Goal: Information Seeking & Learning: Learn about a topic

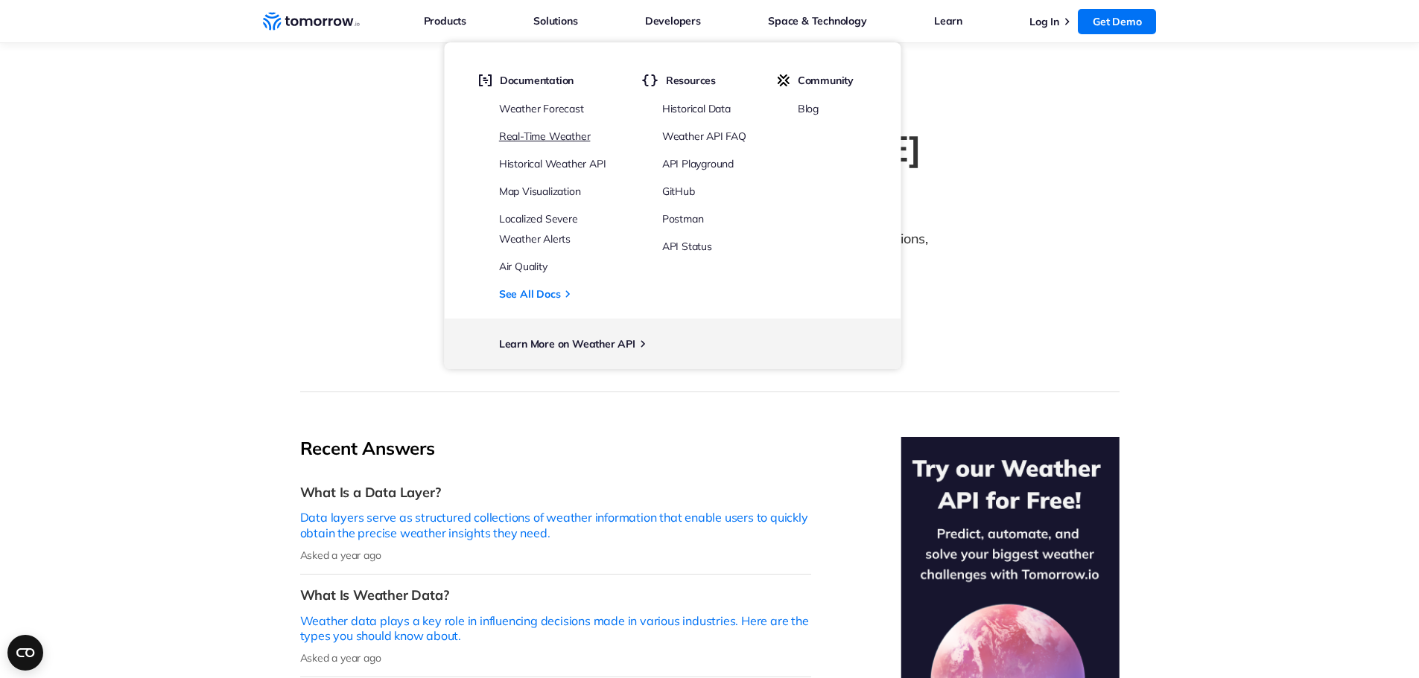
click at [579, 136] on link "Real-Time Weather" at bounding box center [545, 136] width 92 height 13
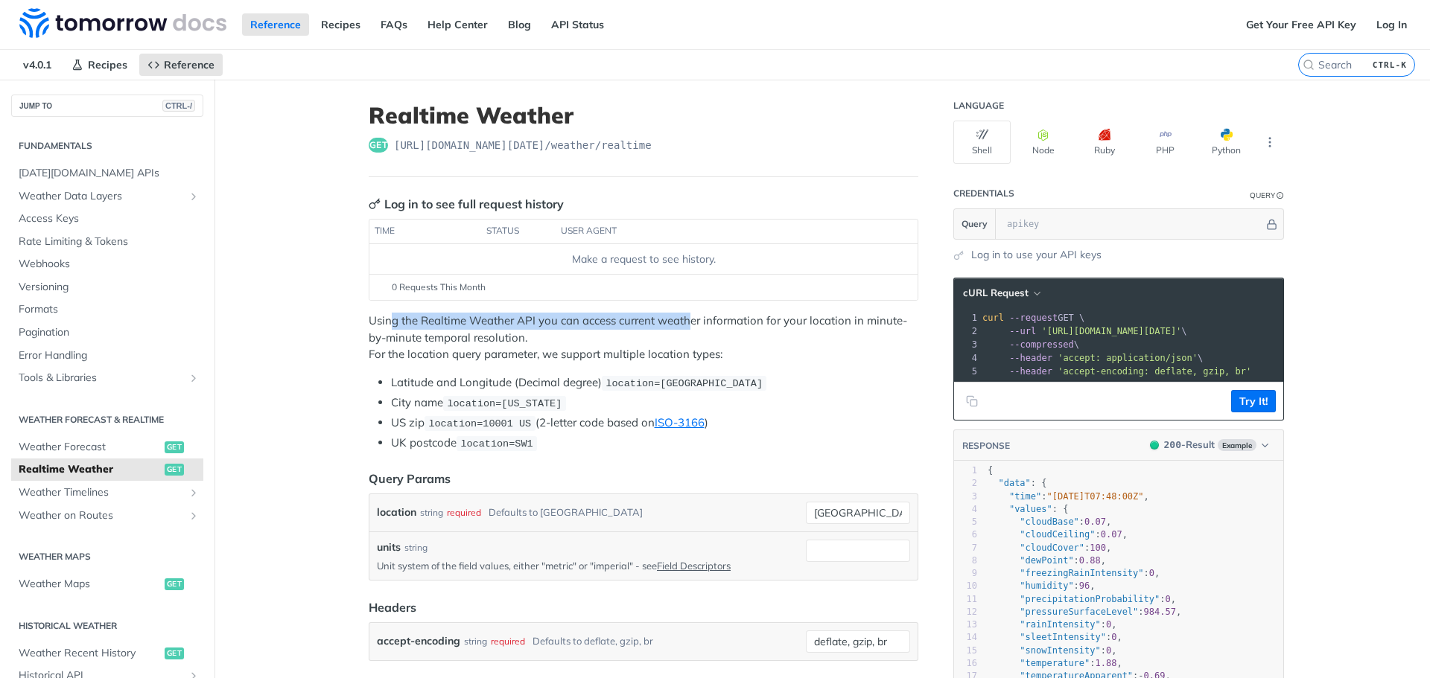
drag, startPoint x: 384, startPoint y: 323, endPoint x: 684, endPoint y: 317, distance: 300.9
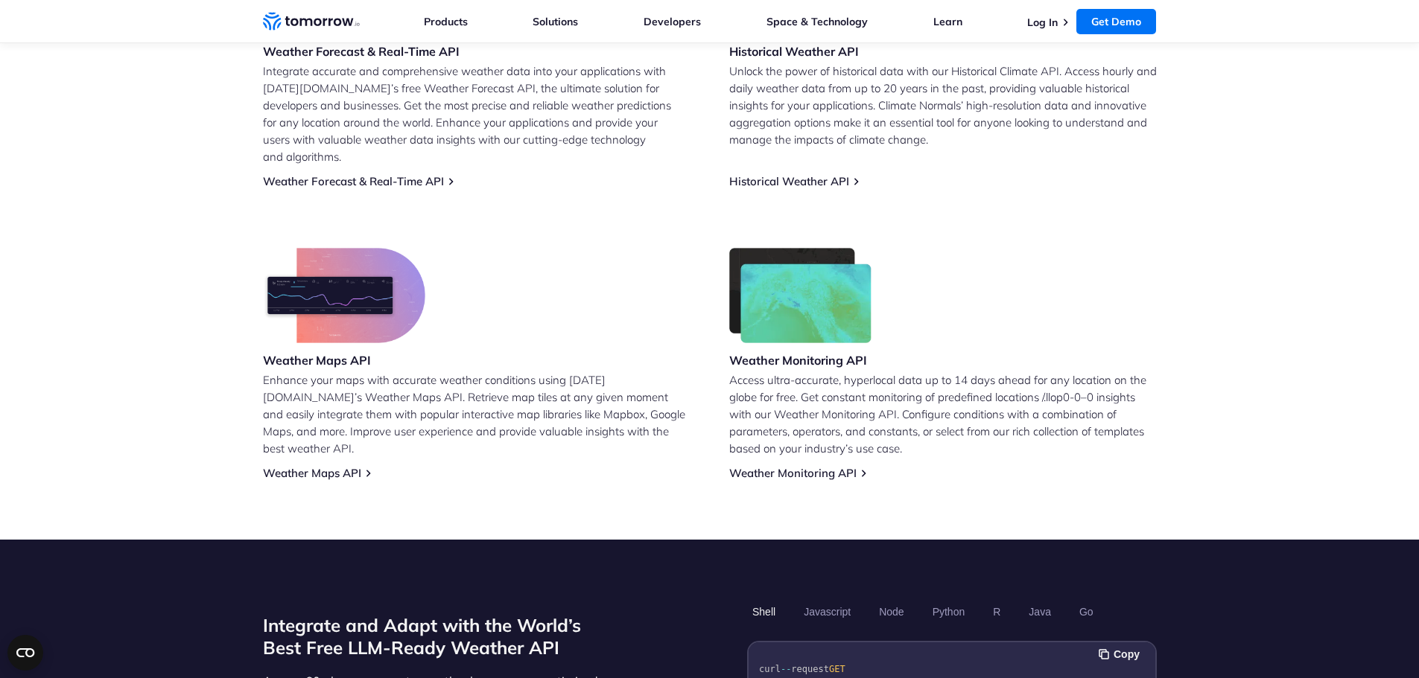
scroll to position [754, 0]
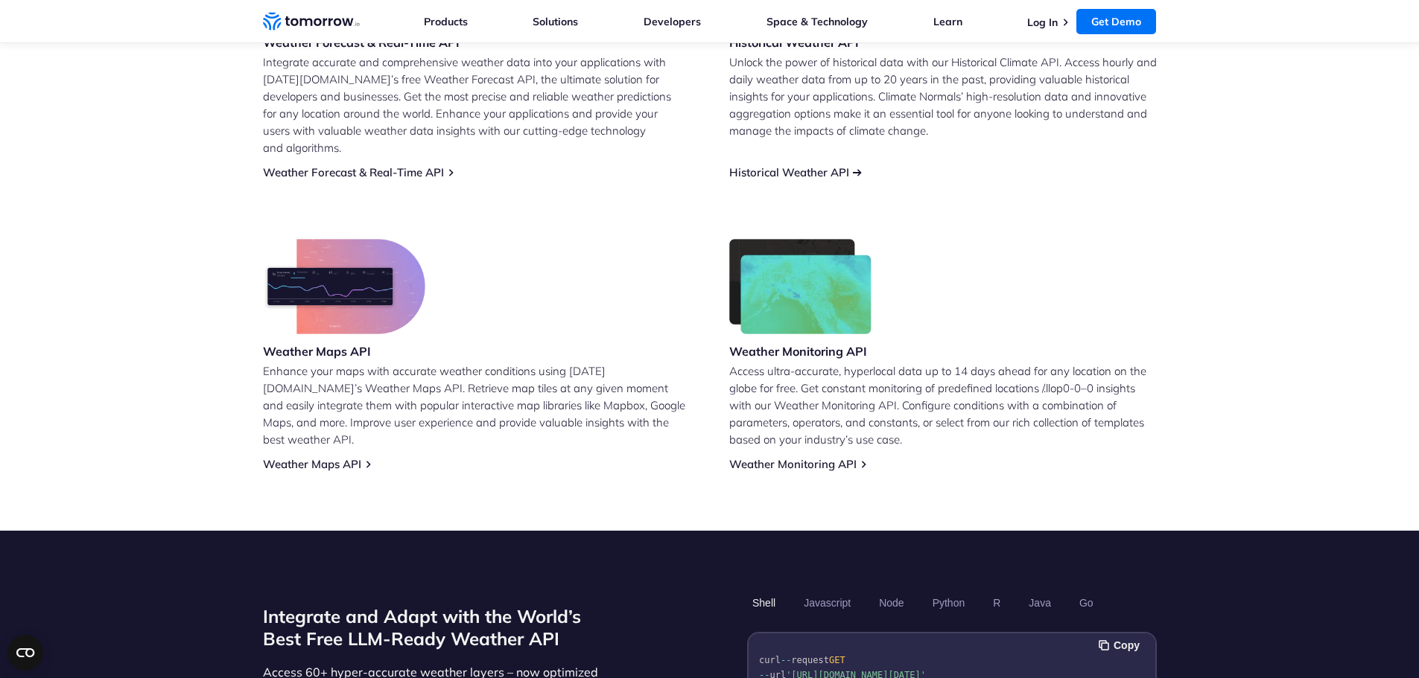
click at [830, 165] on link "Historical Weather API" at bounding box center [789, 172] width 120 height 14
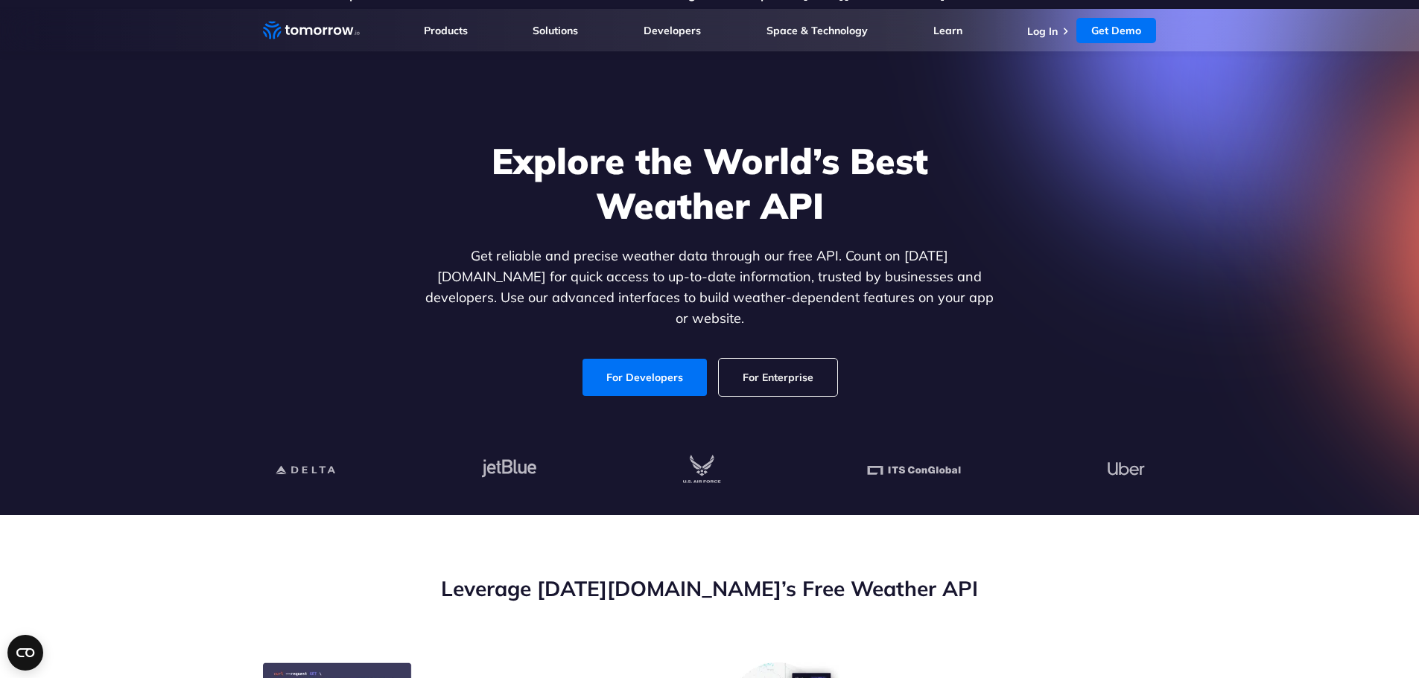
scroll to position [0, 0]
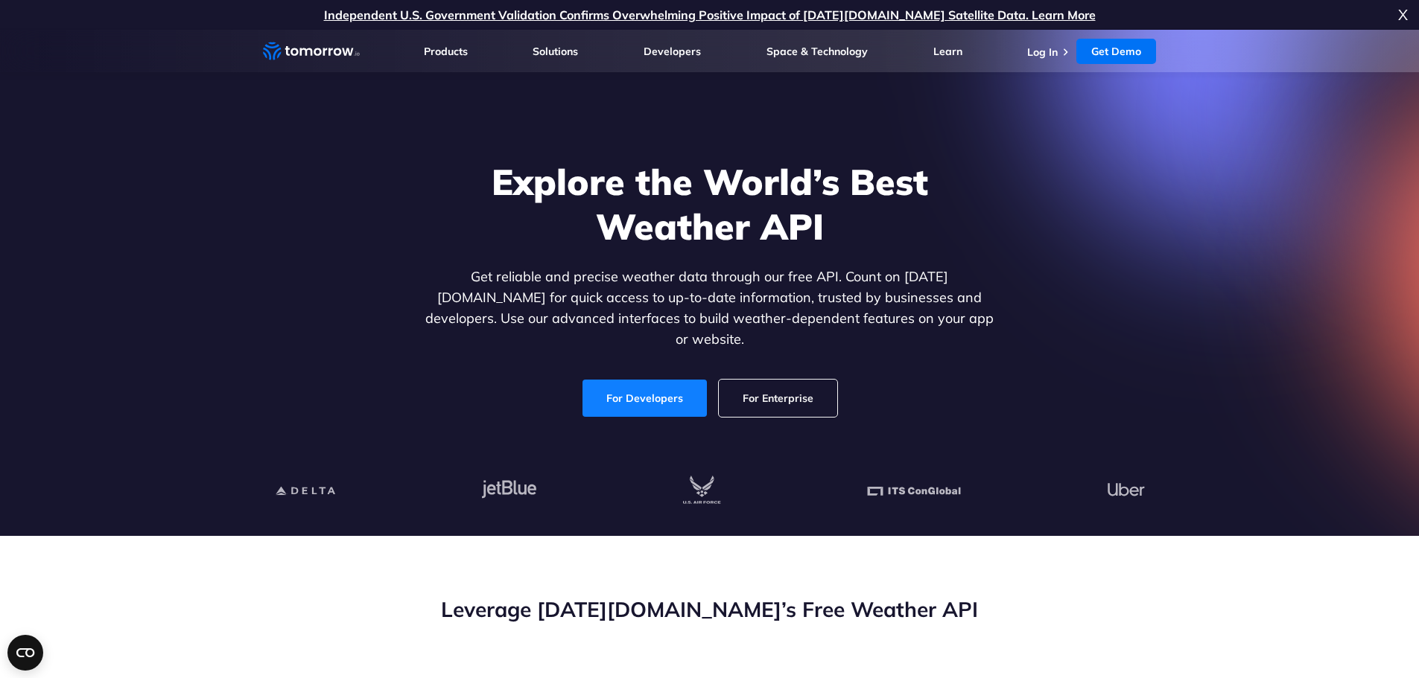
click at [651, 384] on link "For Developers" at bounding box center [644, 398] width 124 height 37
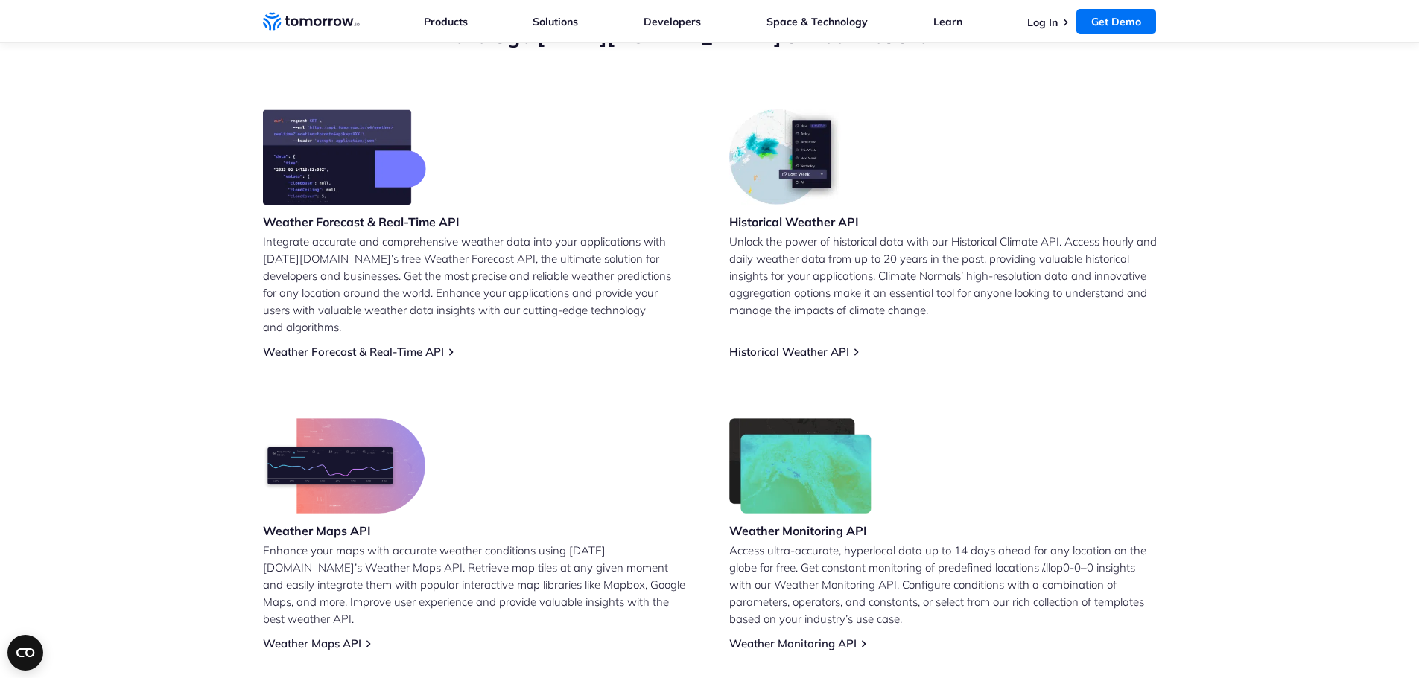
scroll to position [583, 0]
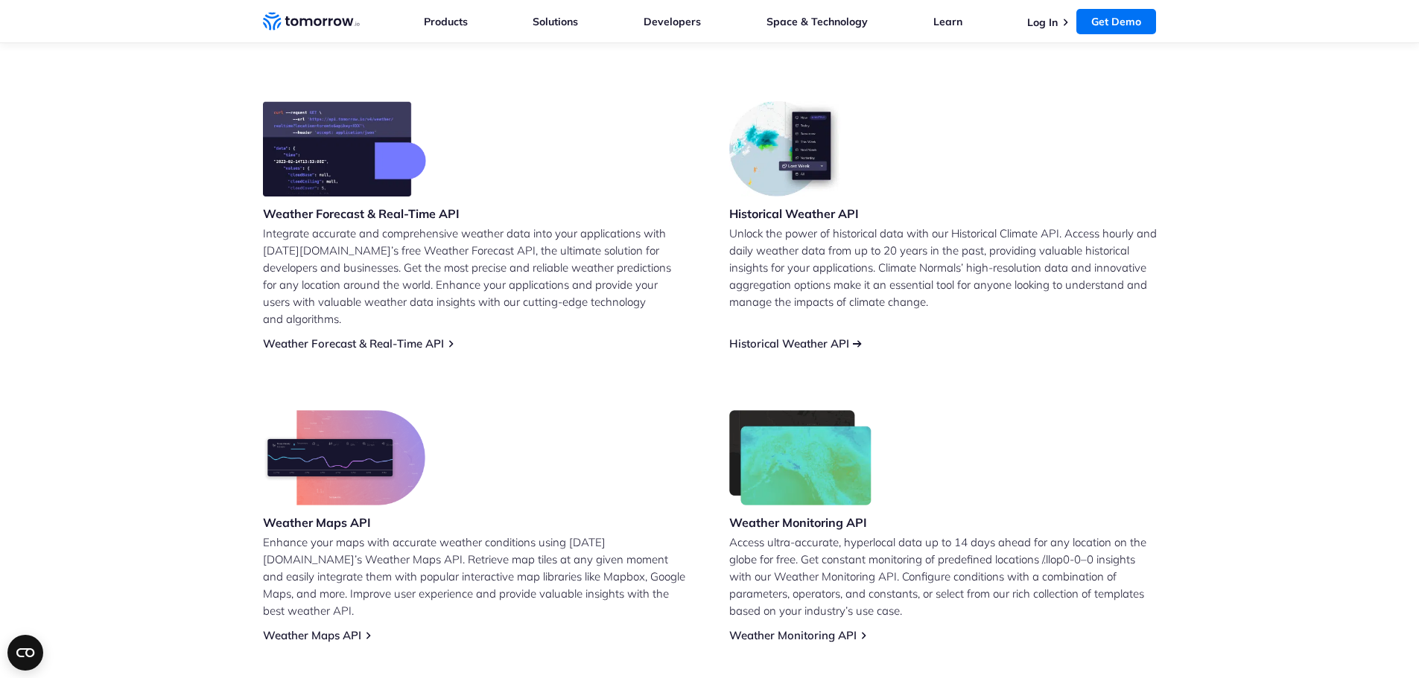
click at [774, 337] on link "Historical Weather API" at bounding box center [789, 344] width 120 height 14
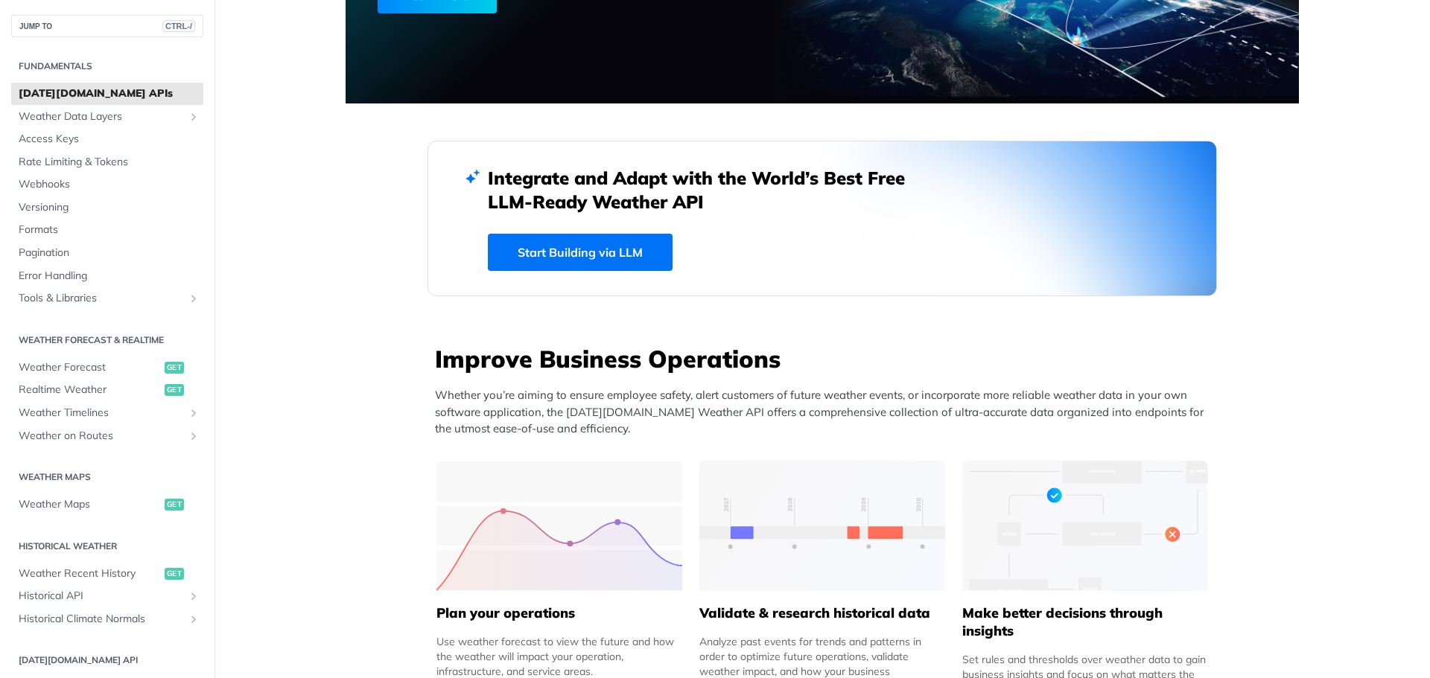
scroll to position [397, 0]
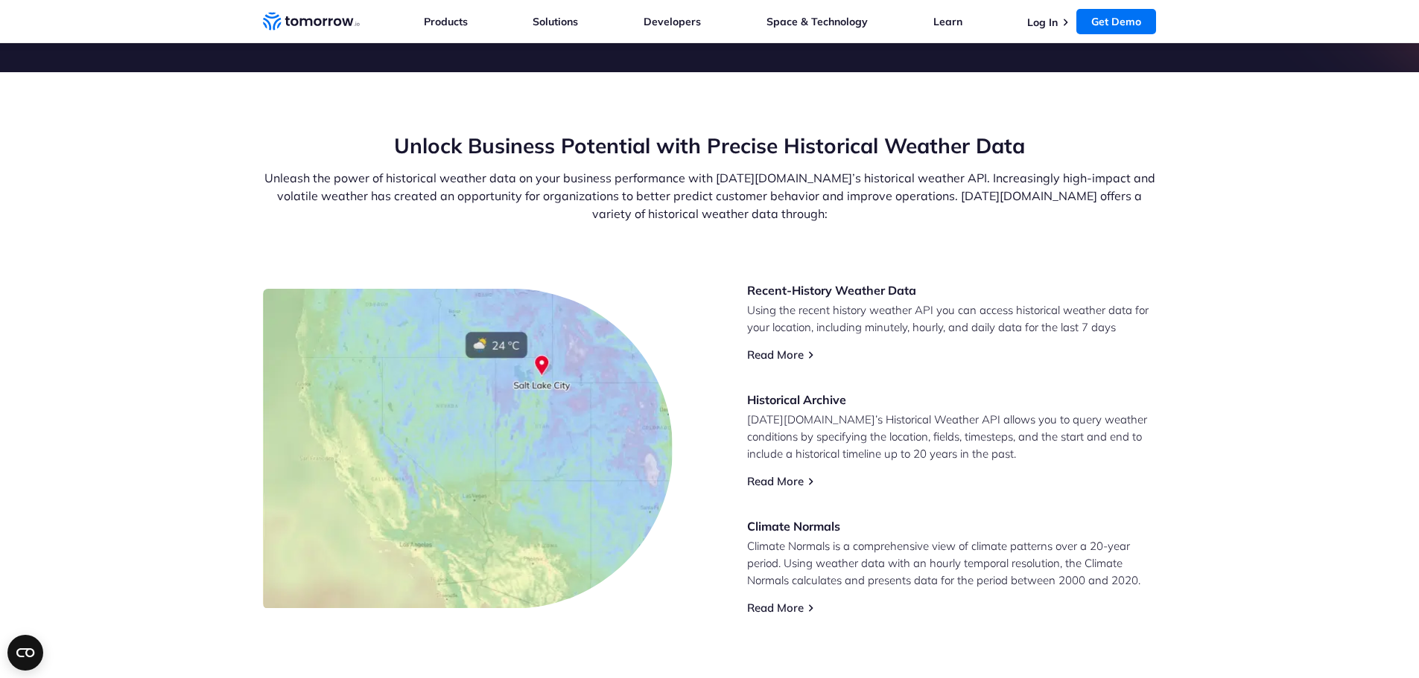
scroll to position [558, 0]
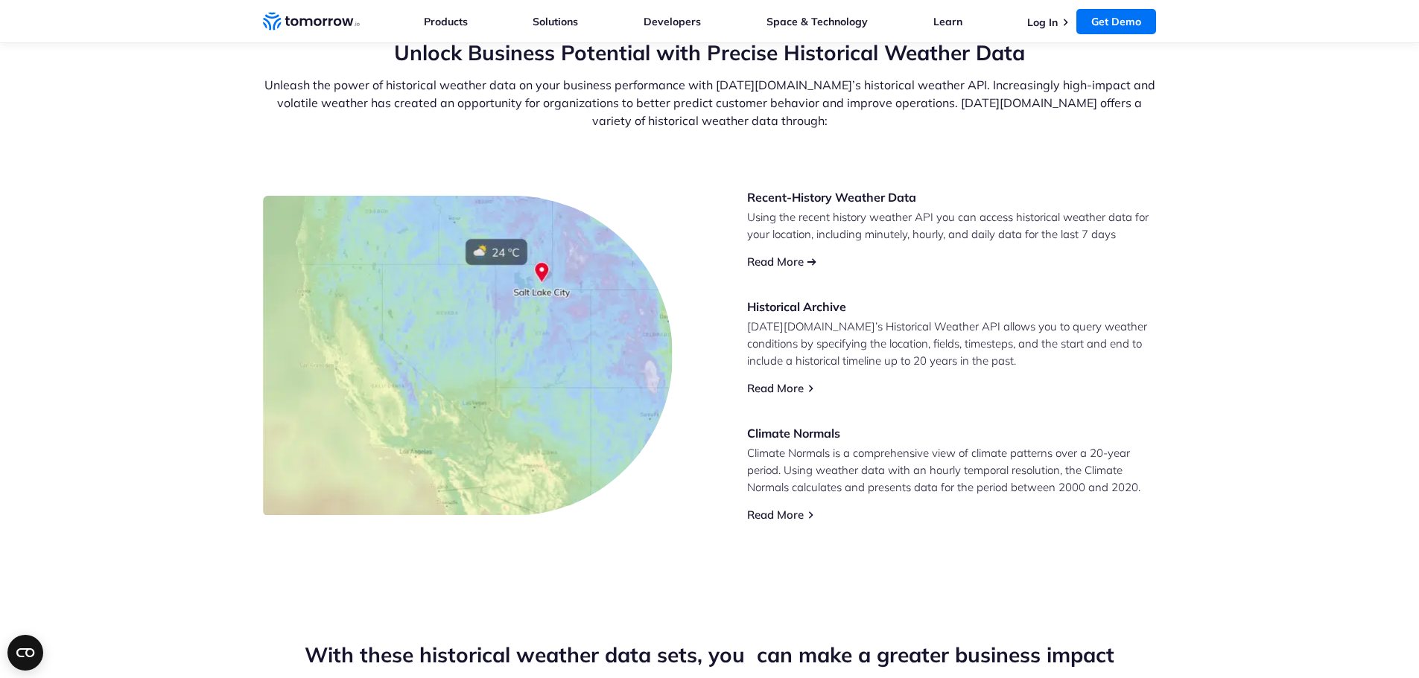
click at [773, 255] on link "Read More" at bounding box center [775, 262] width 57 height 14
click at [789, 389] on link "Read More" at bounding box center [775, 388] width 57 height 14
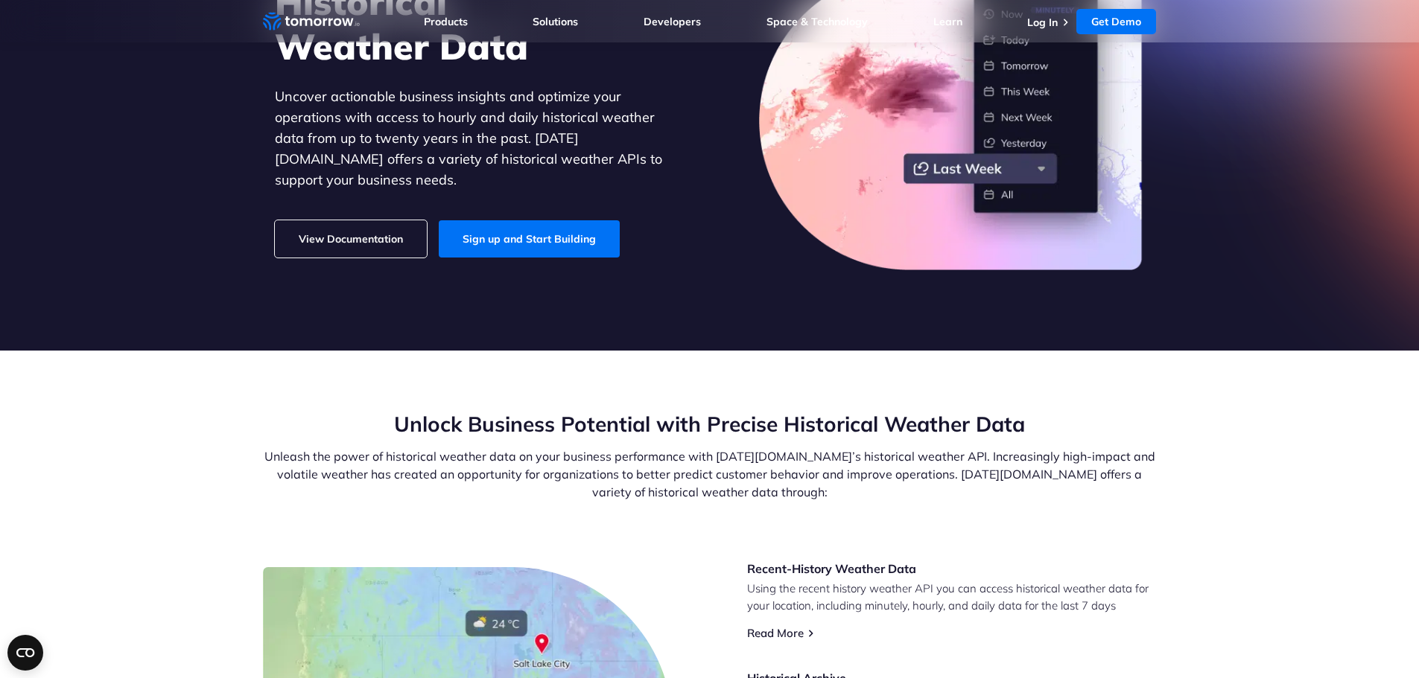
scroll to position [86, 0]
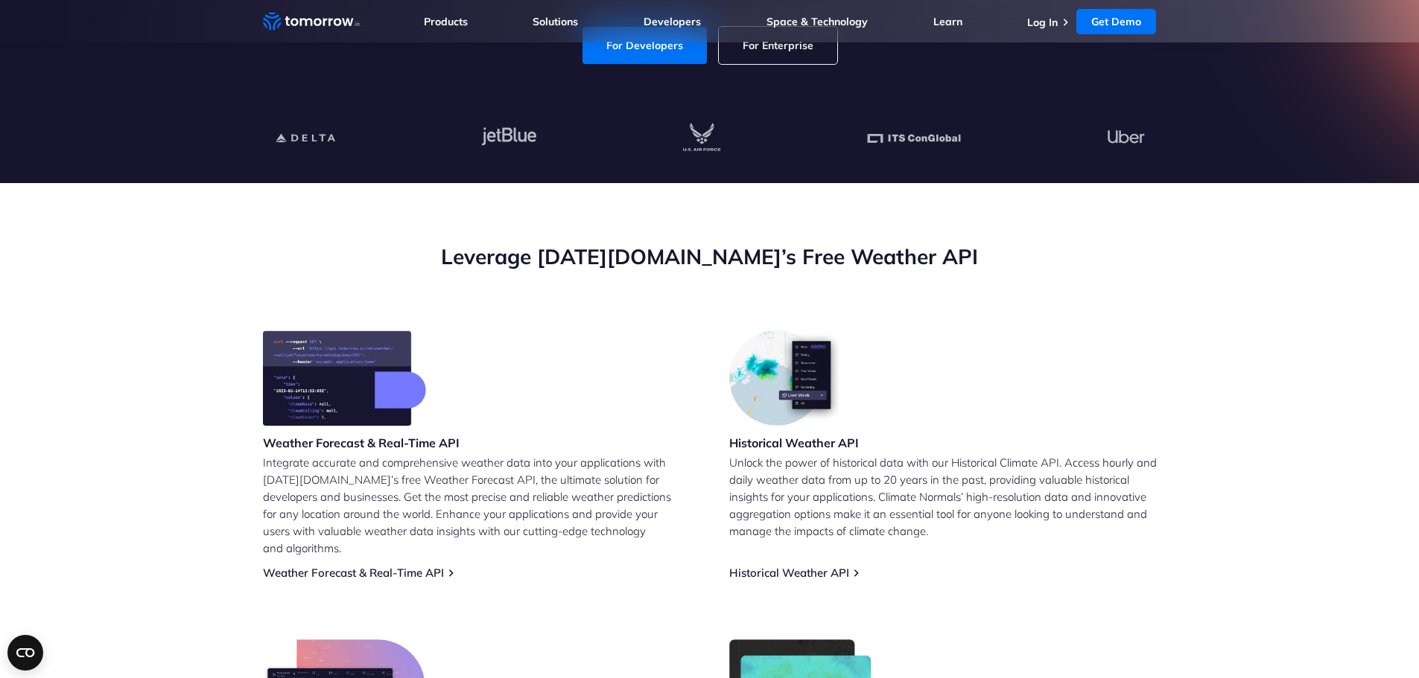
scroll to position [345, 0]
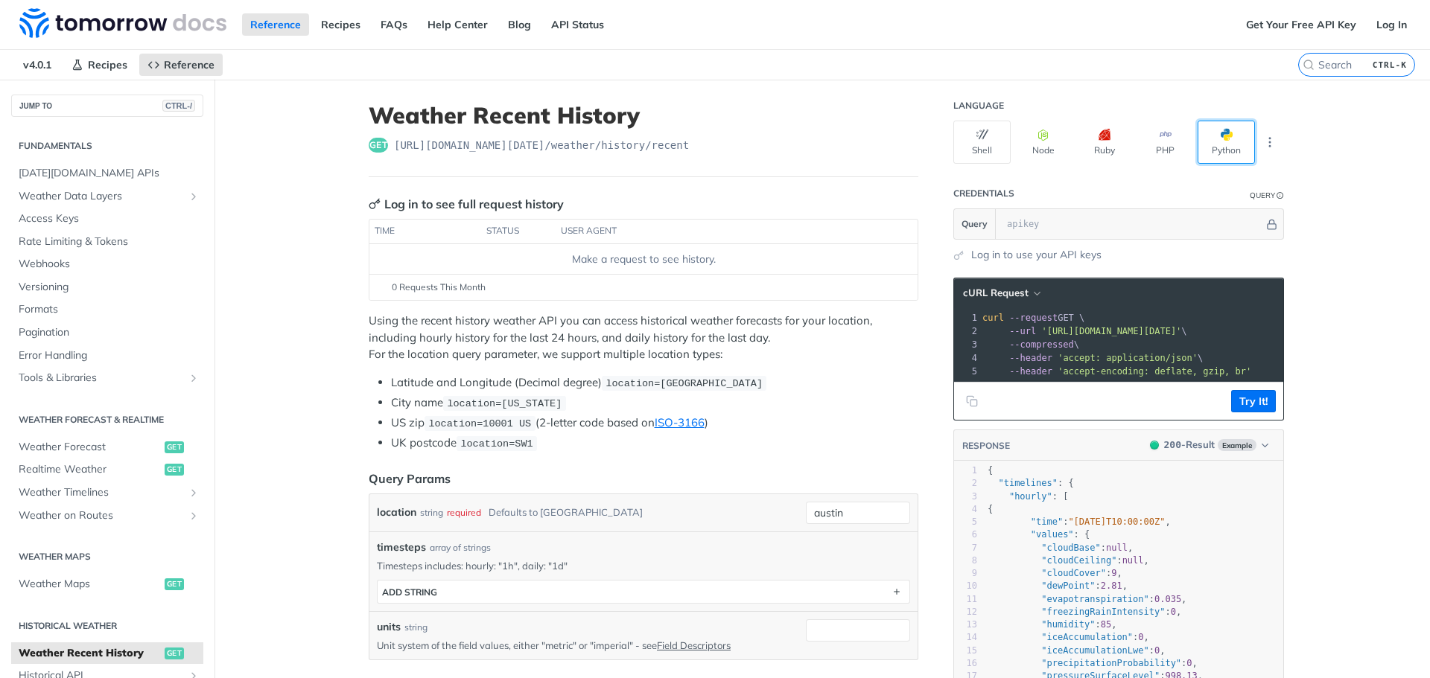
click at [1211, 150] on button "Python" at bounding box center [1225, 142] width 57 height 43
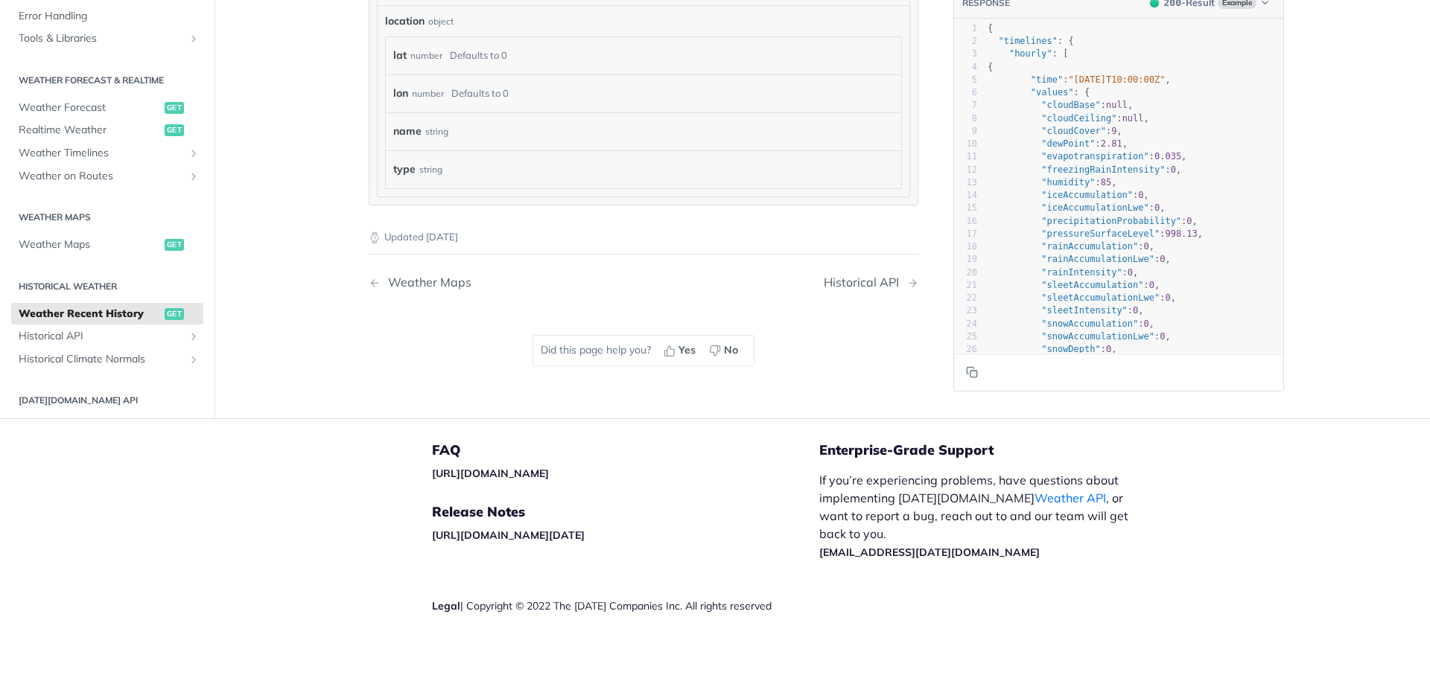
scroll to position [1278, 0]
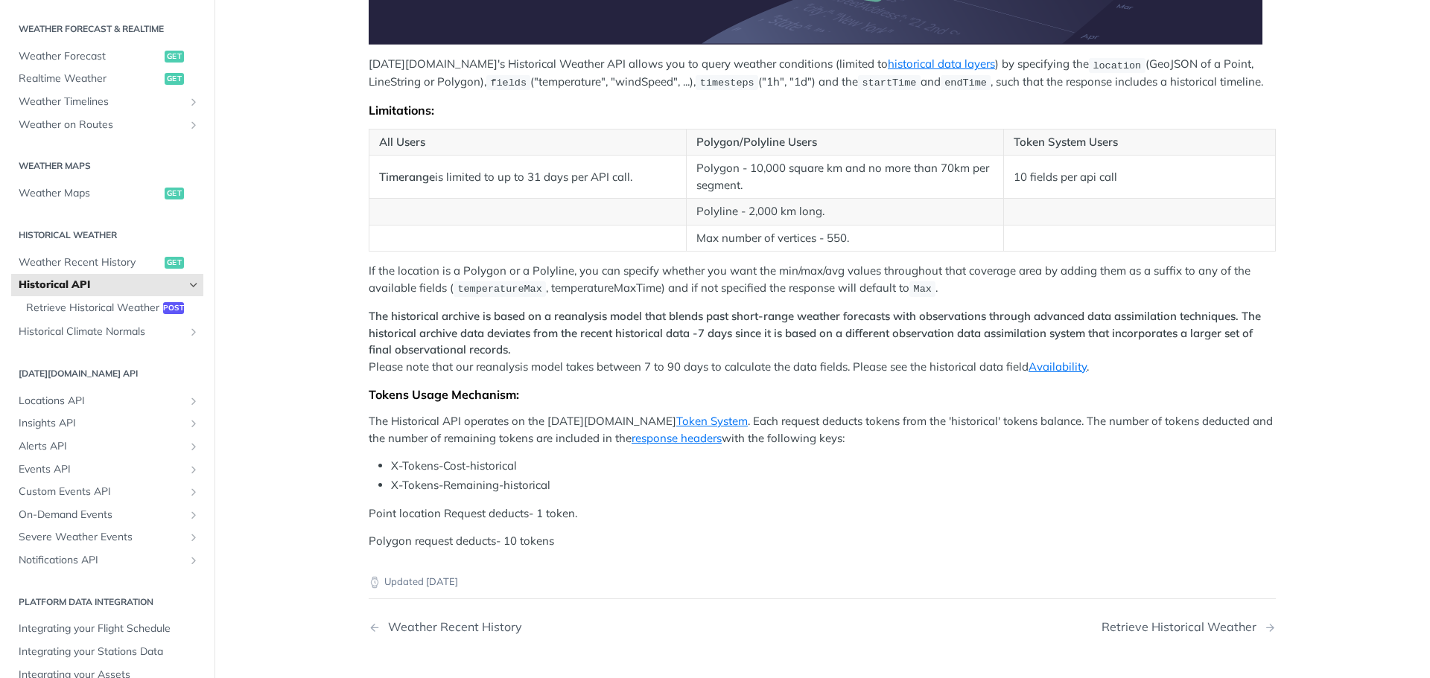
scroll to position [512, 0]
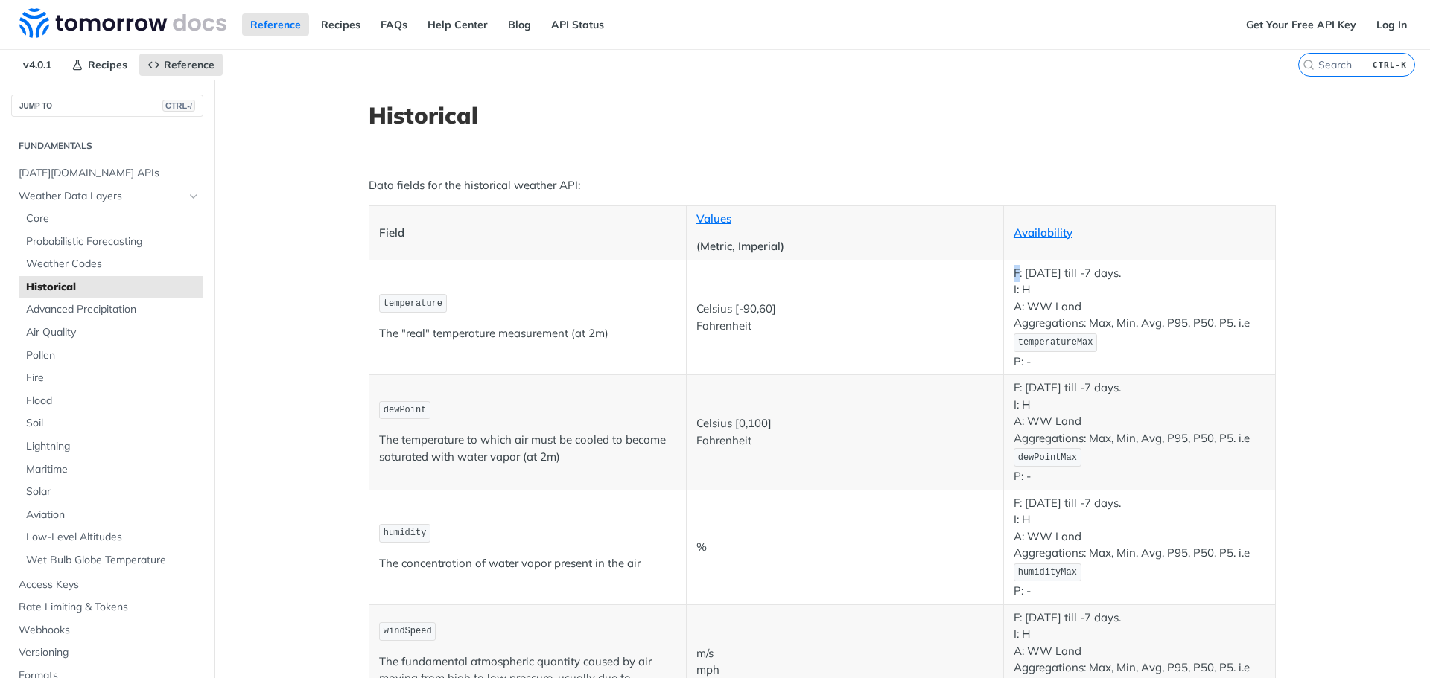
drag, startPoint x: 1013, startPoint y: 274, endPoint x: 1004, endPoint y: 277, distance: 10.1
click at [1004, 277] on td "F: [DATE] till -7 days. I: H A: WW Land Aggregations: Max, Min, Avg, P95, P50, …" at bounding box center [1139, 317] width 272 height 115
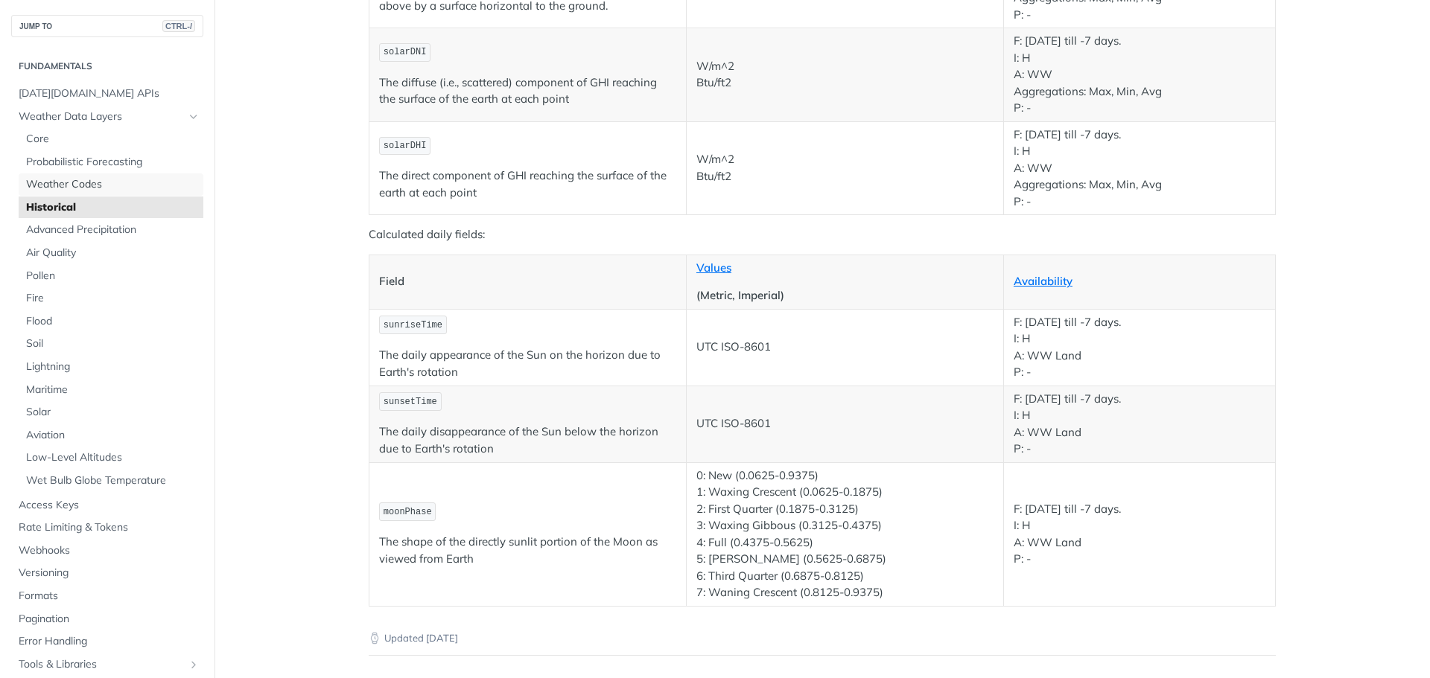
scroll to position [2446, 0]
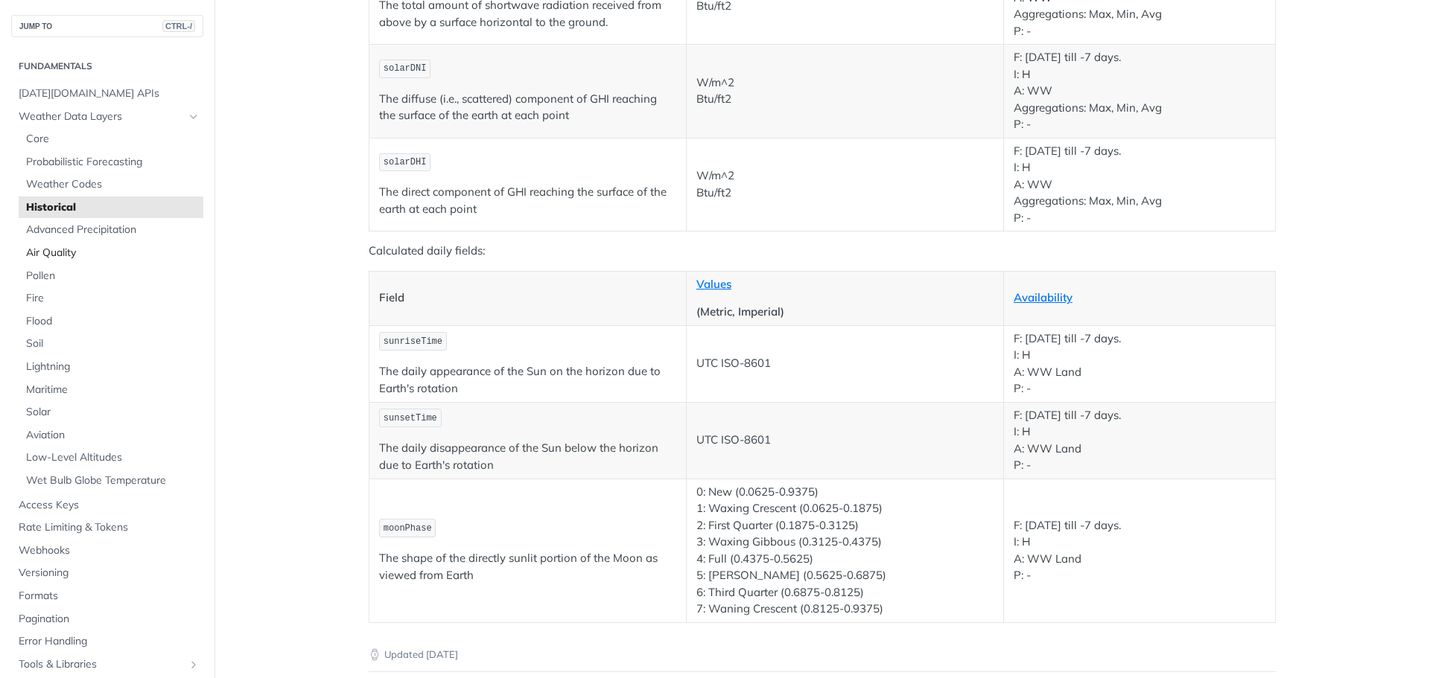
click at [66, 249] on span "Air Quality" at bounding box center [113, 253] width 174 height 15
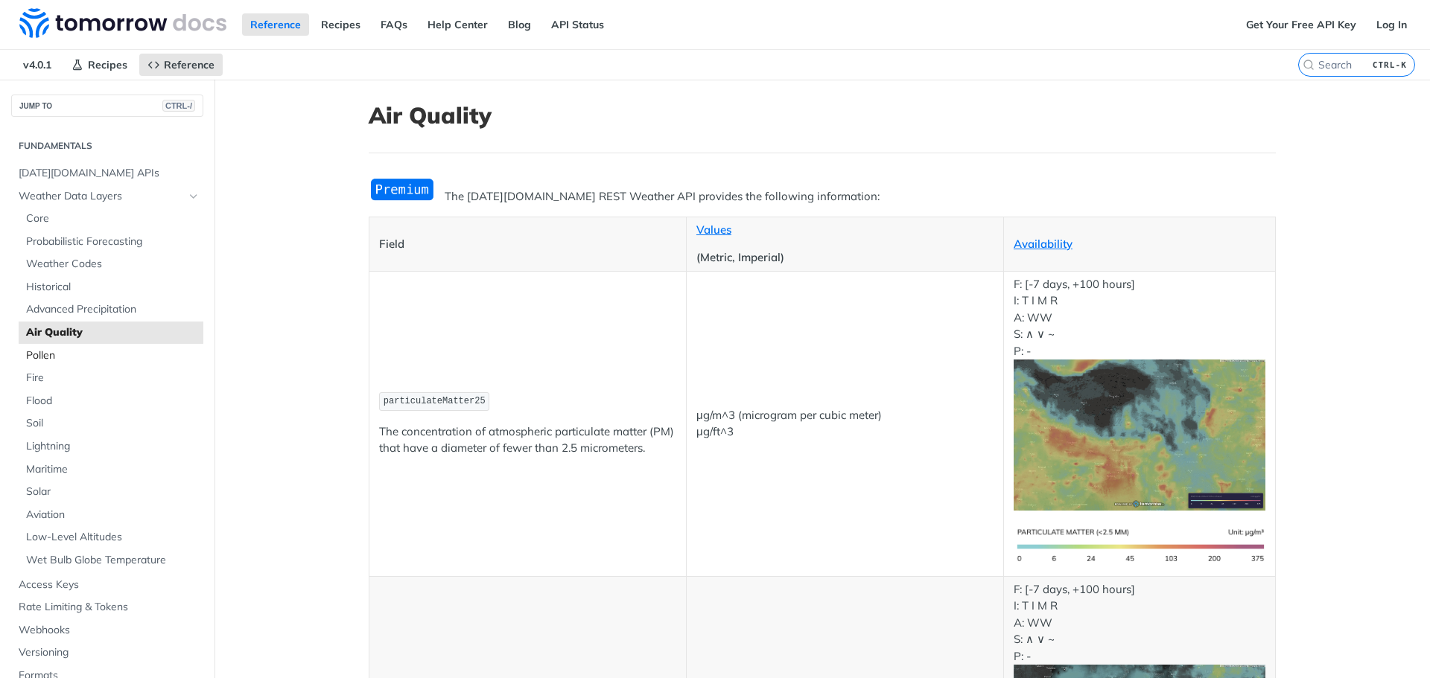
click at [36, 353] on span "Pollen" at bounding box center [113, 356] width 174 height 15
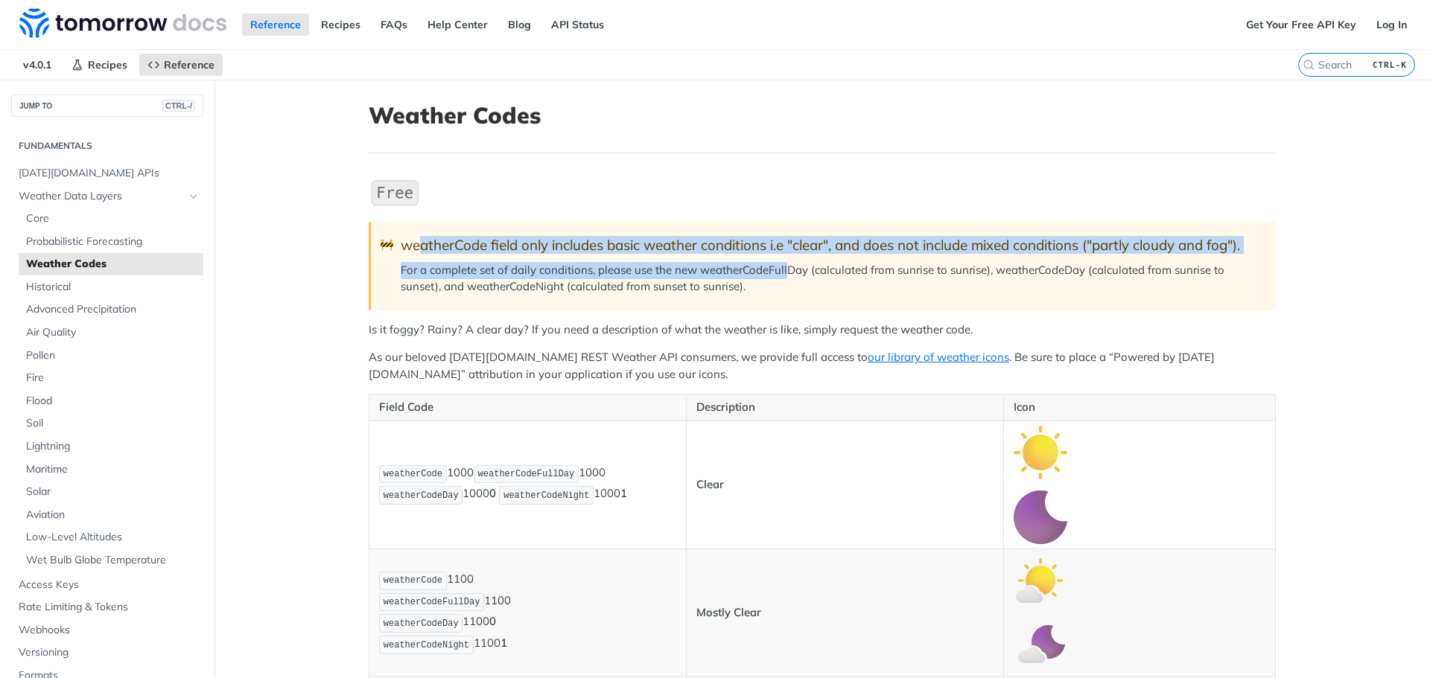
drag, startPoint x: 415, startPoint y: 241, endPoint x: 788, endPoint y: 261, distance: 373.6
click at [785, 261] on blockquote "🚧 weatherCode field only includes basic weather conditions i.e "clear", and doe…" at bounding box center [822, 266] width 907 height 88
click at [377, 195] on img "Expand image" at bounding box center [395, 192] width 52 height 31
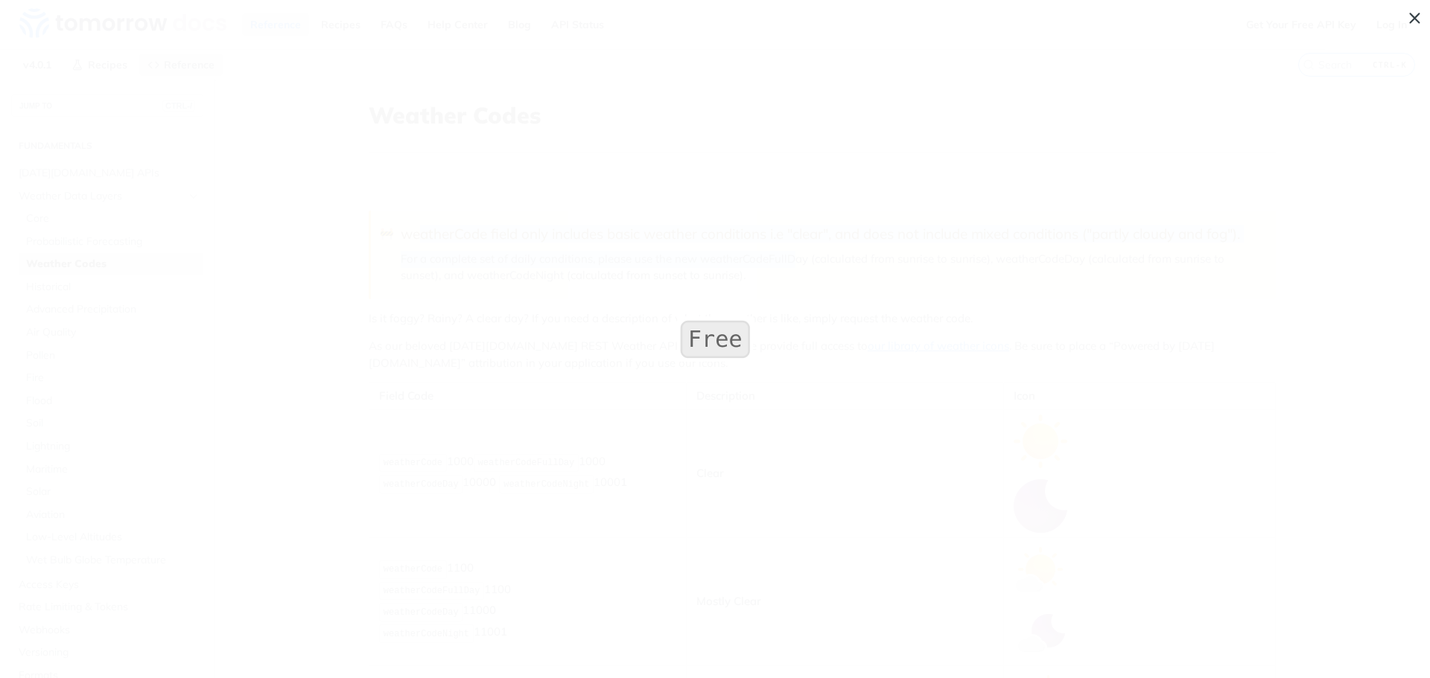
drag, startPoint x: 996, startPoint y: 213, endPoint x: 1429, endPoint y: 2, distance: 481.2
click at [997, 212] on span "Collapse image" at bounding box center [715, 339] width 1430 height 678
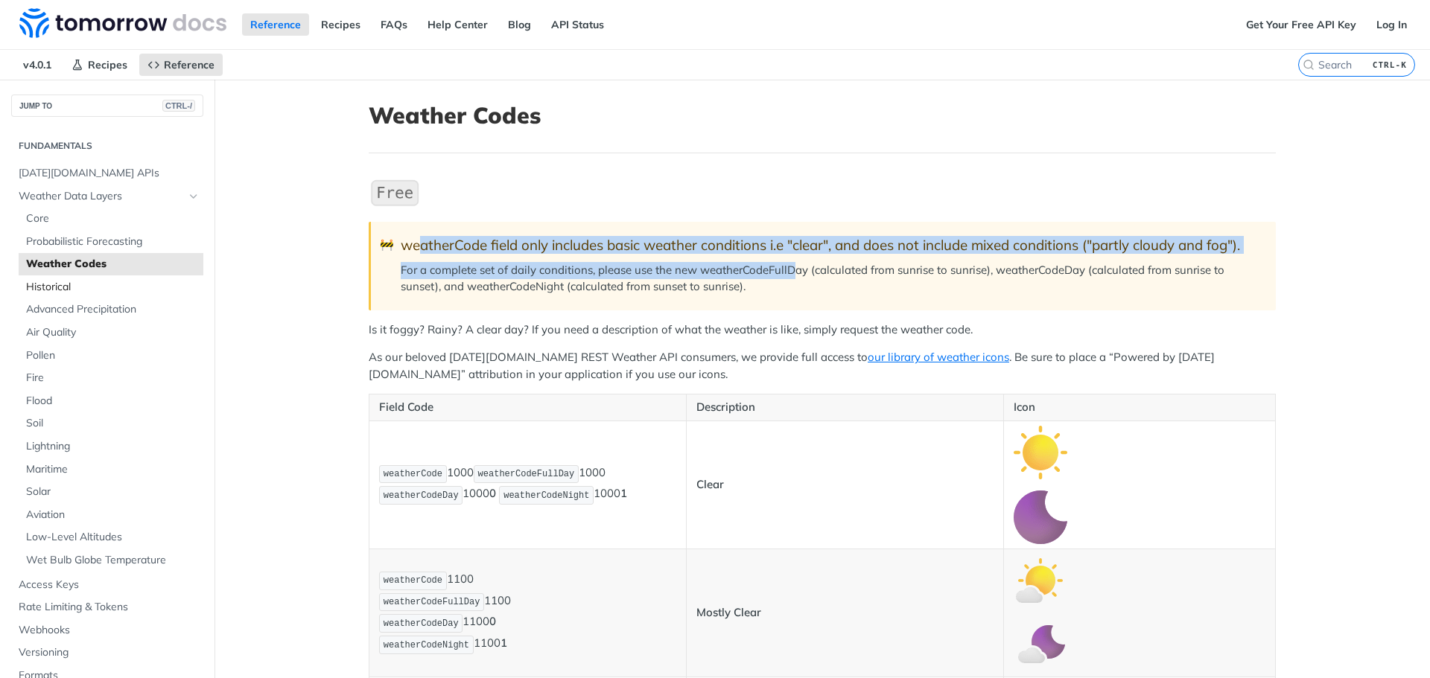
click at [99, 288] on span "Historical" at bounding box center [113, 287] width 174 height 15
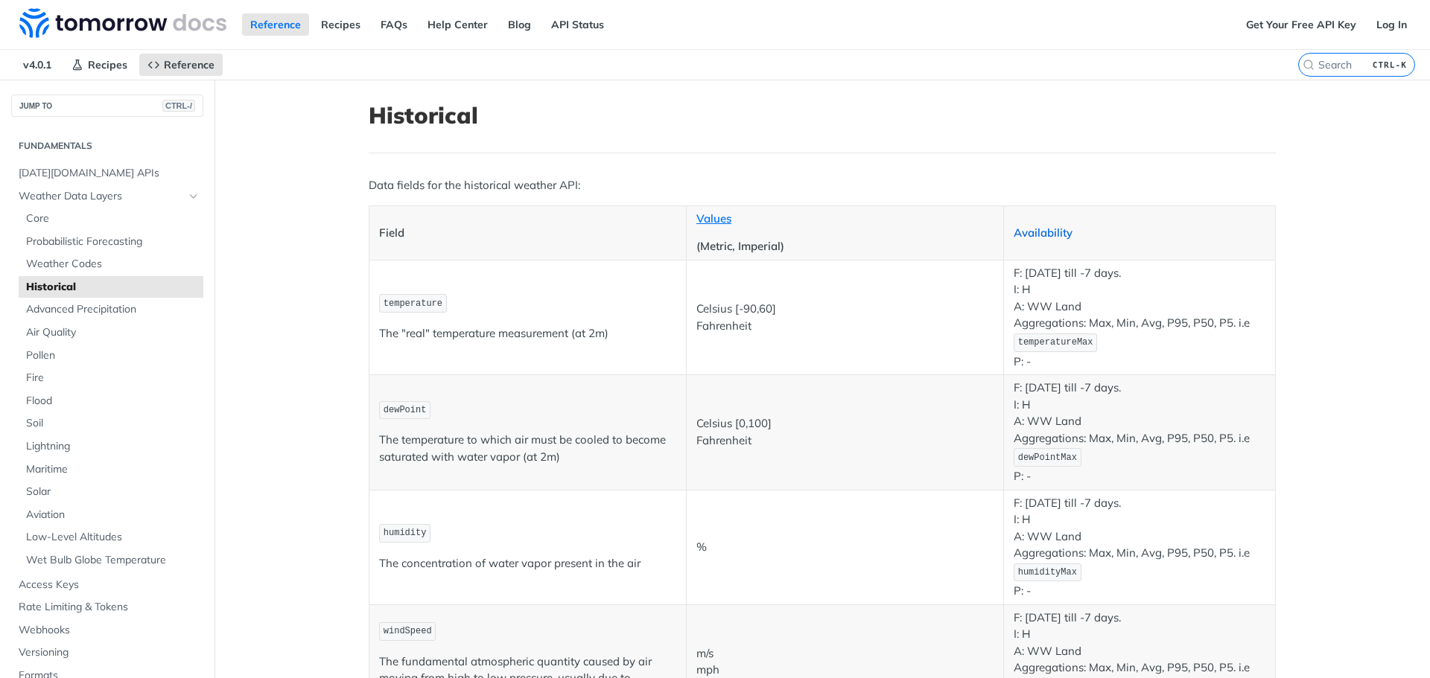
click at [1036, 232] on link "Availability" at bounding box center [1042, 233] width 59 height 14
click at [1028, 231] on link "Availability" at bounding box center [1042, 233] width 59 height 14
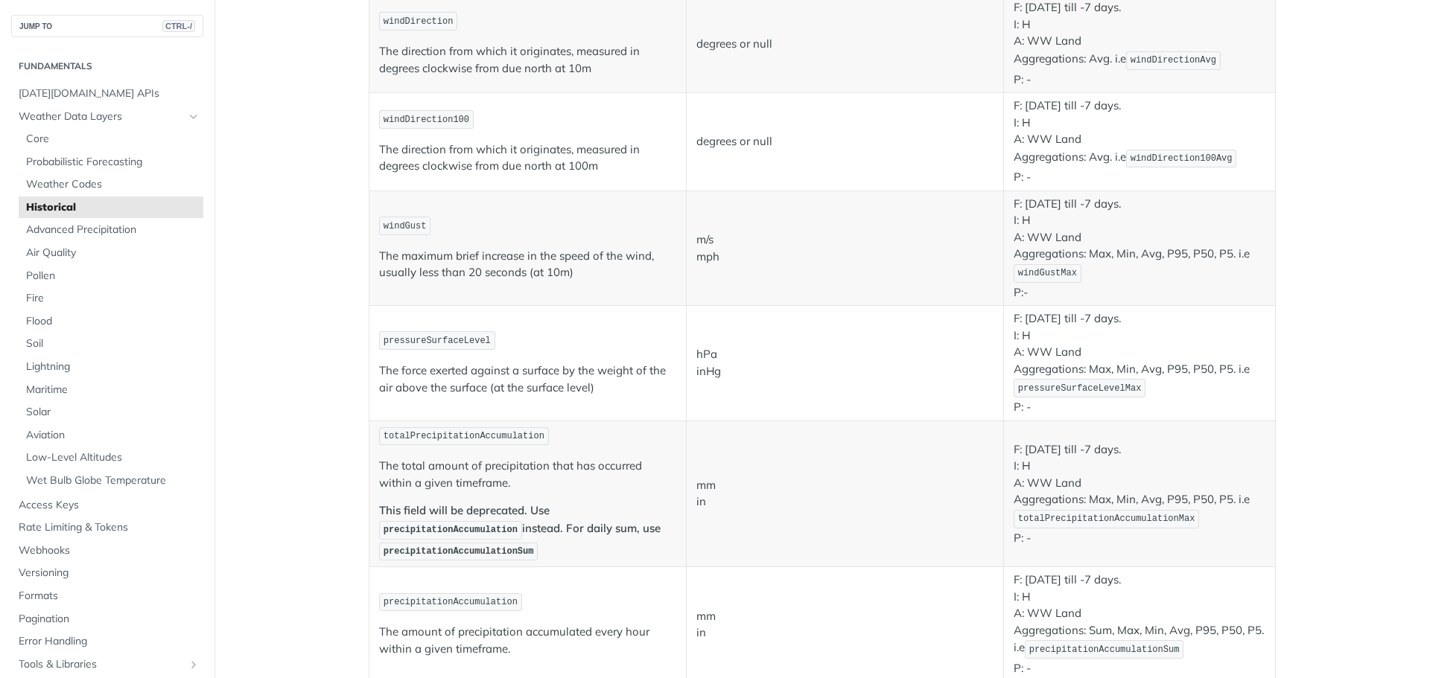
scroll to position [824, 0]
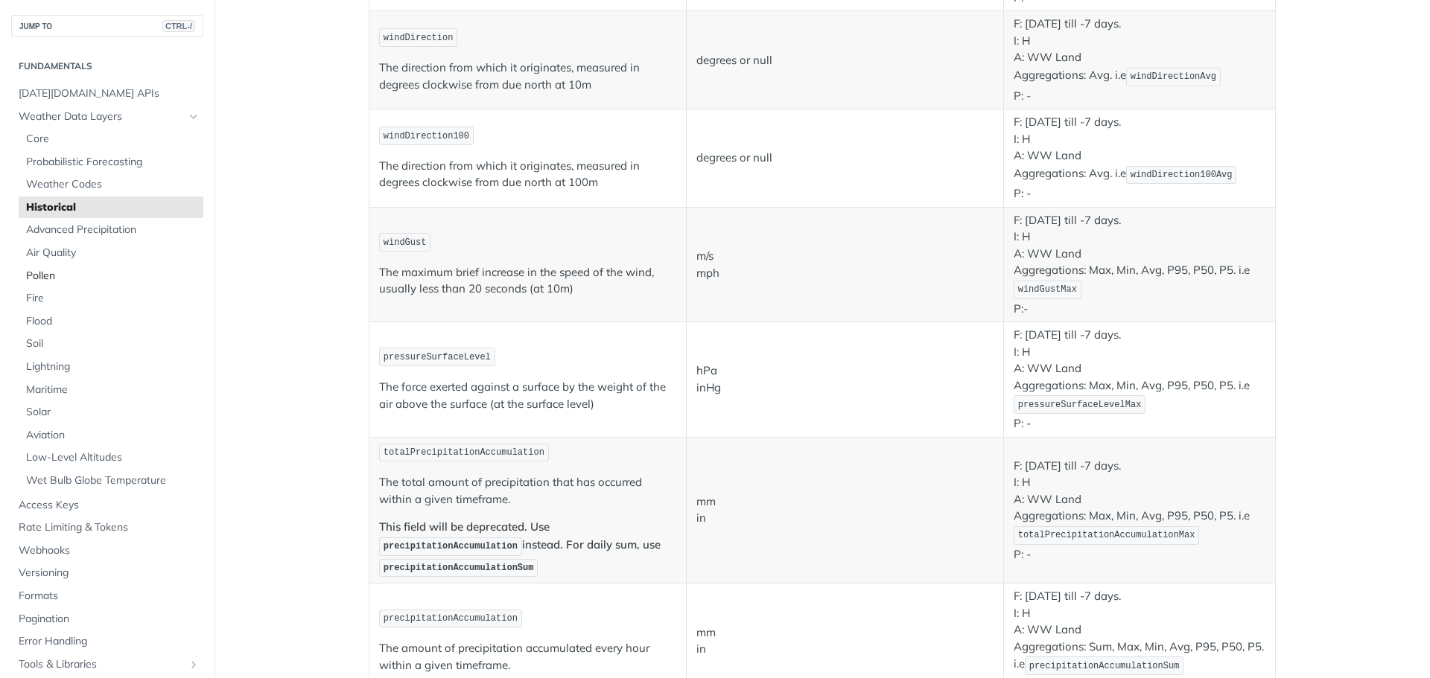
click at [70, 275] on span "Pollen" at bounding box center [113, 276] width 174 height 15
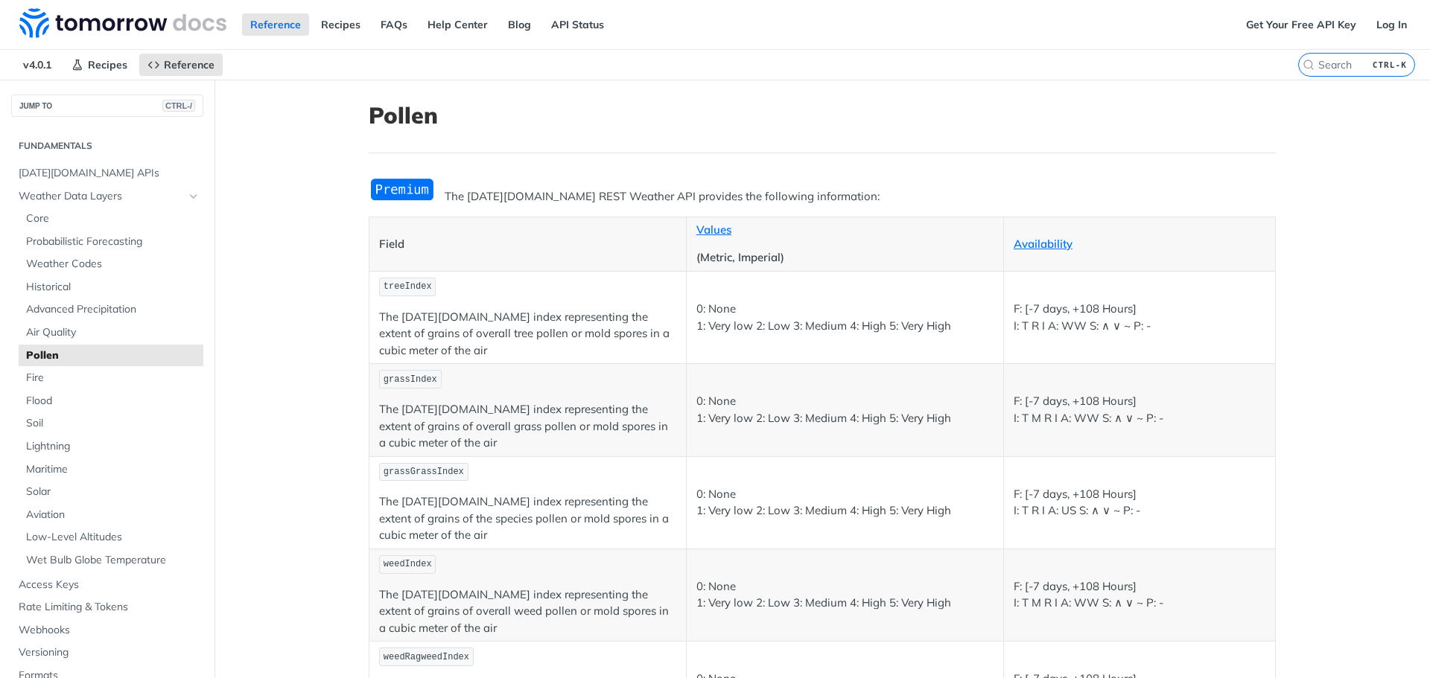
click at [465, 229] on th "Field" at bounding box center [527, 244] width 317 height 54
click at [1054, 242] on link "Availability" at bounding box center [1042, 244] width 59 height 14
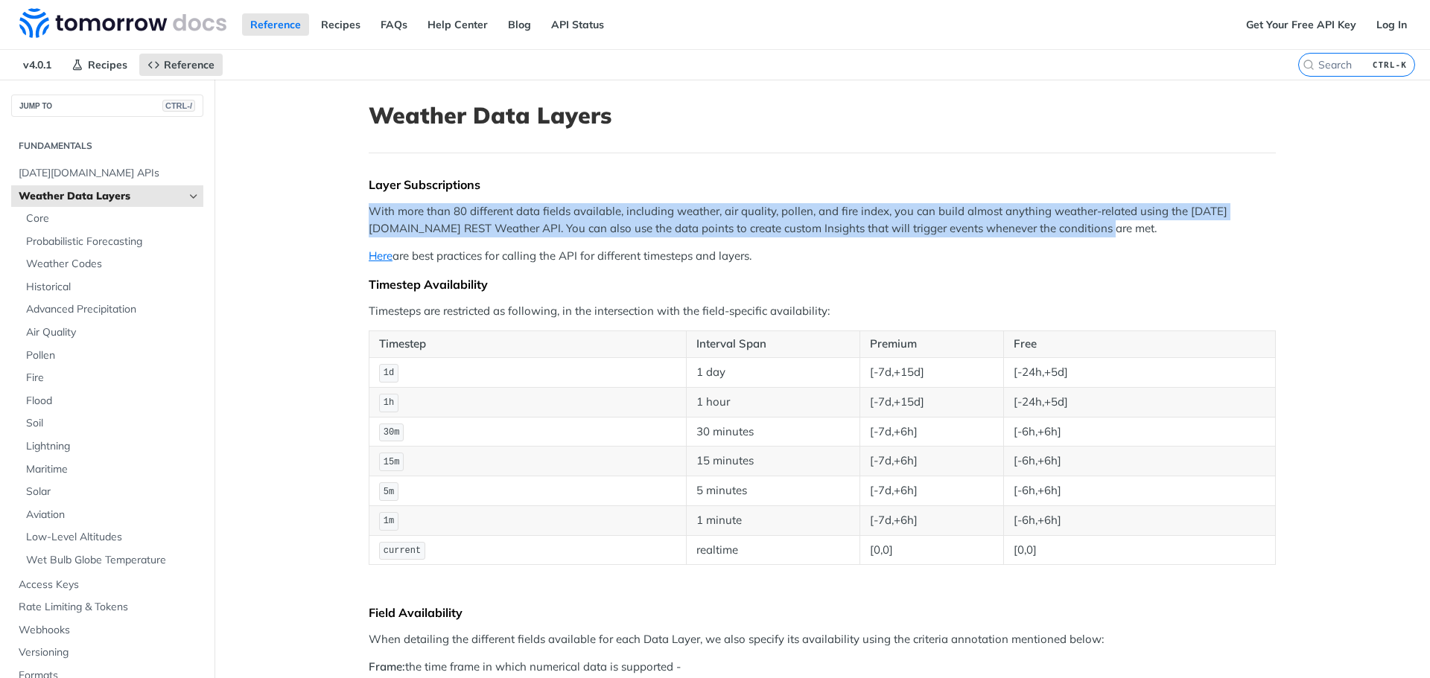
drag, startPoint x: 1416, startPoint y: 169, endPoint x: 1429, endPoint y: 229, distance: 61.1
click at [1429, 229] on div "Jump to Content Reference Recipes FAQs Help Center Blog API Status Recipes Refe…" at bounding box center [715, 339] width 1430 height 678
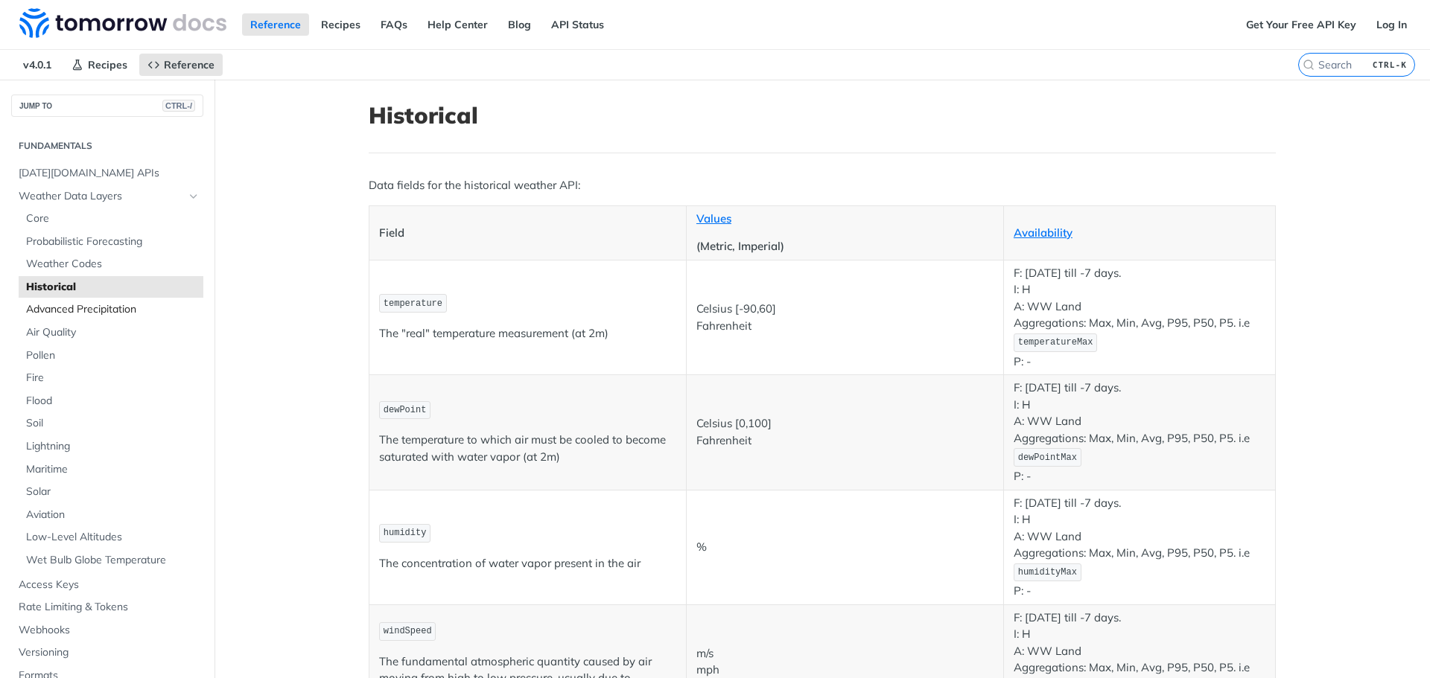
click at [50, 314] on span "Advanced Precipitation" at bounding box center [113, 309] width 174 height 15
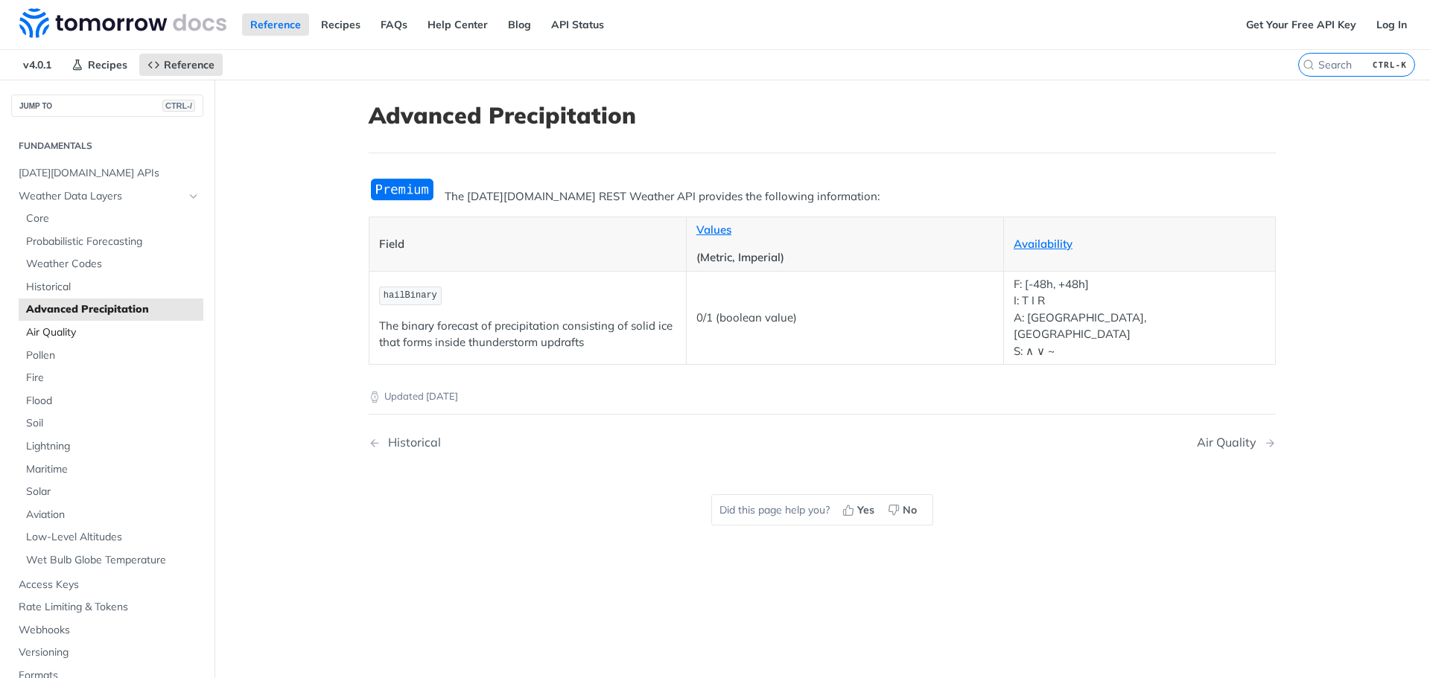
click at [54, 331] on span "Air Quality" at bounding box center [113, 332] width 174 height 15
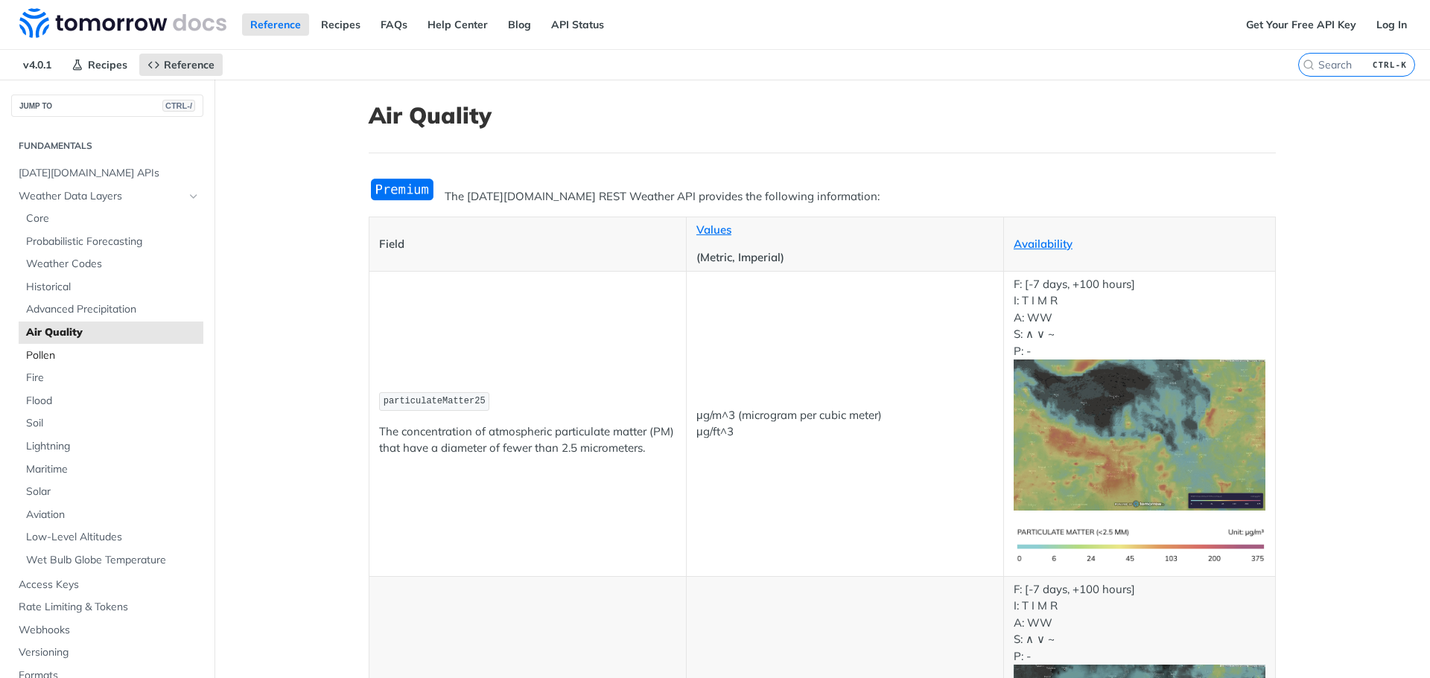
click at [56, 360] on span "Pollen" at bounding box center [113, 356] width 174 height 15
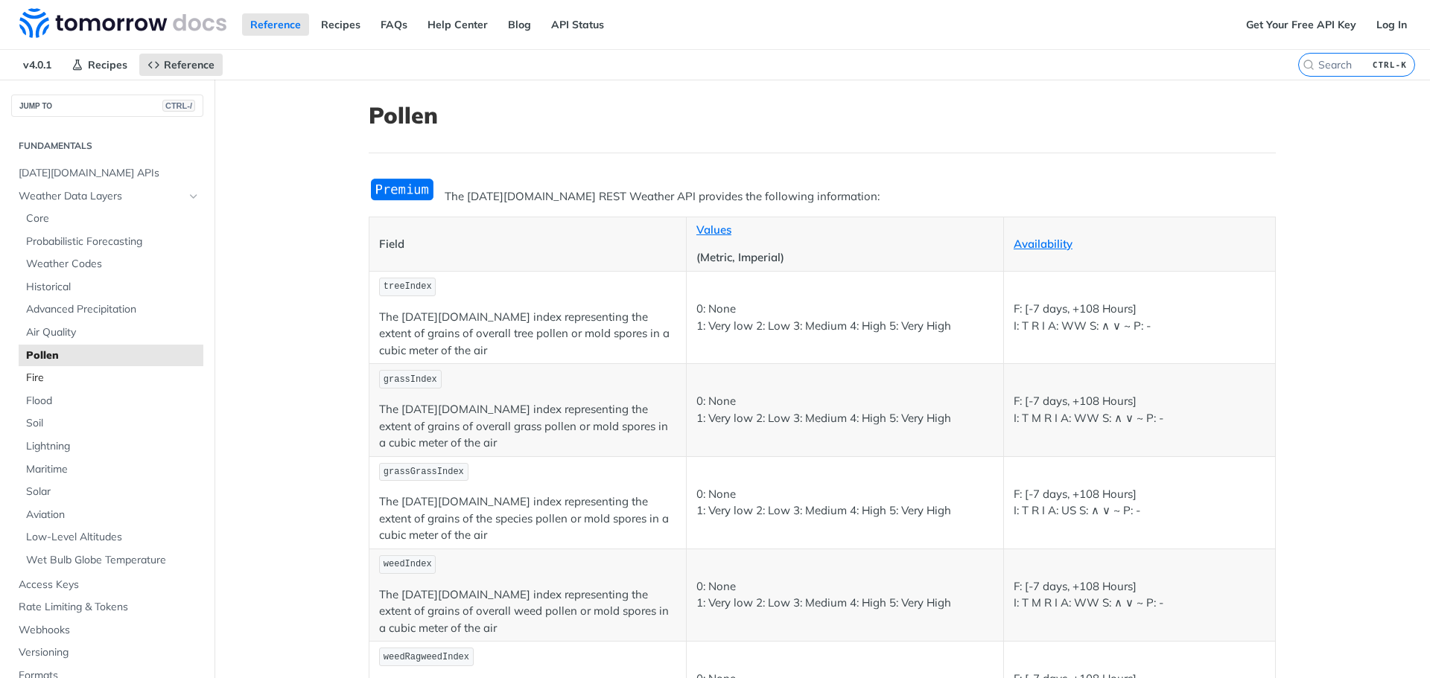
click at [47, 372] on span "Fire" at bounding box center [113, 378] width 174 height 15
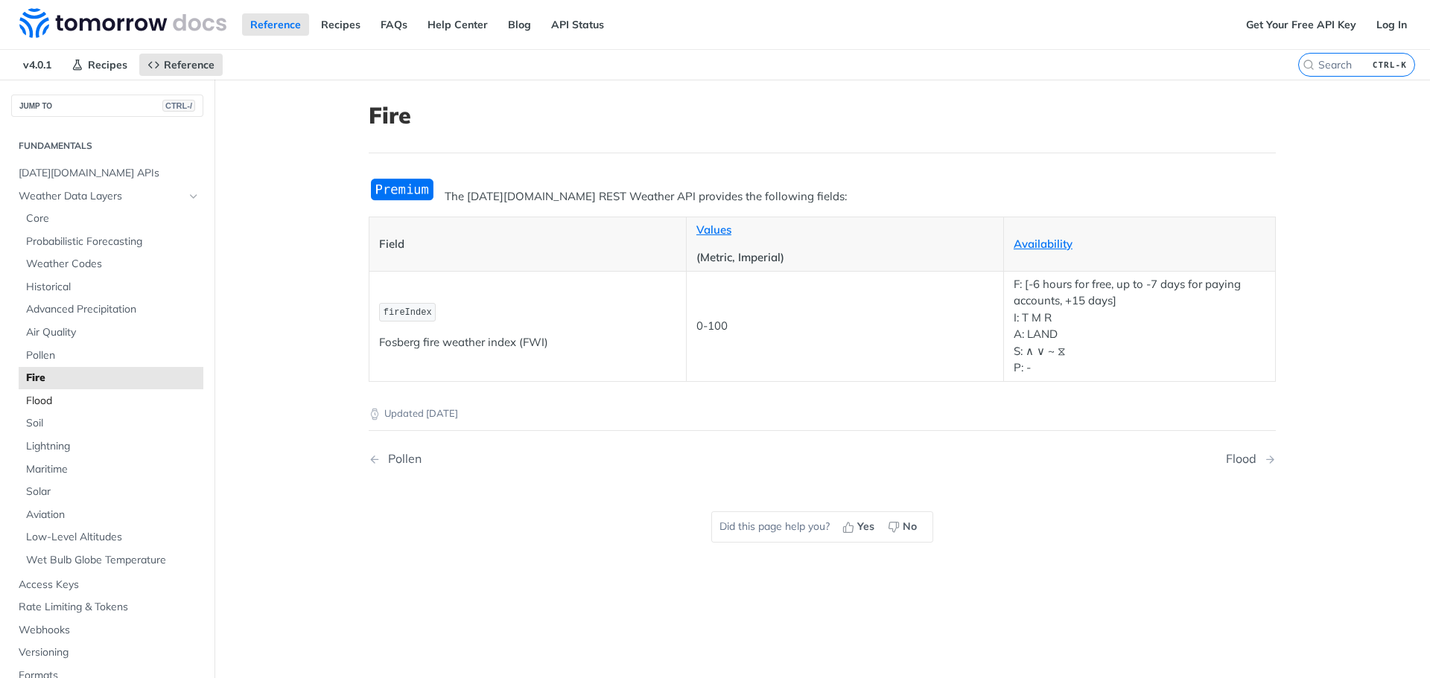
click at [33, 397] on span "Flood" at bounding box center [113, 401] width 174 height 15
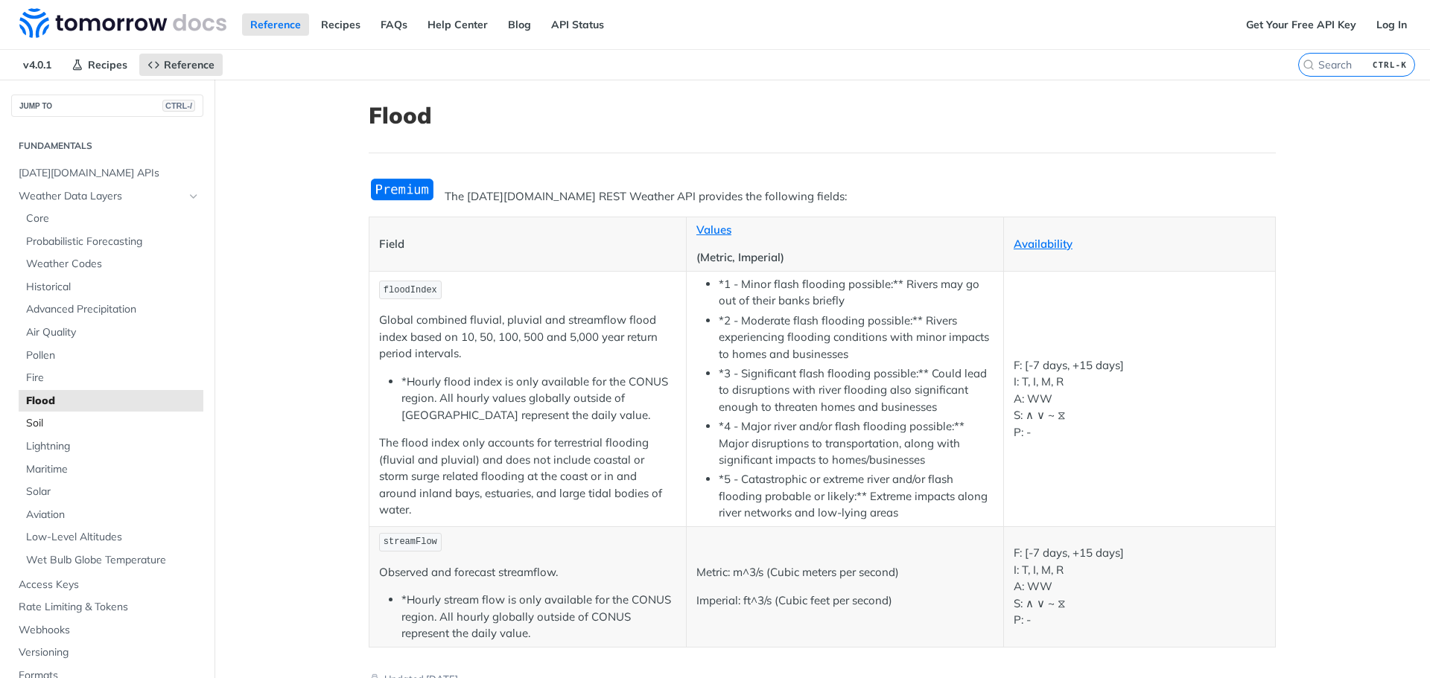
click at [32, 424] on span "Soil" at bounding box center [113, 423] width 174 height 15
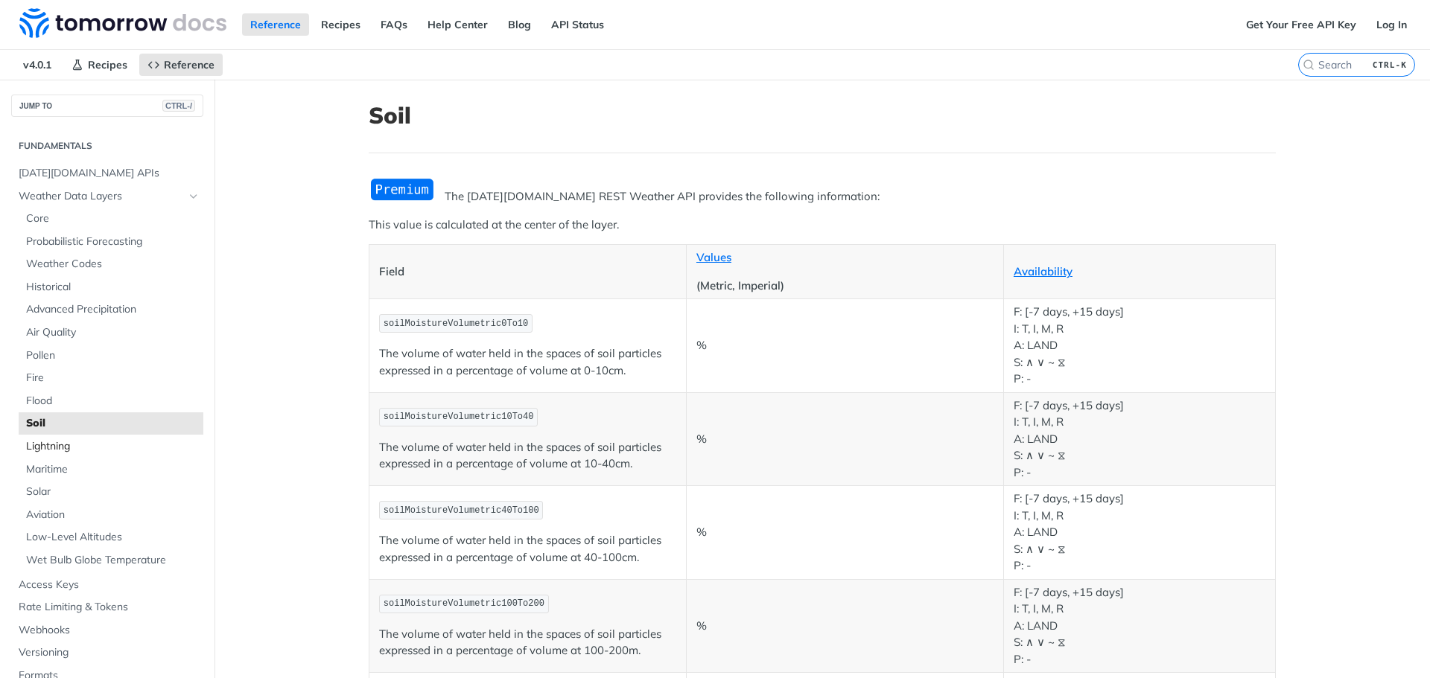
click at [35, 439] on span "Lightning" at bounding box center [113, 446] width 174 height 15
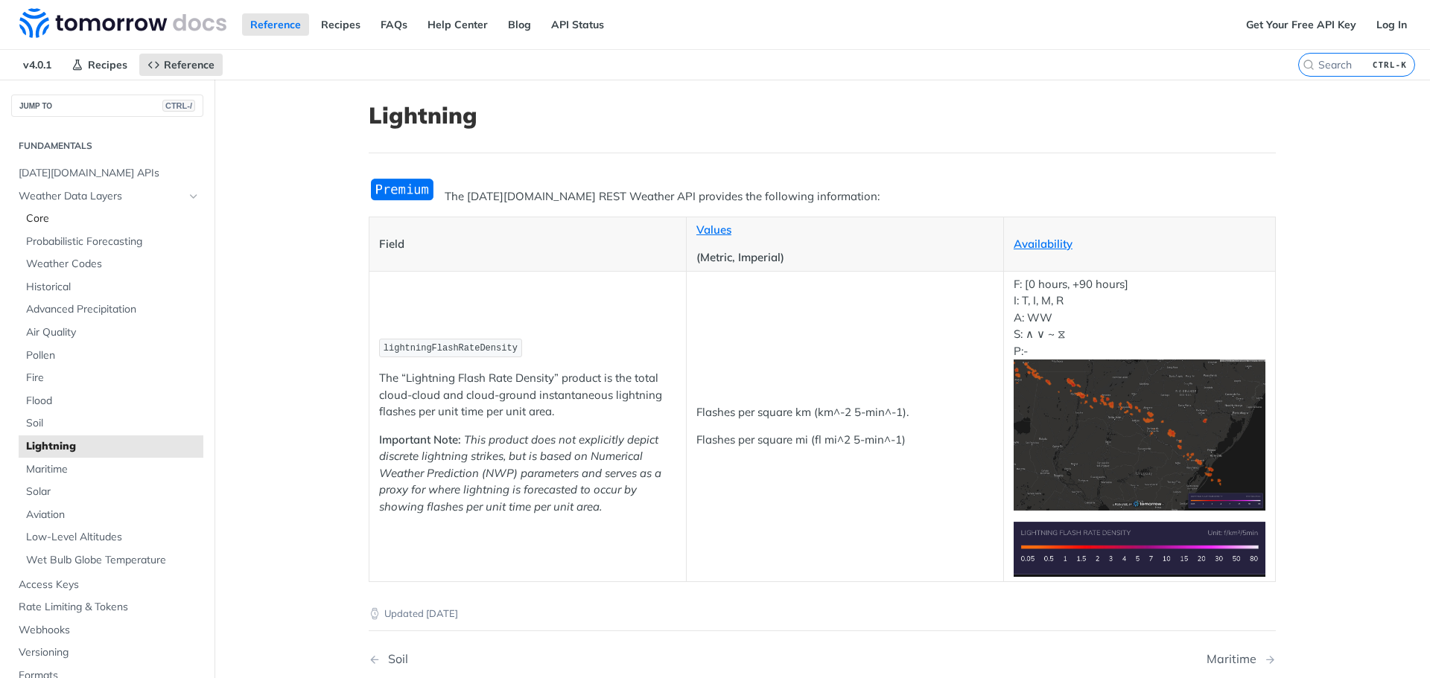
click at [28, 217] on span "Core" at bounding box center [113, 218] width 174 height 15
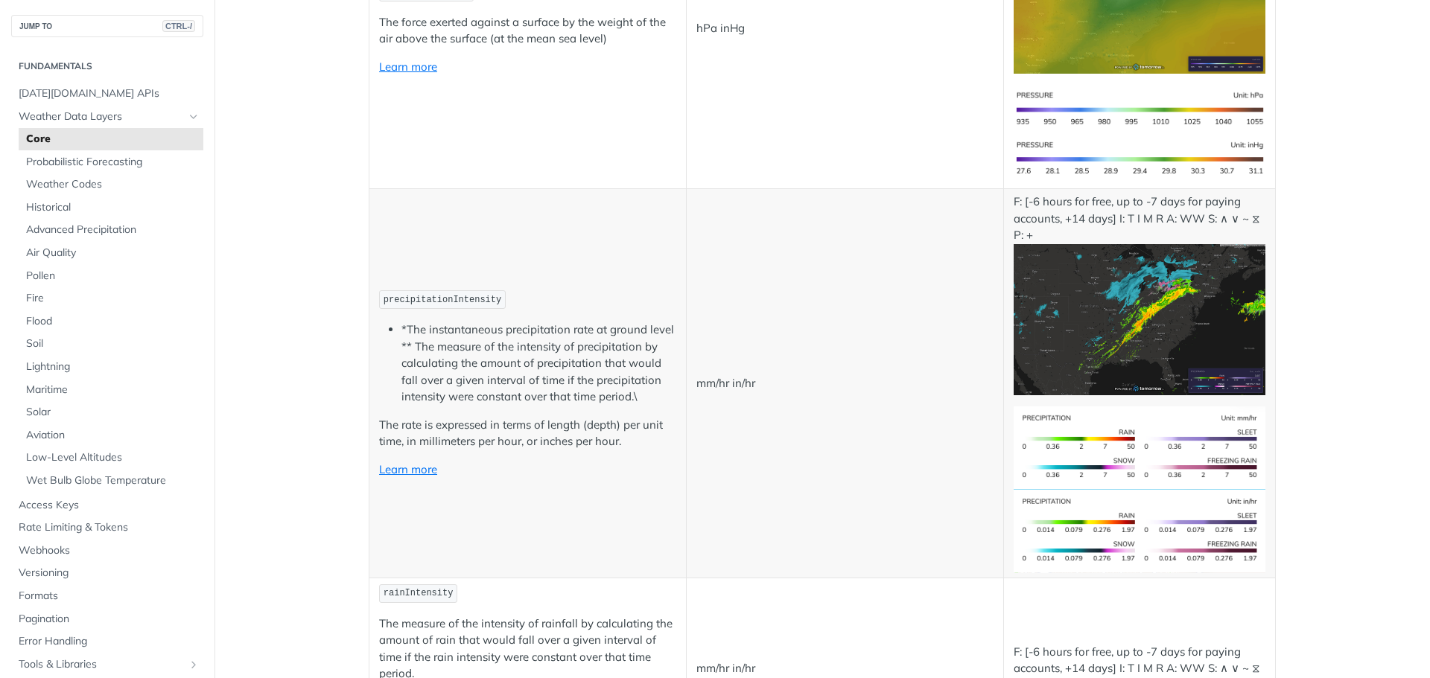
scroll to position [2102, 0]
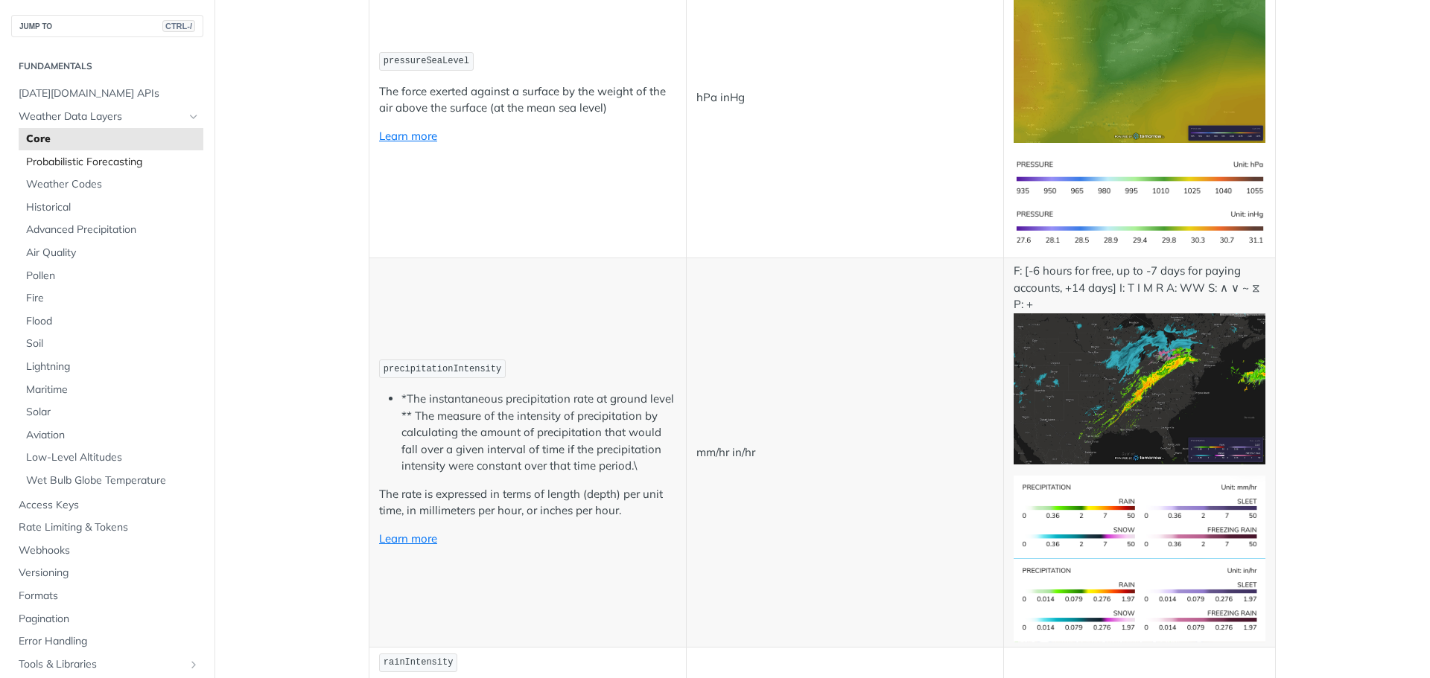
click at [43, 161] on span "Probabilistic Forecasting" at bounding box center [113, 162] width 174 height 15
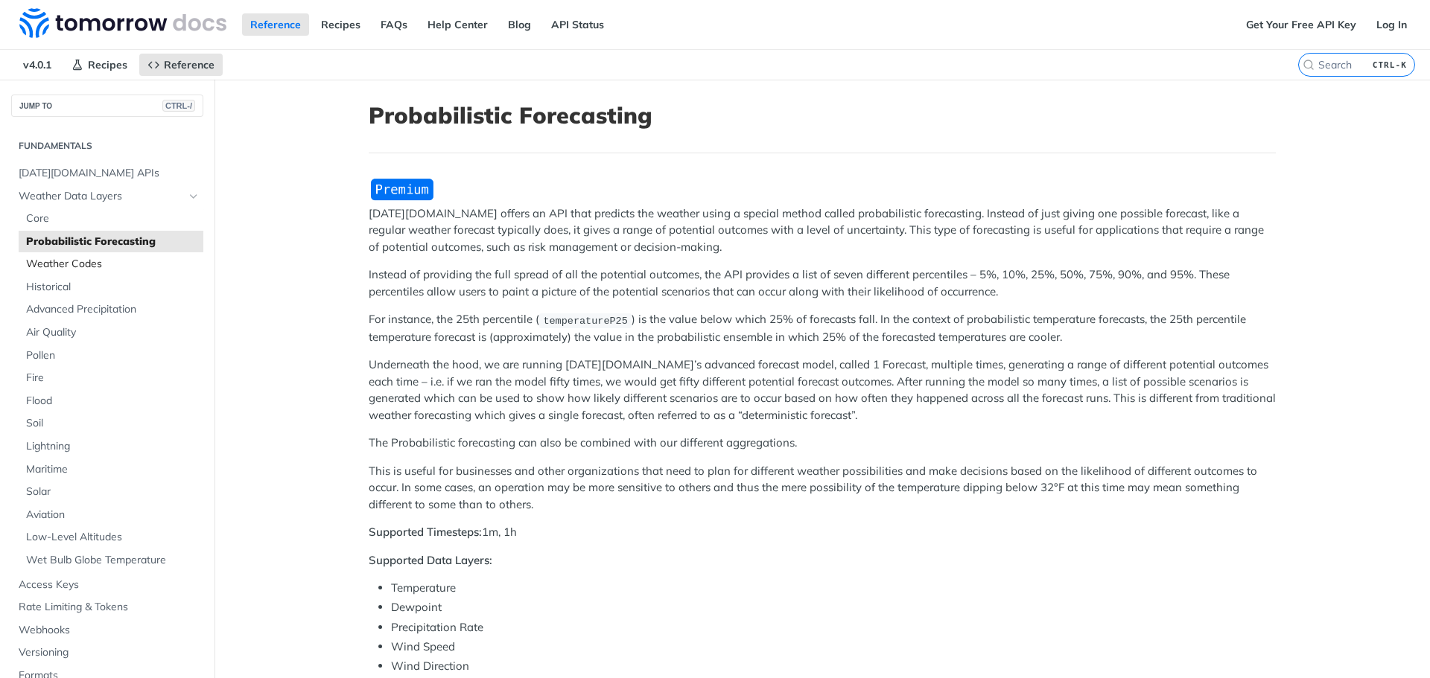
click at [48, 261] on span "Weather Codes" at bounding box center [113, 264] width 174 height 15
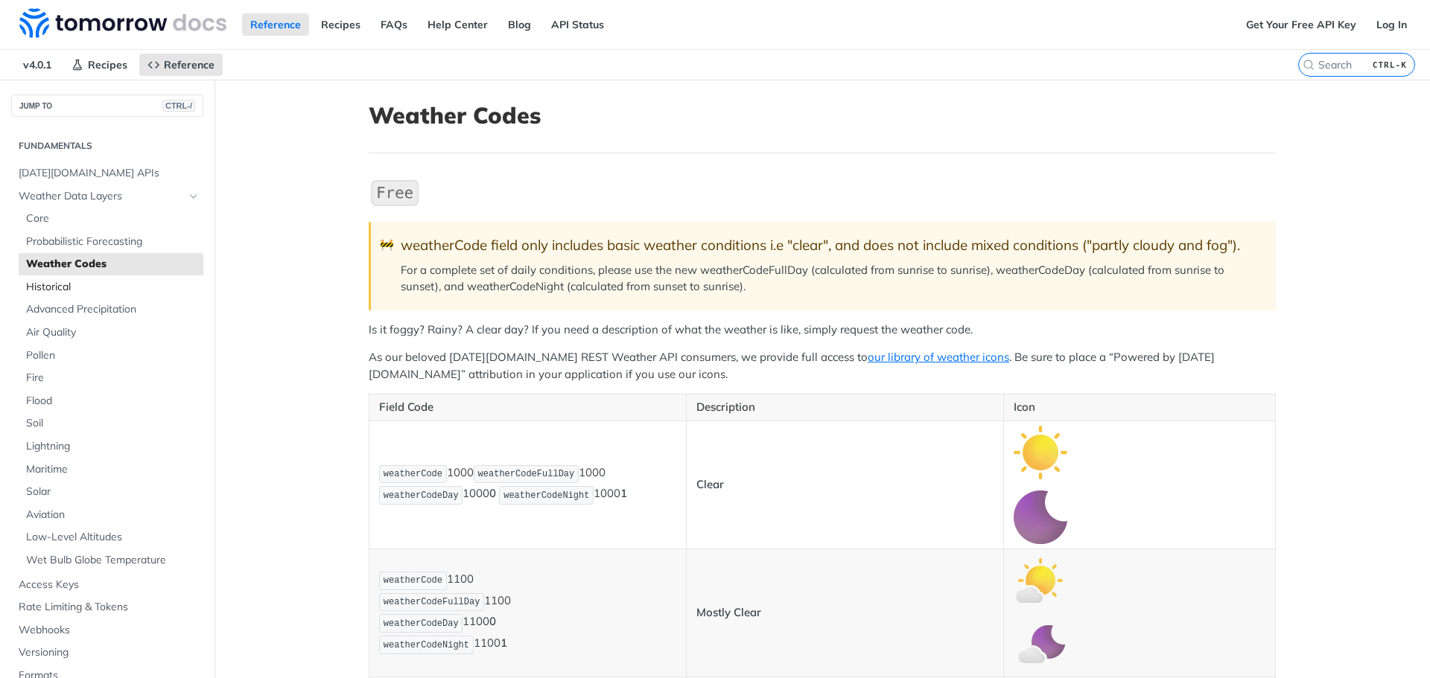
click at [77, 286] on span "Historical" at bounding box center [113, 287] width 174 height 15
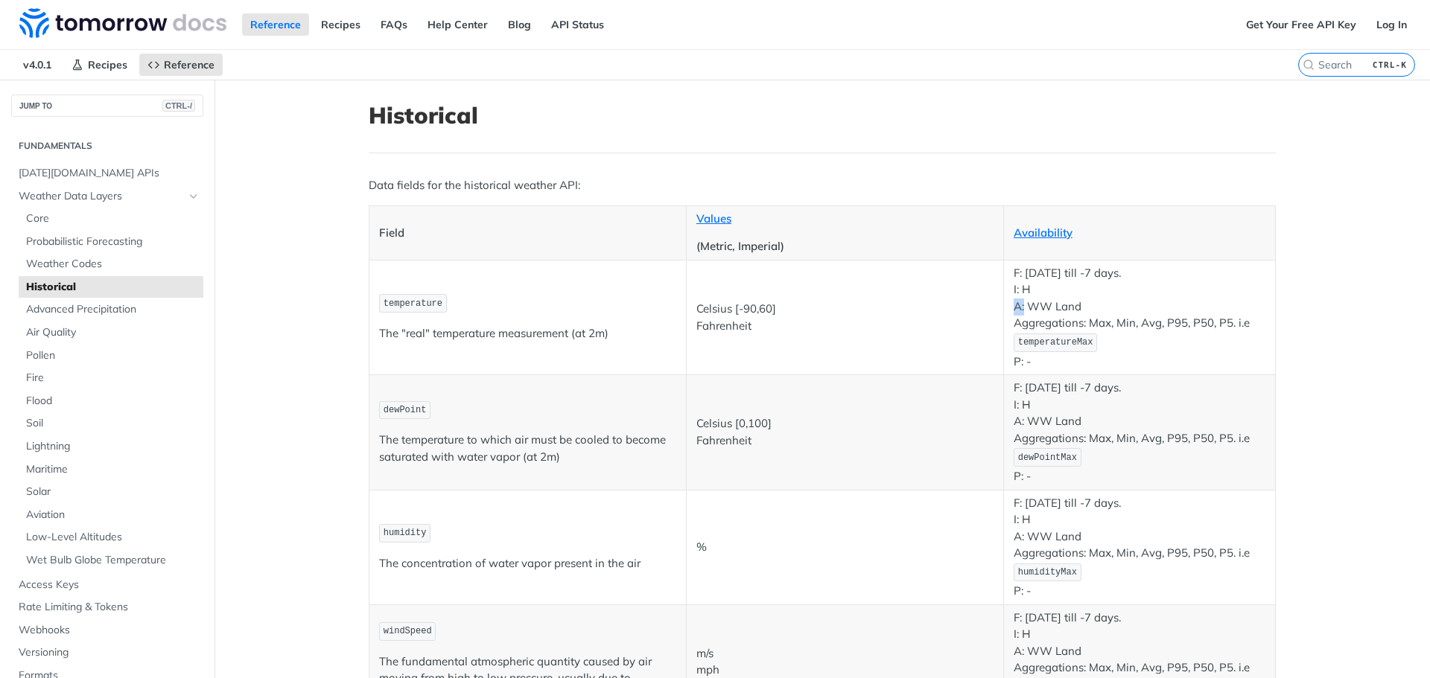
drag, startPoint x: 1018, startPoint y: 307, endPoint x: 999, endPoint y: 308, distance: 18.7
click at [1003, 308] on td "F: January 1st 2000 till -7 days. I: H A: WW Land Aggregations: Max, Min, Avg, …" at bounding box center [1139, 317] width 272 height 115
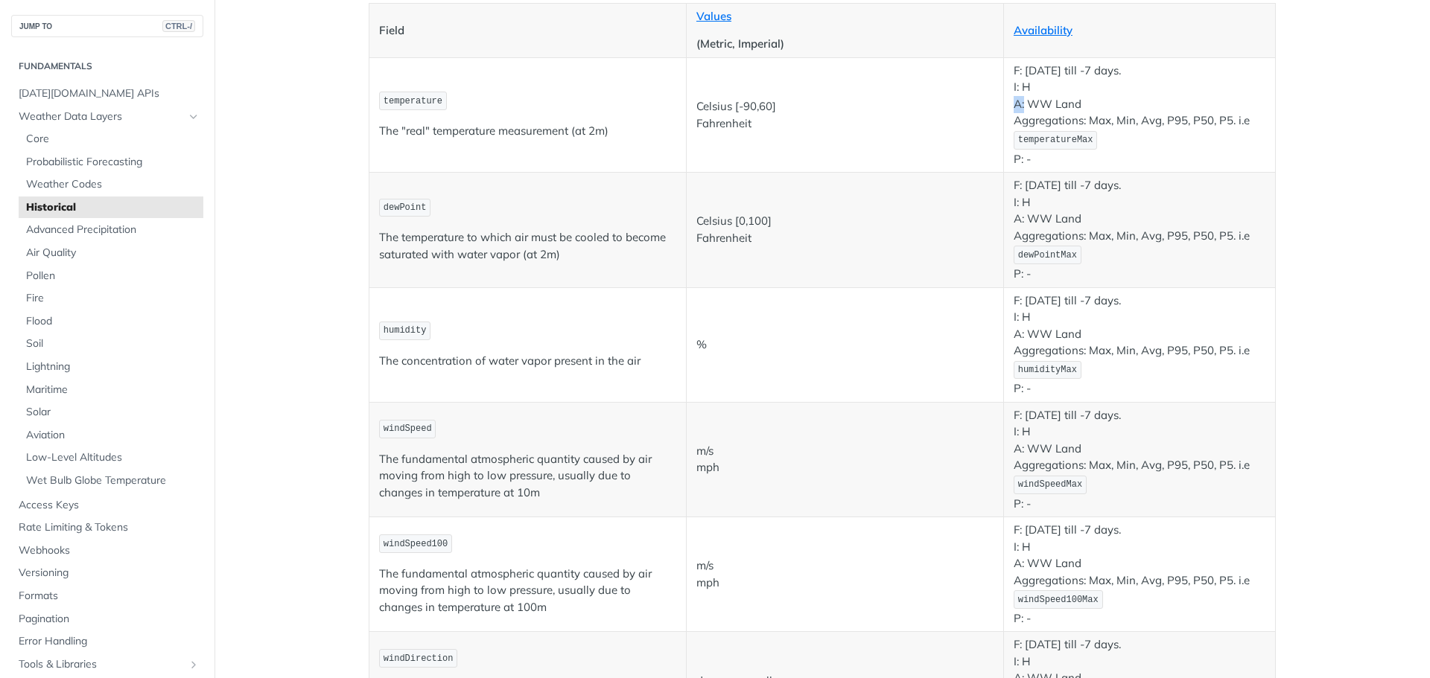
scroll to position [166, 0]
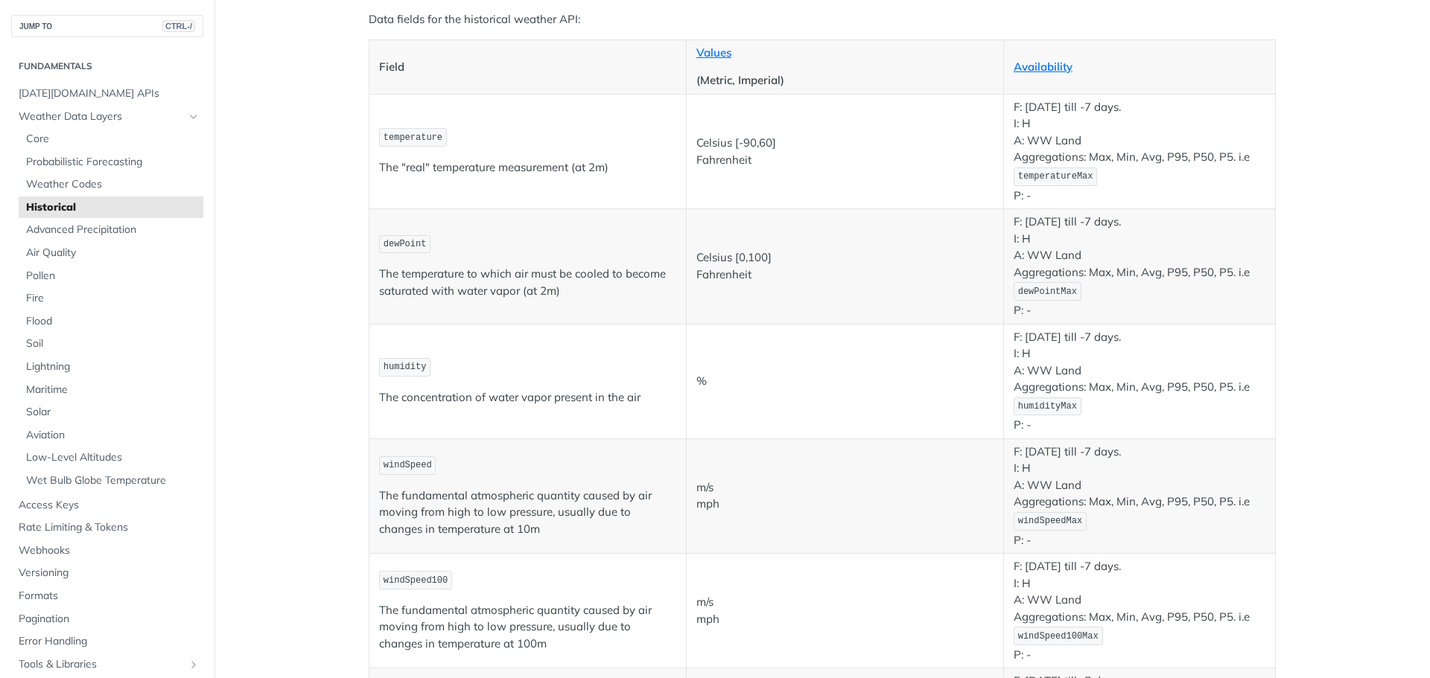
click at [1037, 200] on p "F: January 1st 2000 till -7 days. I: H A: WW Land Aggregations: Max, Min, Avg, …" at bounding box center [1139, 151] width 252 height 105
click at [1035, 67] on link "Availability" at bounding box center [1042, 67] width 59 height 14
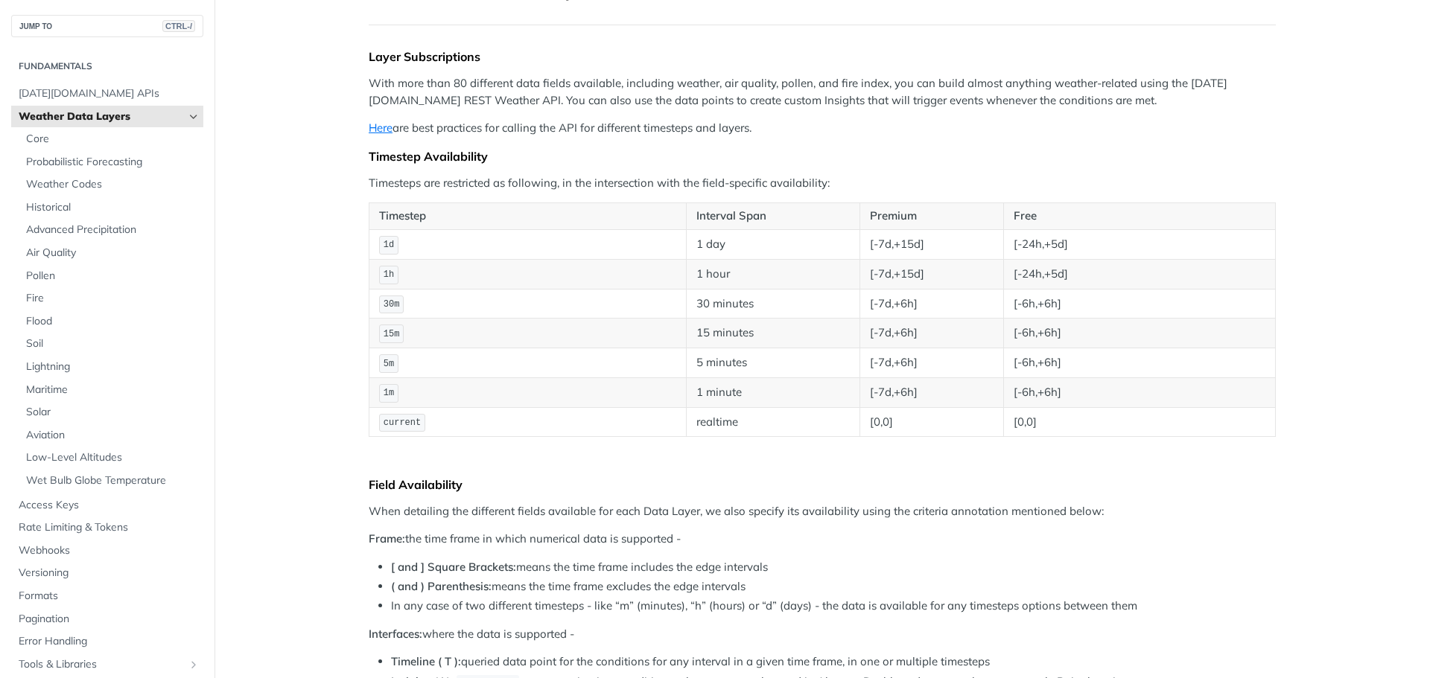
scroll to position [158, 0]
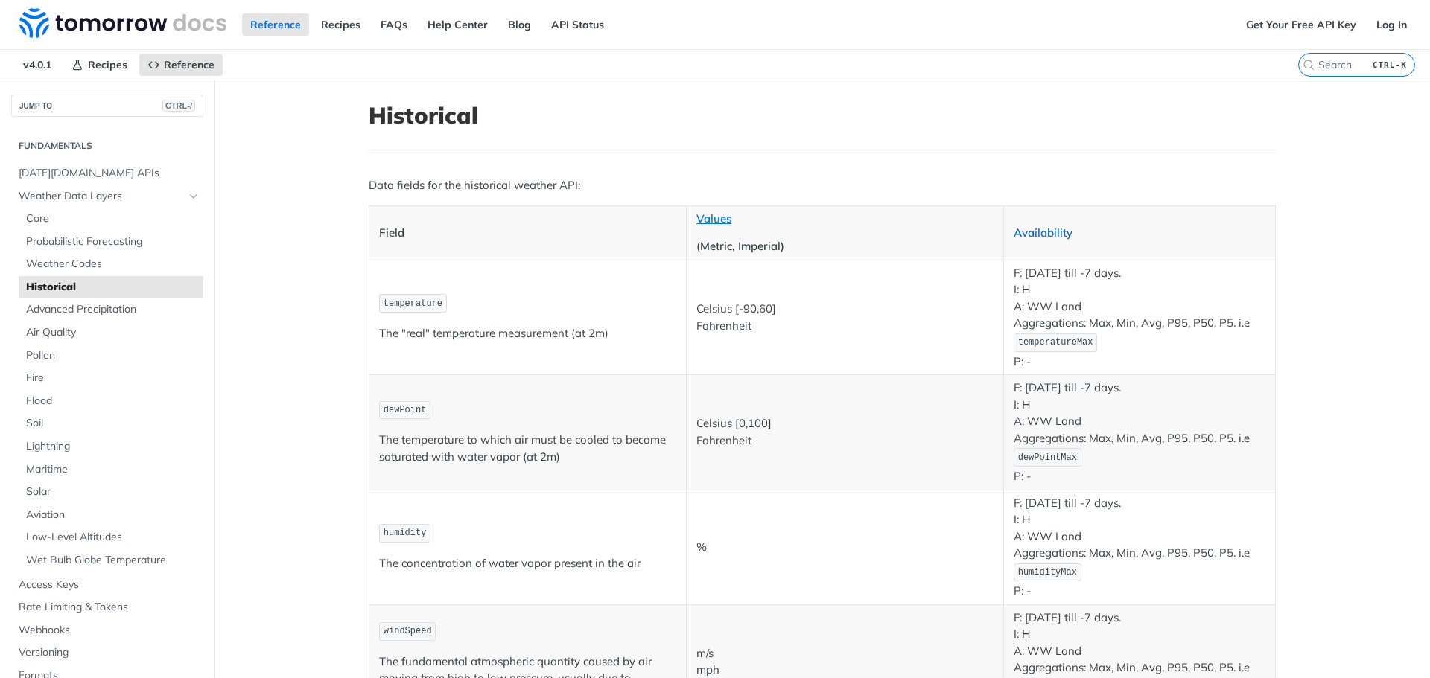
click at [1034, 230] on link "Availability" at bounding box center [1042, 233] width 59 height 14
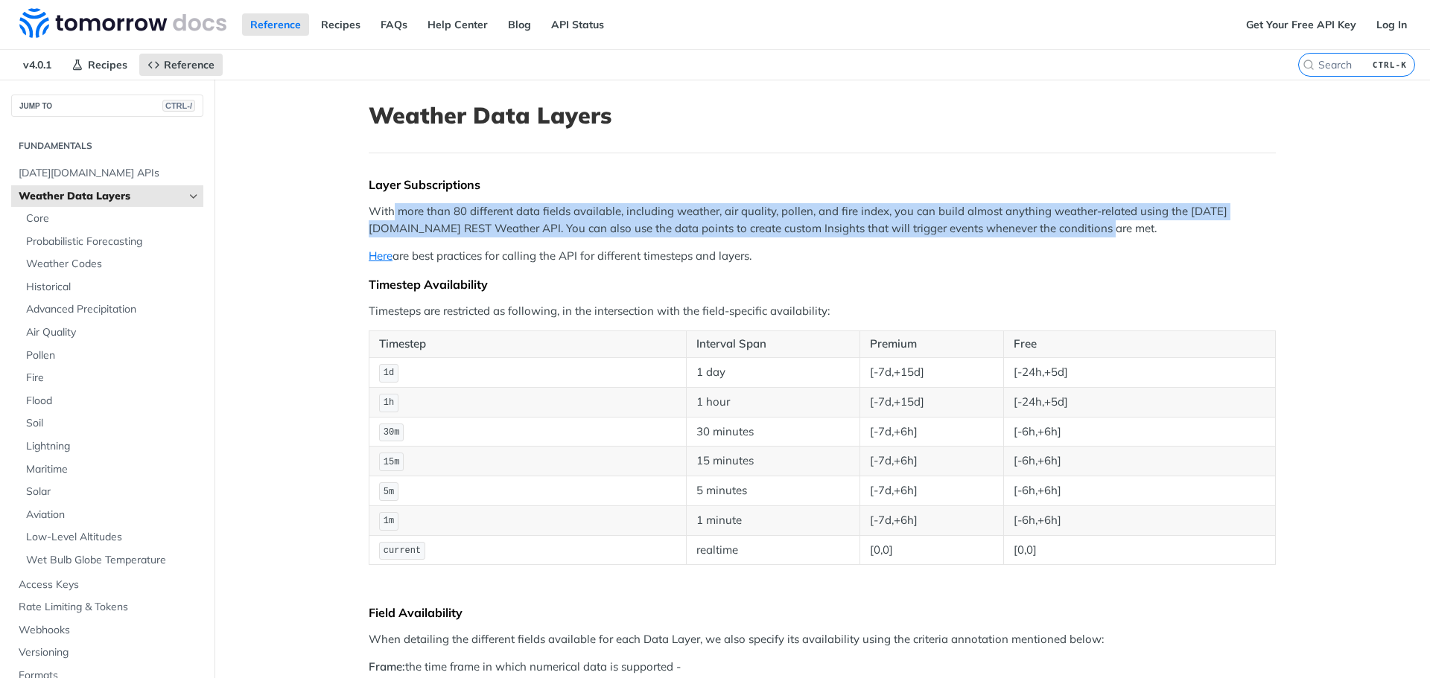
drag, startPoint x: 386, startPoint y: 205, endPoint x: 1143, endPoint y: 222, distance: 756.8
click at [1143, 222] on p "With more than 80 different data fields available, including weather, air quali…" at bounding box center [822, 220] width 907 height 34
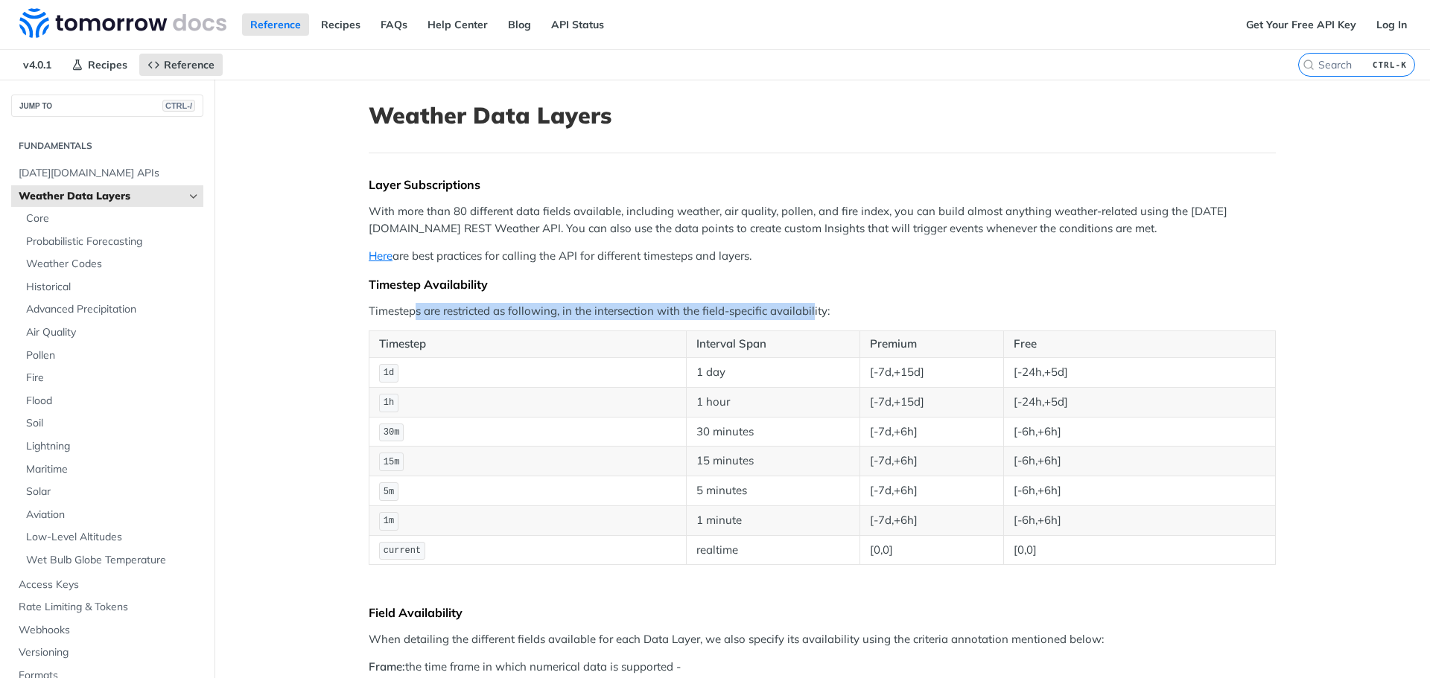
drag, startPoint x: 412, startPoint y: 318, endPoint x: 807, endPoint y: 305, distance: 395.6
click at [807, 305] on p "Timesteps are restricted as following, in the intersection with the field-speci…" at bounding box center [822, 311] width 907 height 17
click at [980, 303] on p "Timesteps are restricted as following, in the intersection with the field-speci…" at bounding box center [822, 311] width 907 height 17
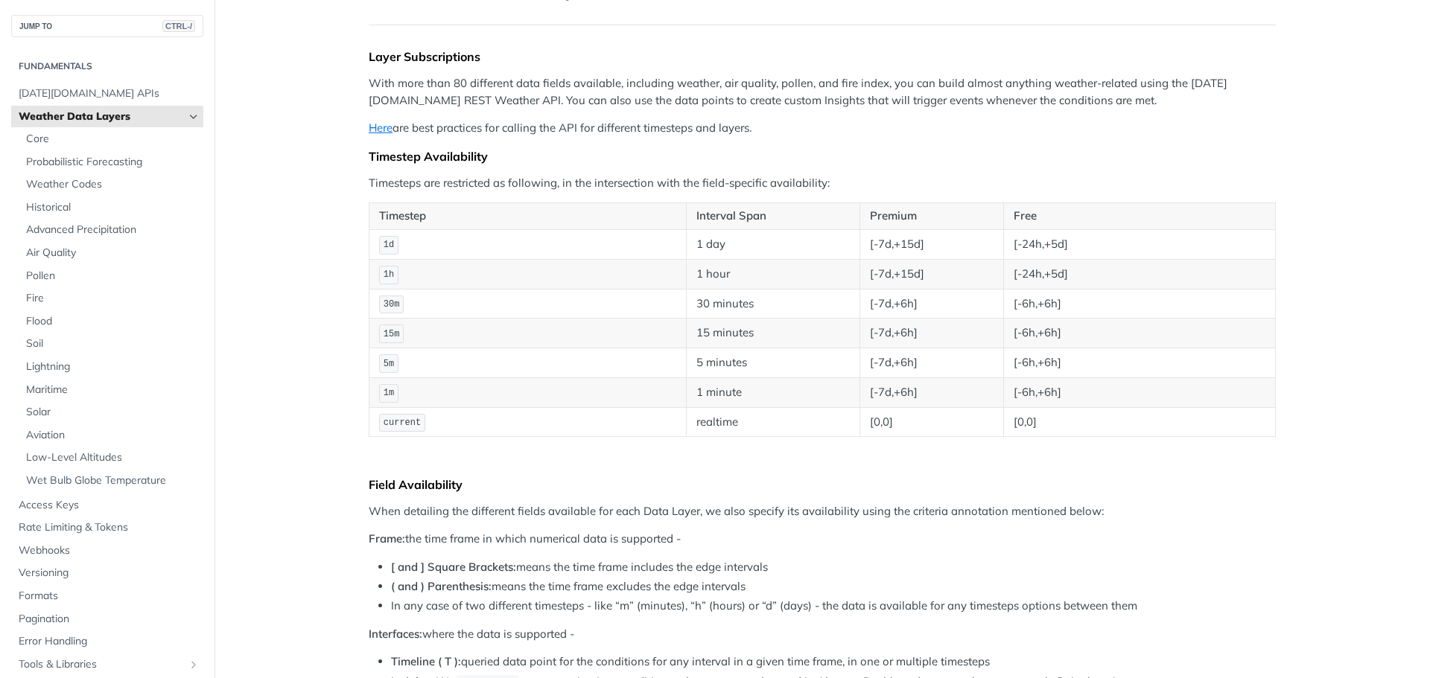
scroll to position [125, 0]
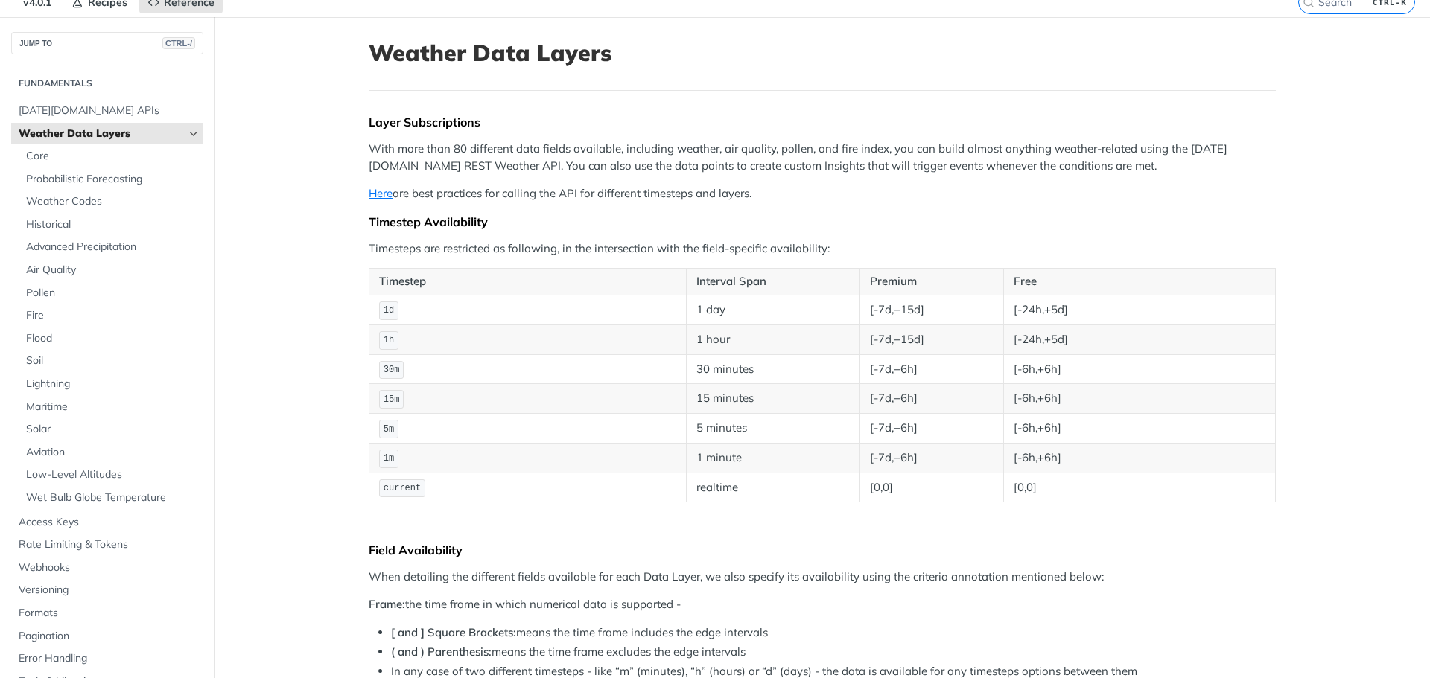
scroll to position [0, 0]
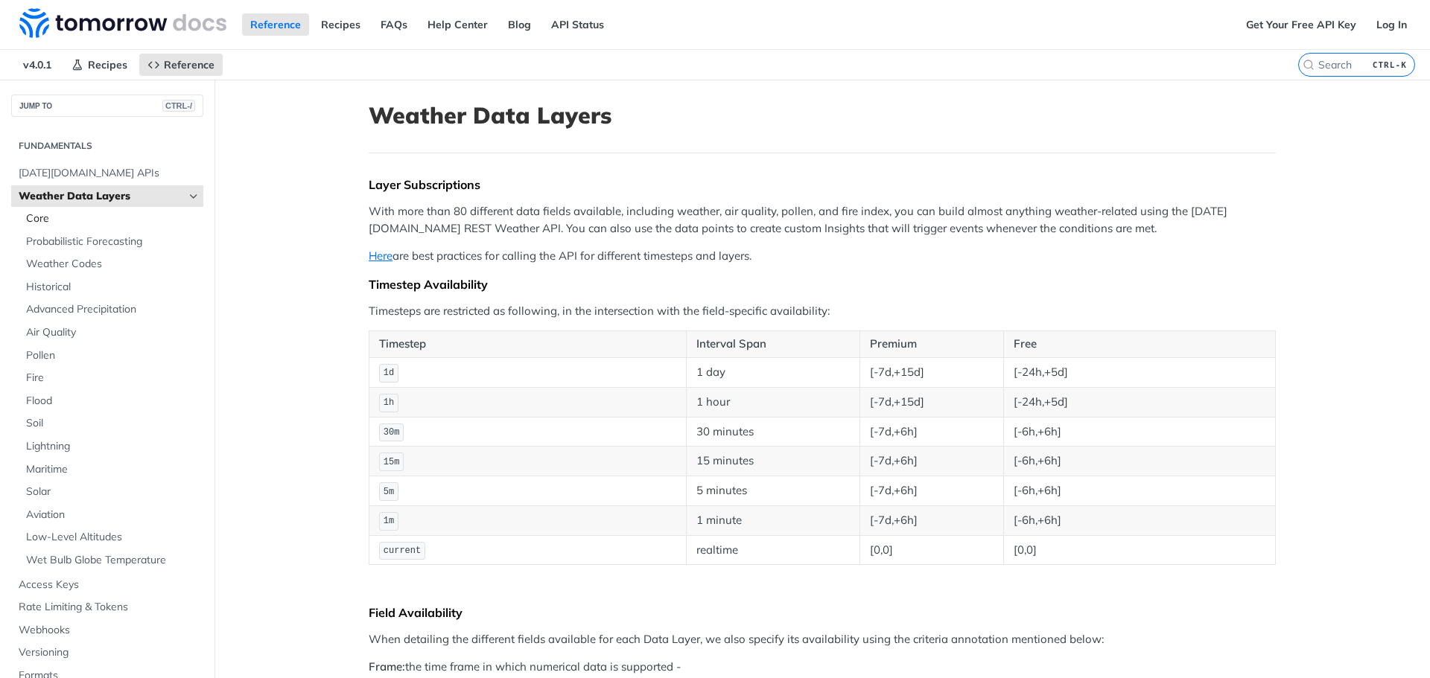
click at [42, 225] on span "Core" at bounding box center [113, 218] width 174 height 15
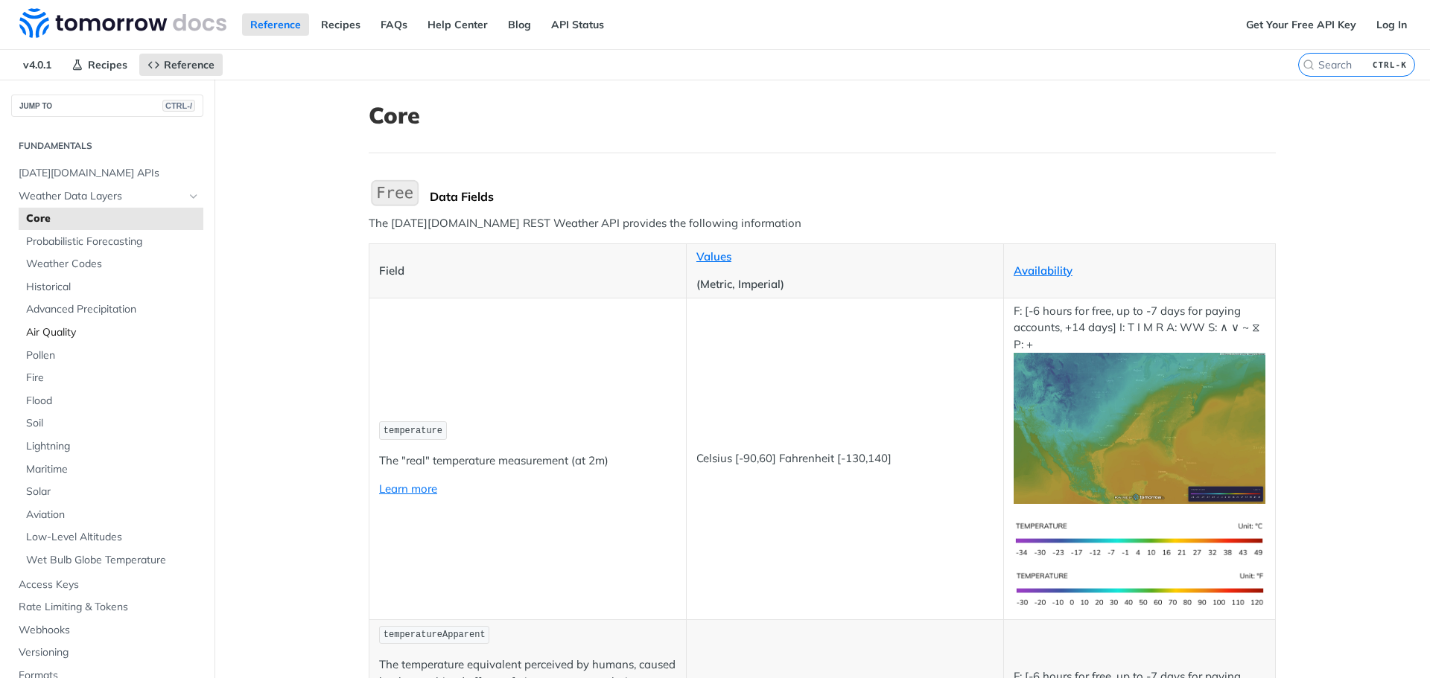
click at [62, 341] on link "Air Quality" at bounding box center [111, 333] width 185 height 22
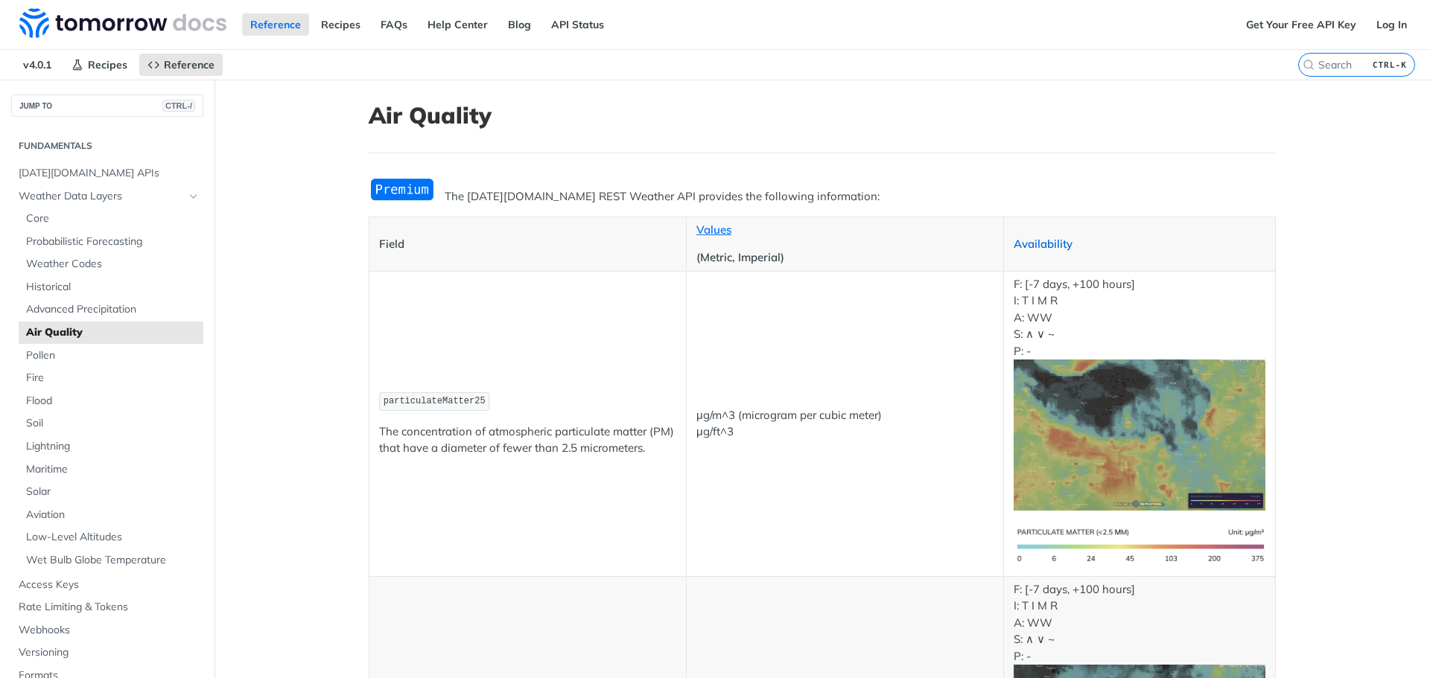
click at [1013, 245] on link "Availability" at bounding box center [1042, 244] width 59 height 14
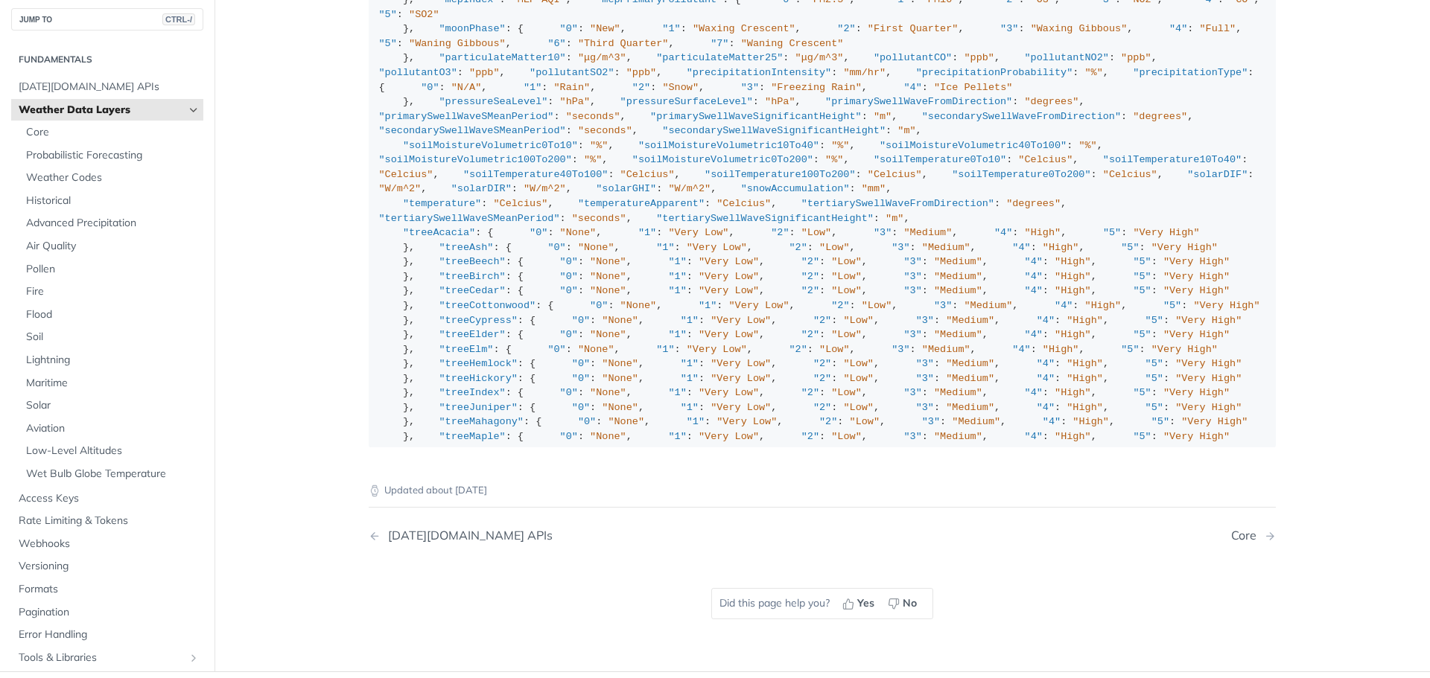
scroll to position [1728, 0]
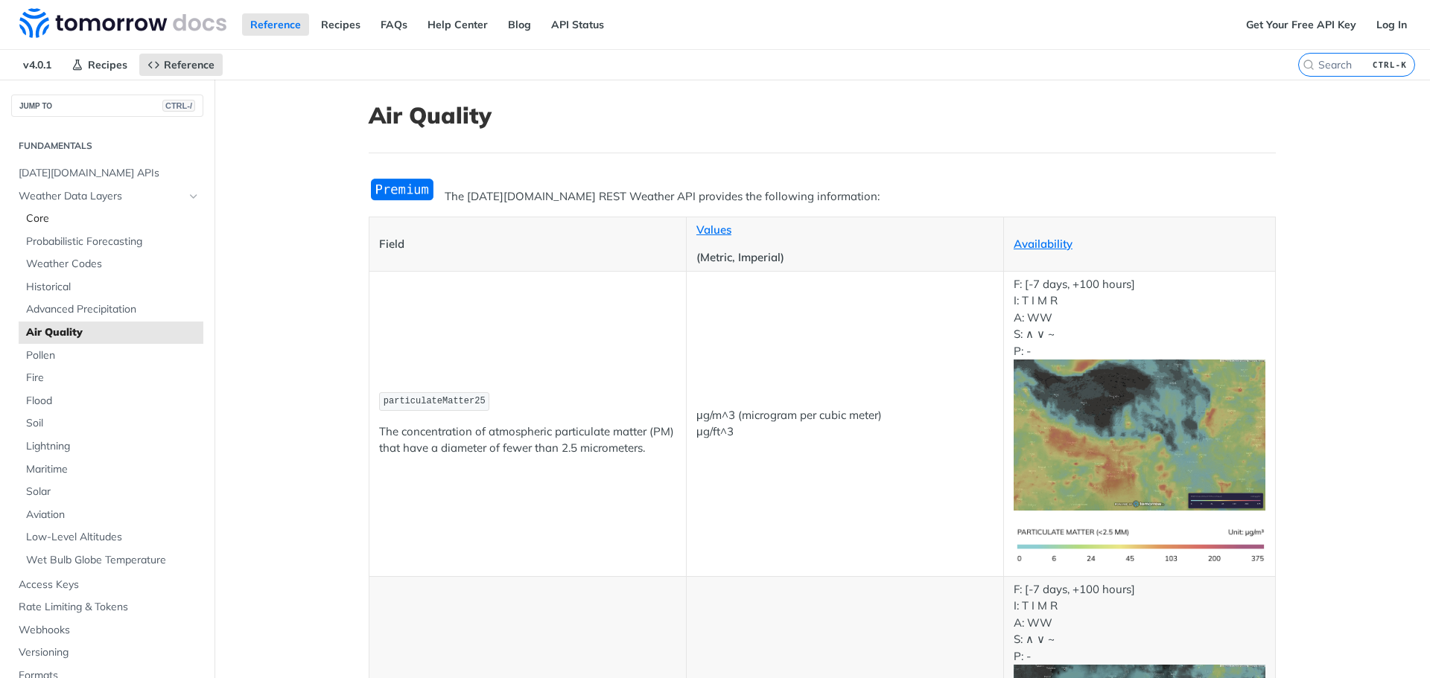
click at [47, 229] on link "Core" at bounding box center [111, 219] width 185 height 22
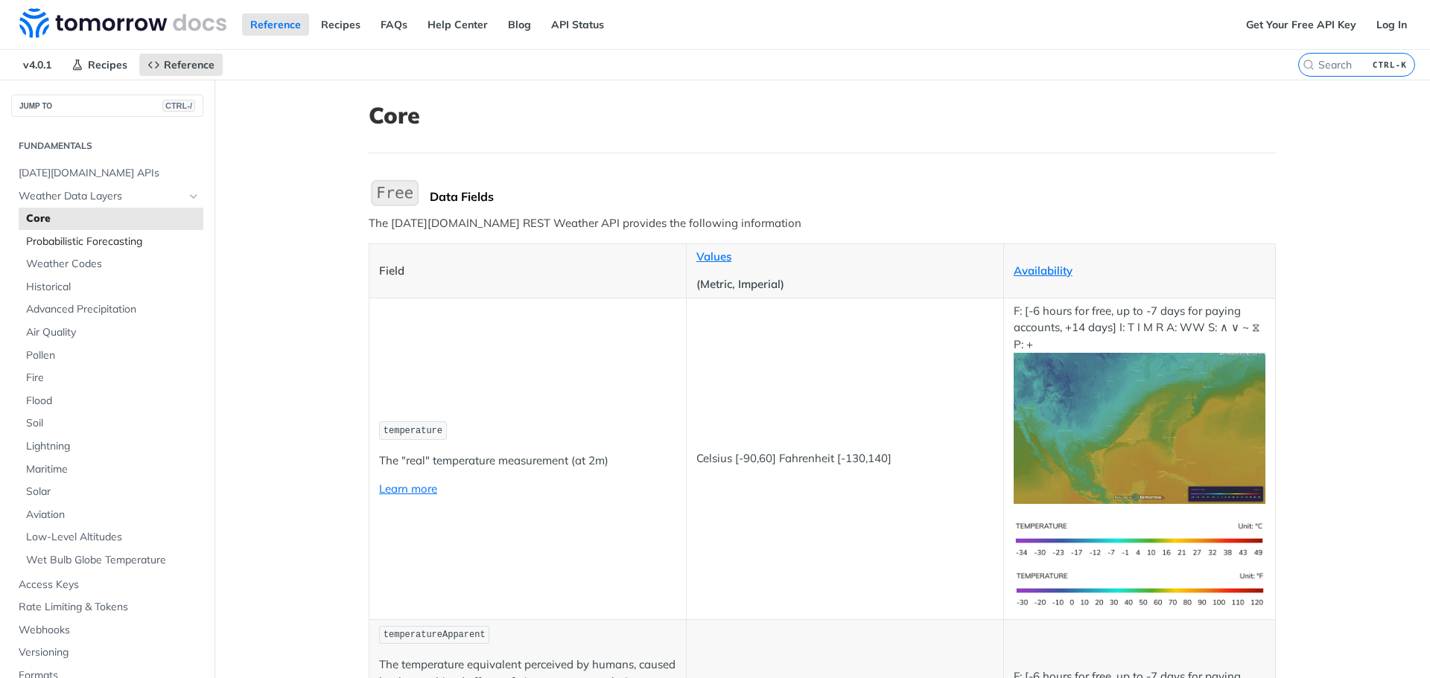
click at [40, 240] on span "Probabilistic Forecasting" at bounding box center [113, 242] width 174 height 15
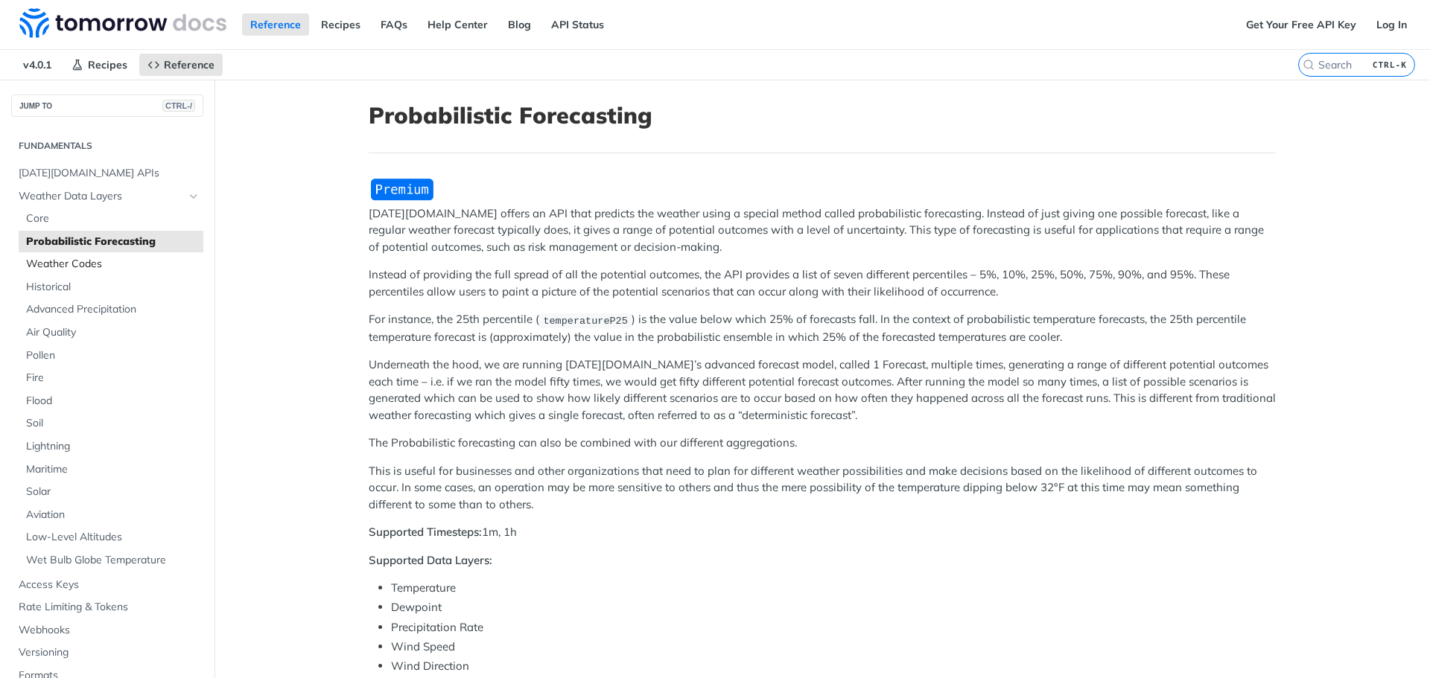
click at [37, 259] on span "Weather Codes" at bounding box center [113, 264] width 174 height 15
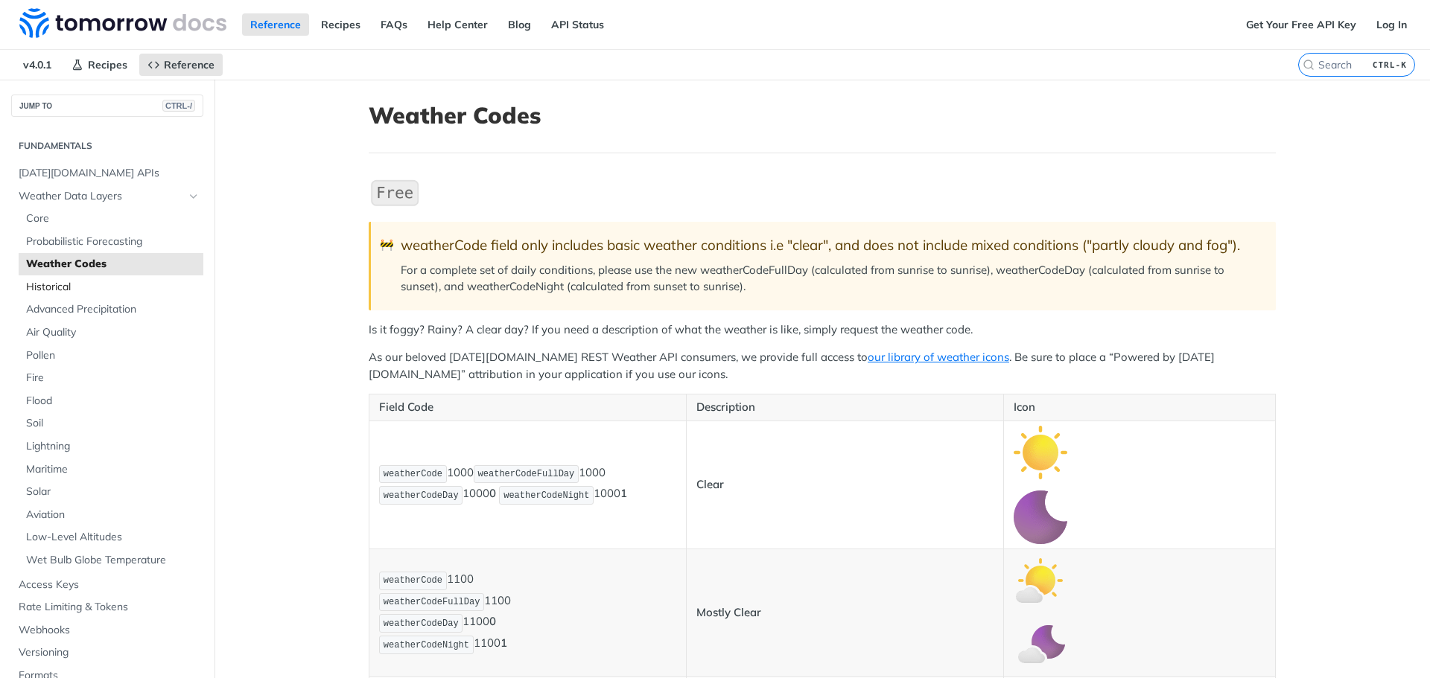
click at [36, 287] on span "Historical" at bounding box center [113, 287] width 174 height 15
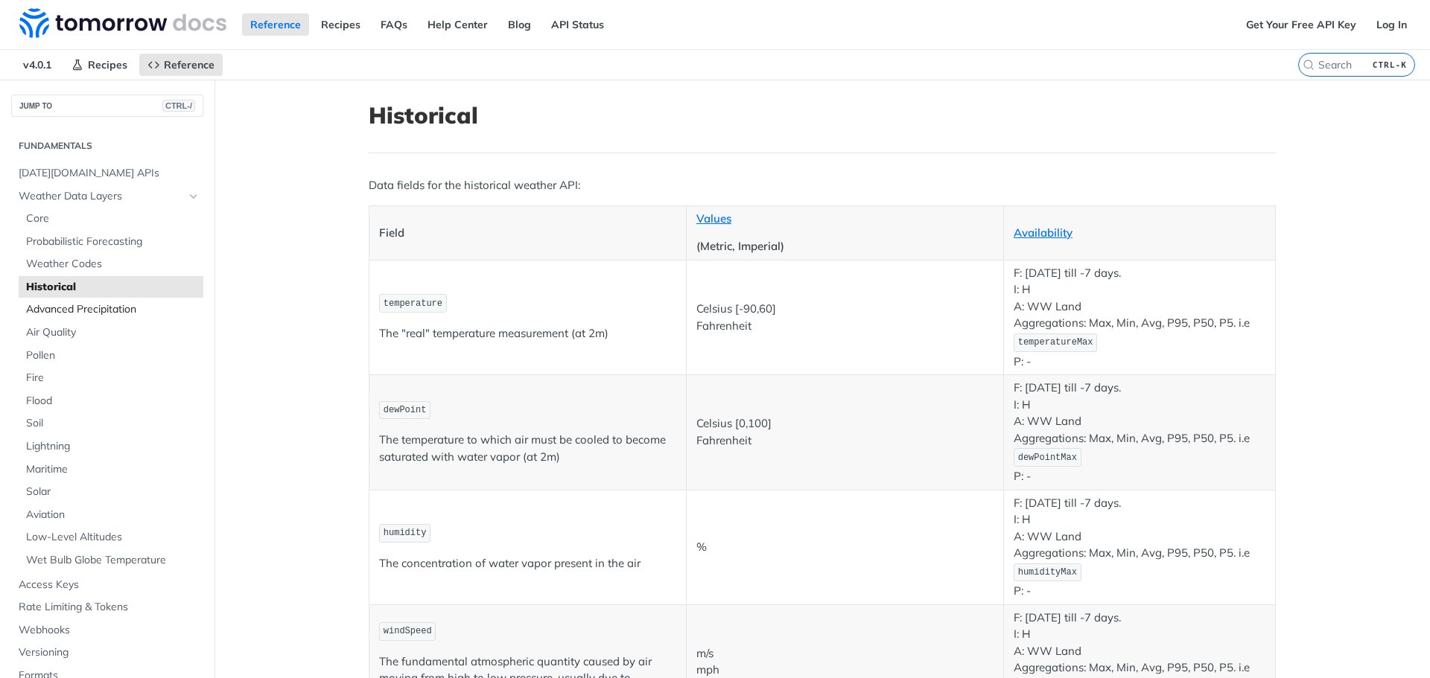
click at [60, 314] on span "Advanced Precipitation" at bounding box center [113, 309] width 174 height 15
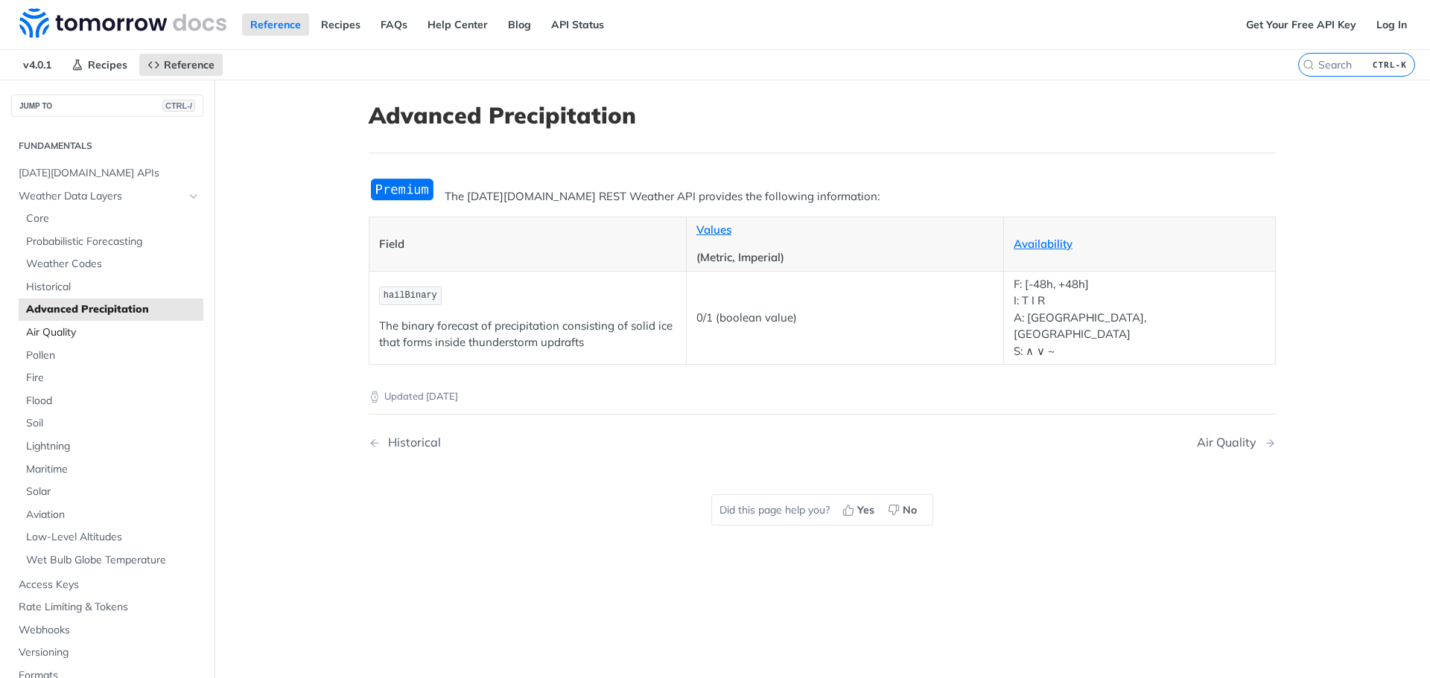
click at [53, 330] on span "Air Quality" at bounding box center [113, 332] width 174 height 15
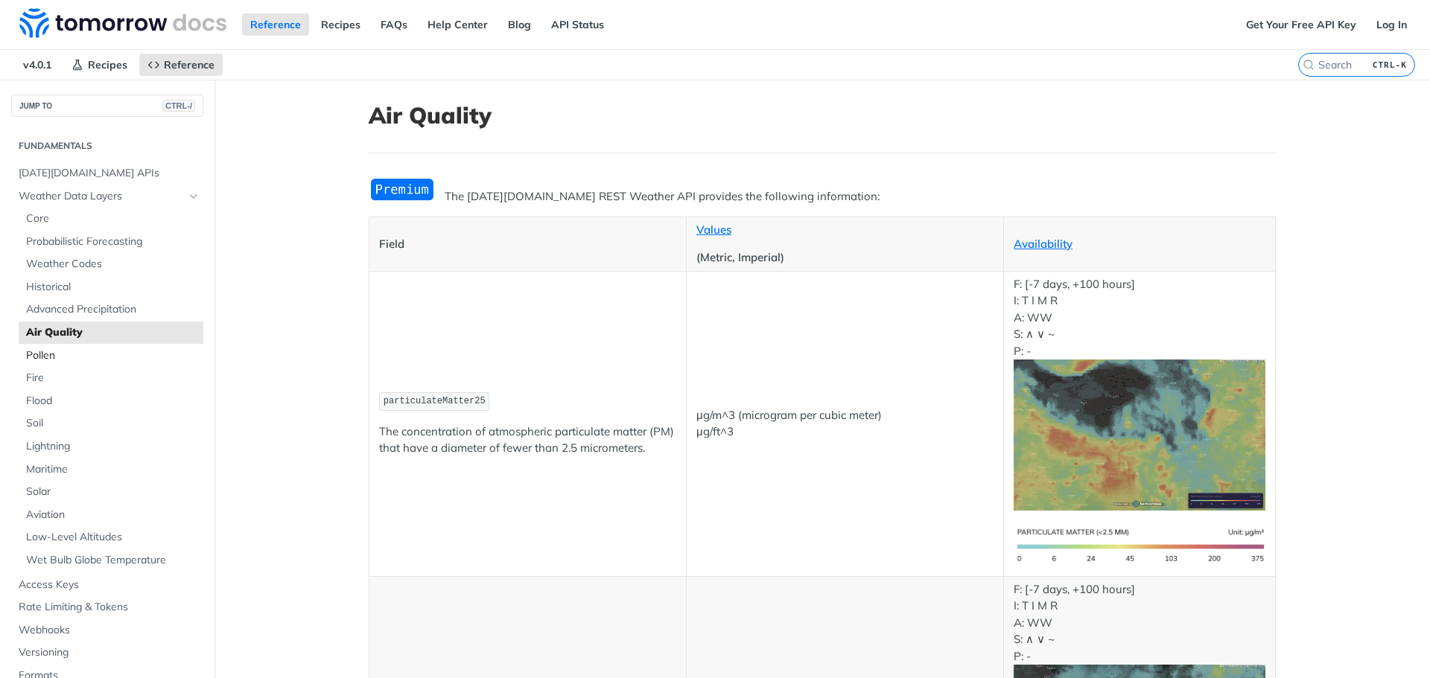
click at [47, 349] on span "Pollen" at bounding box center [113, 356] width 174 height 15
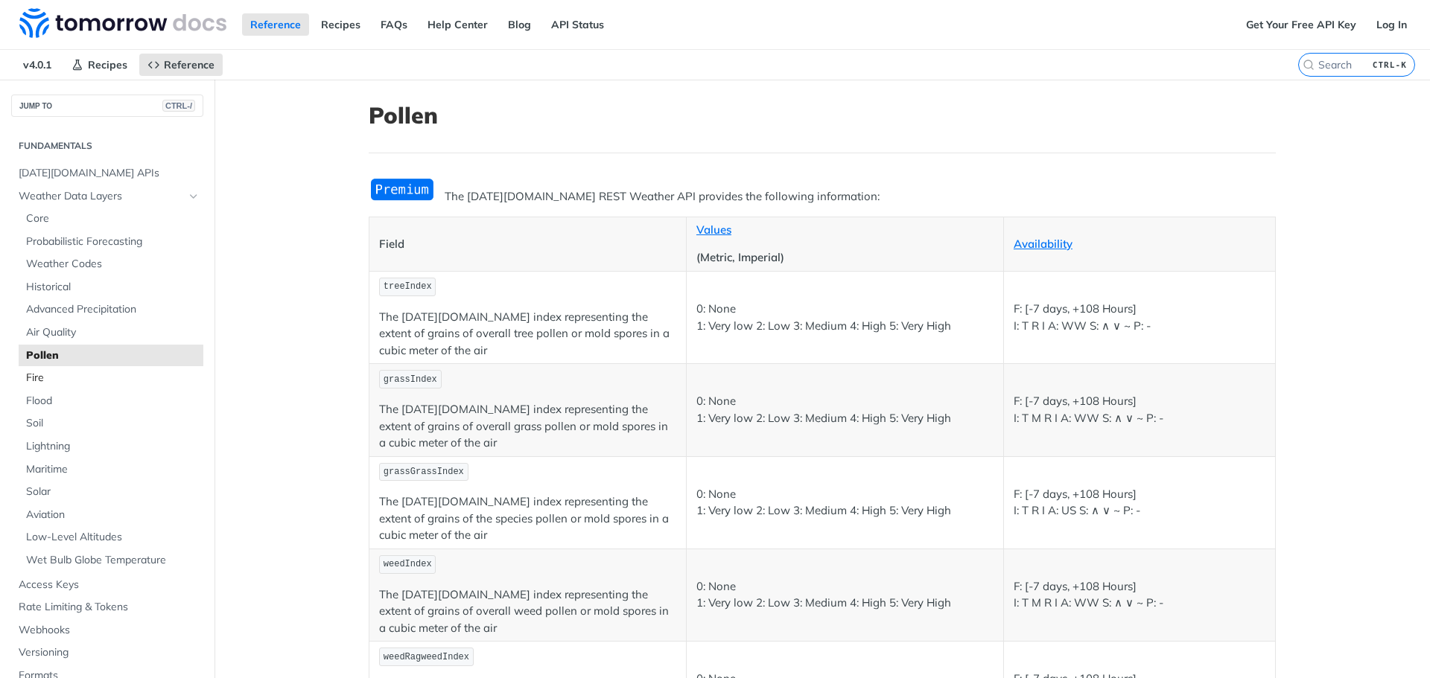
click at [36, 378] on span "Fire" at bounding box center [113, 378] width 174 height 15
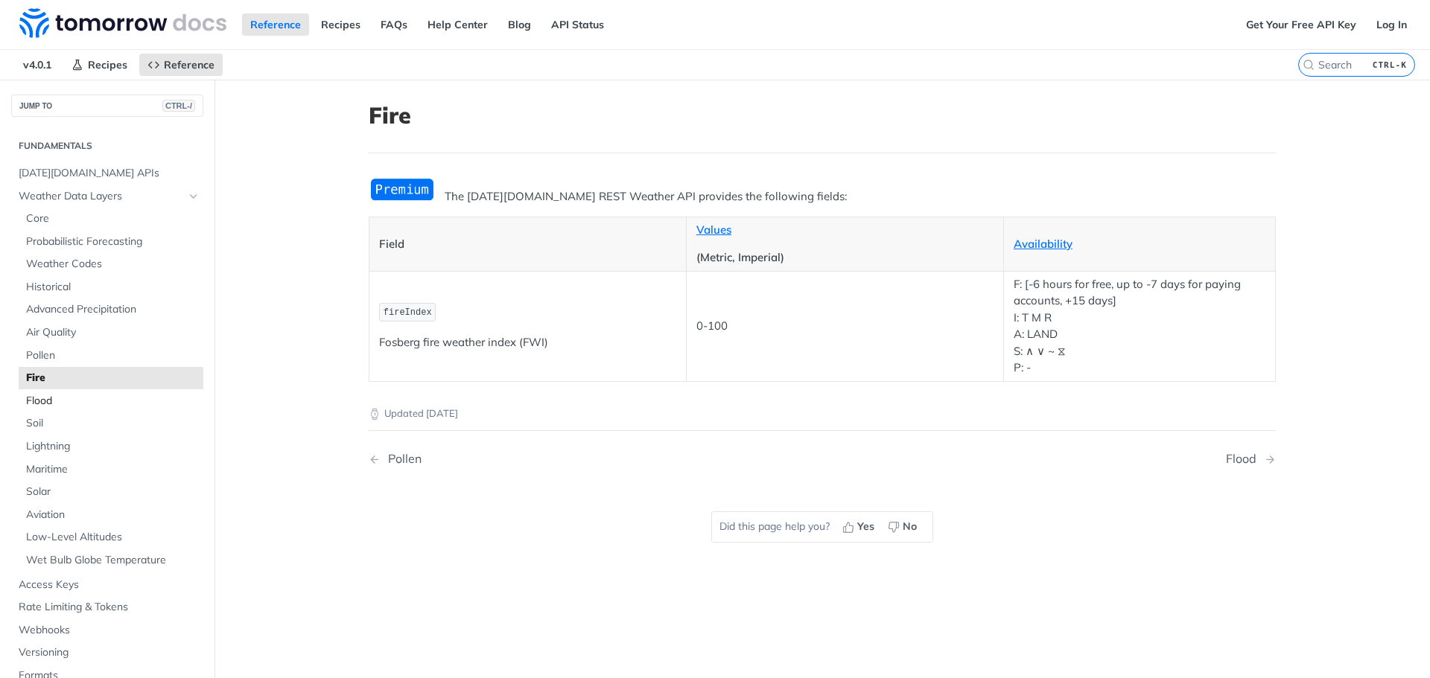
click at [34, 402] on span "Flood" at bounding box center [113, 401] width 174 height 15
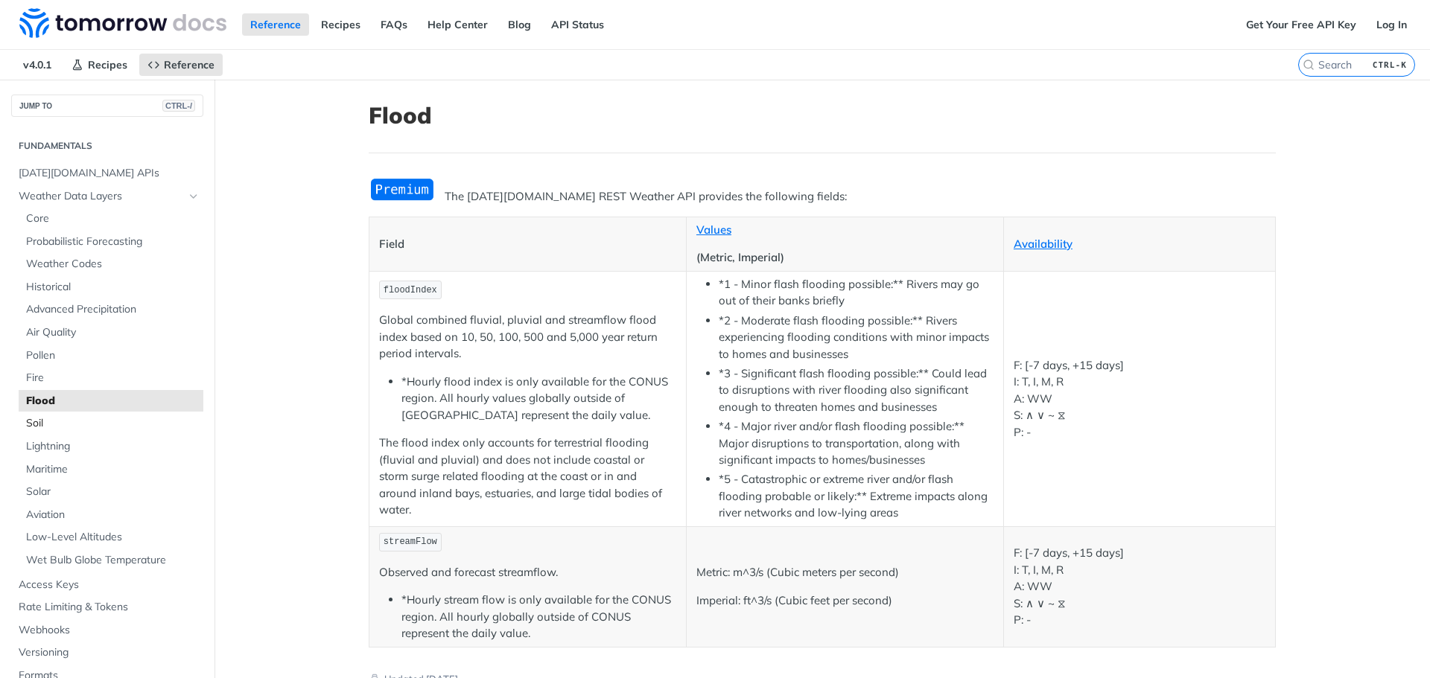
click at [34, 420] on span "Soil" at bounding box center [113, 423] width 174 height 15
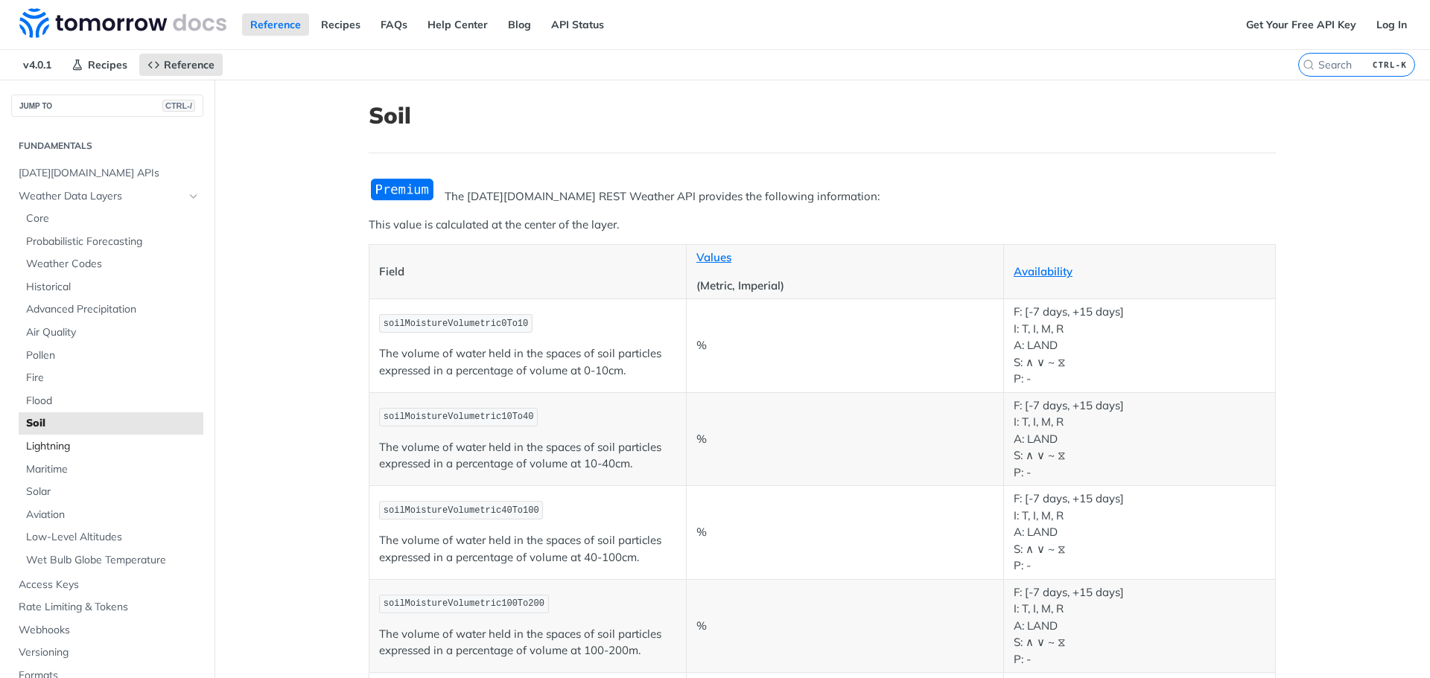
click at [49, 447] on span "Lightning" at bounding box center [113, 446] width 174 height 15
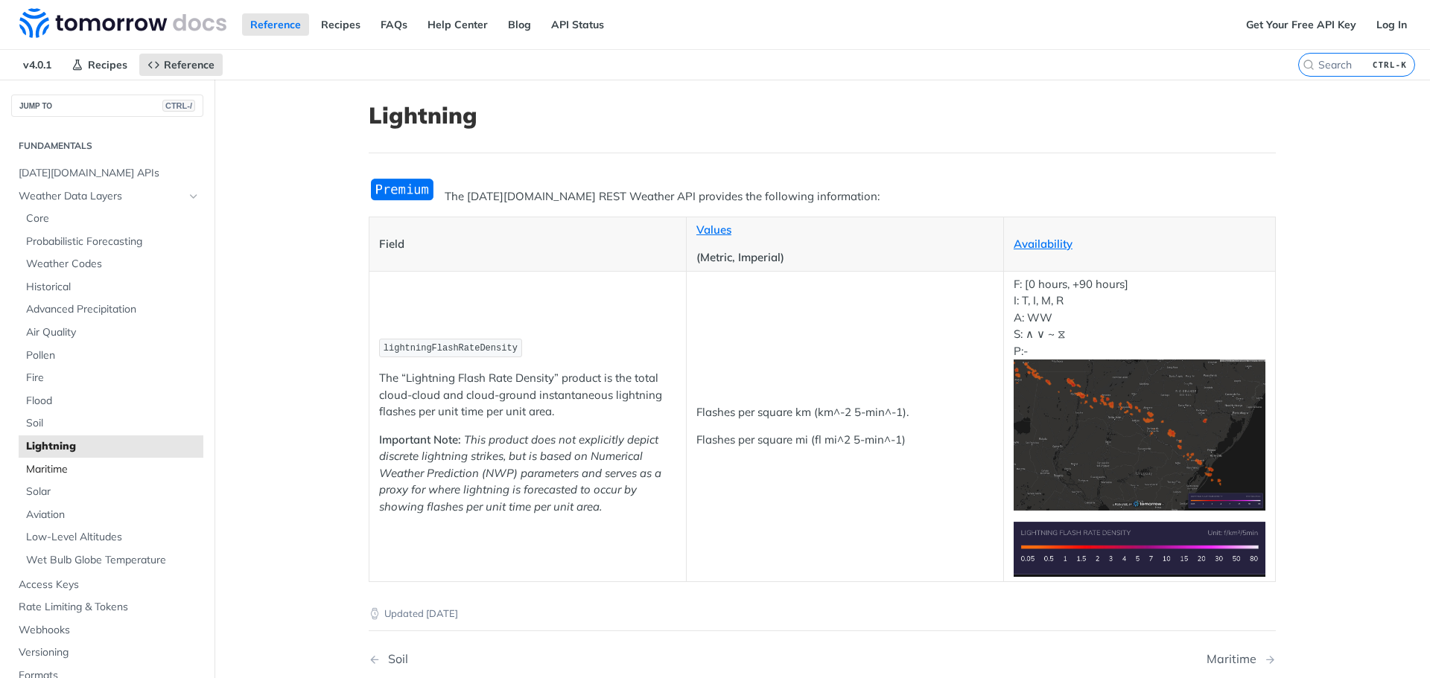
click at [53, 466] on span "Maritime" at bounding box center [113, 469] width 174 height 15
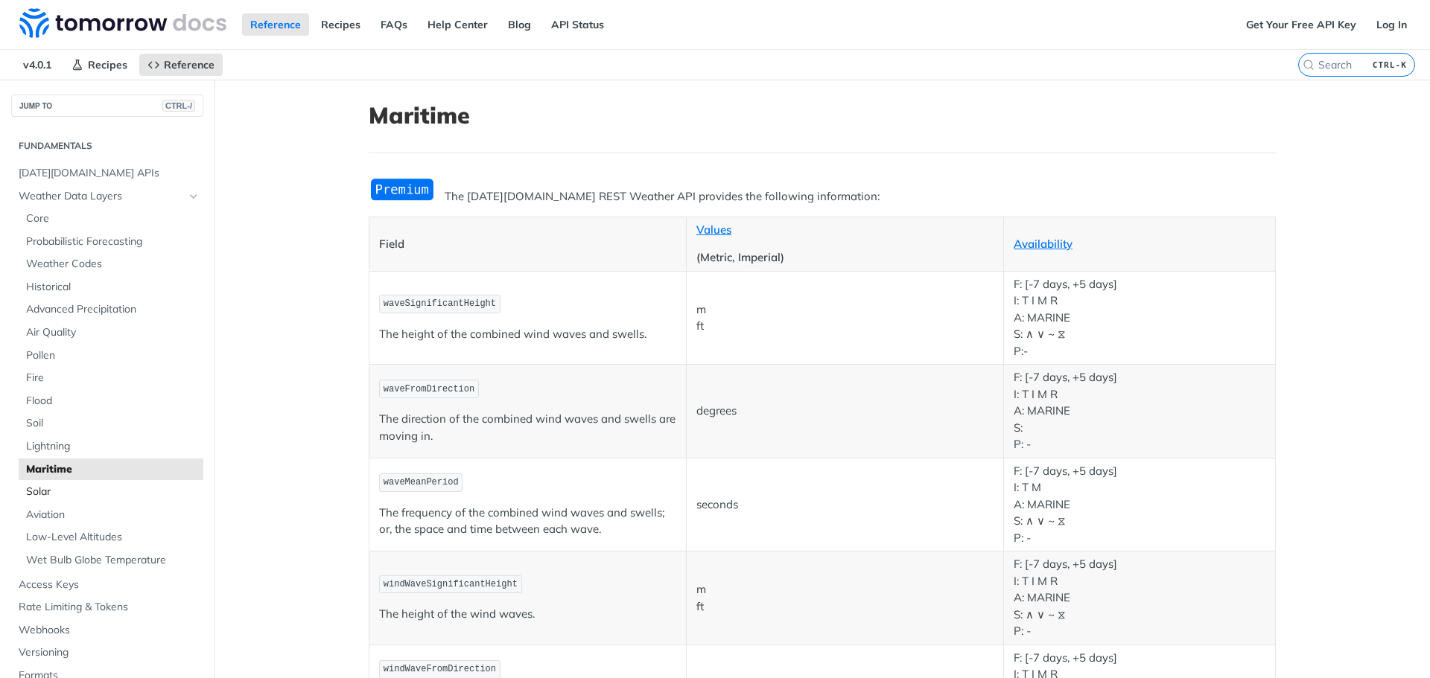
drag, startPoint x: 50, startPoint y: 491, endPoint x: 57, endPoint y: 512, distance: 21.2
click at [50, 492] on span "Solar" at bounding box center [113, 492] width 174 height 15
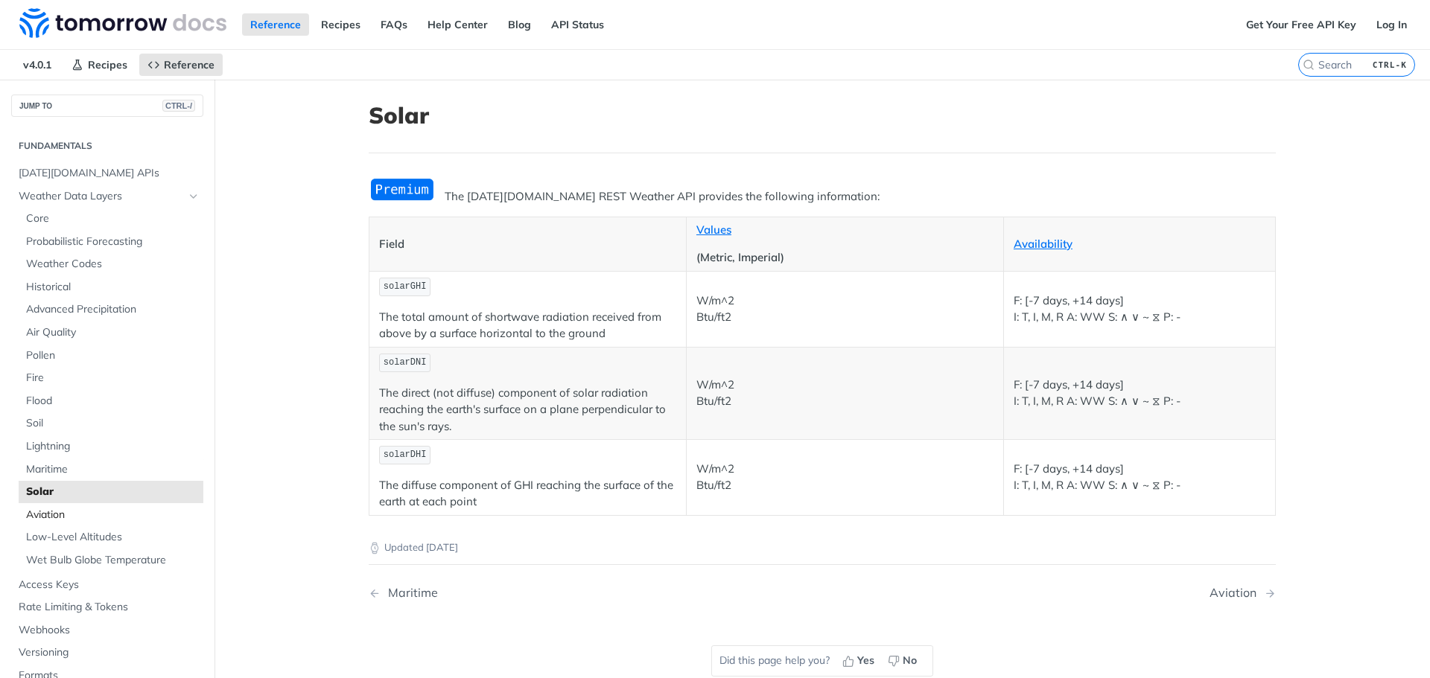
click at [57, 525] on link "Aviation" at bounding box center [111, 515] width 185 height 22
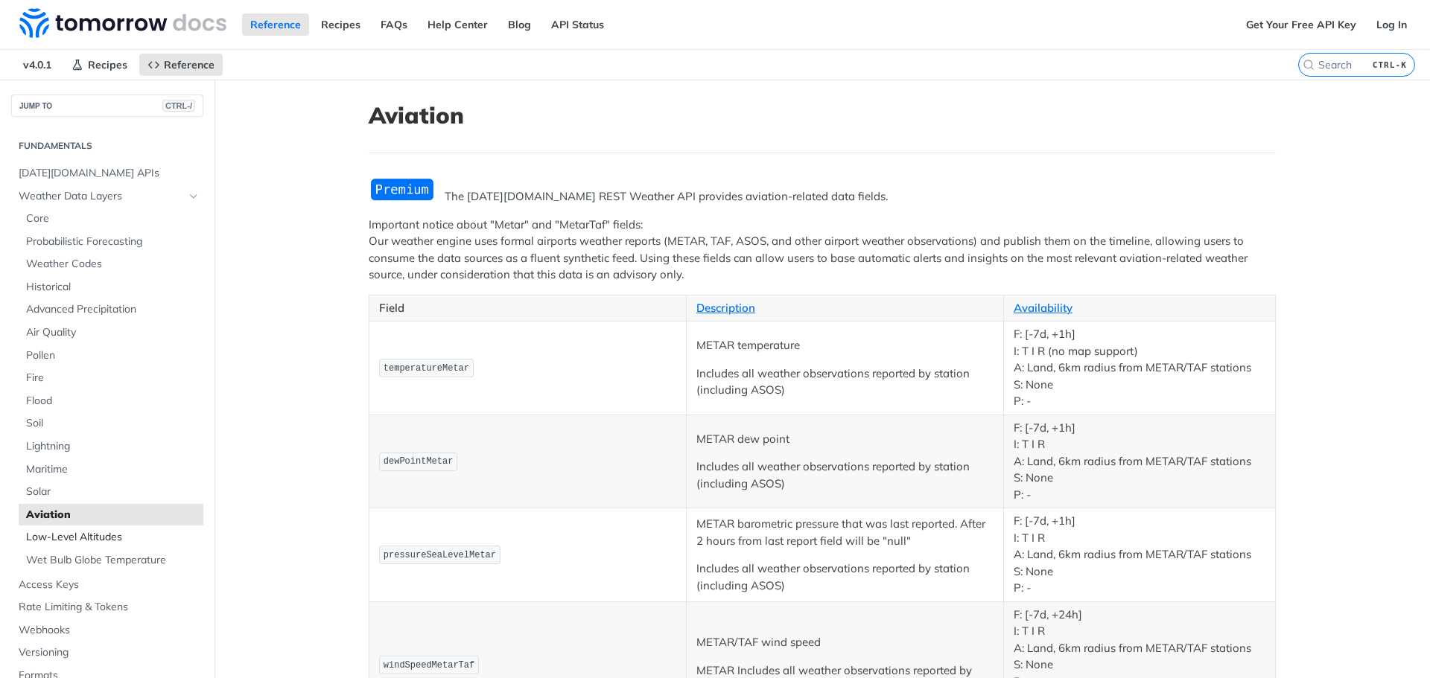
click at [78, 545] on link "Low-Level Altitudes" at bounding box center [111, 537] width 185 height 22
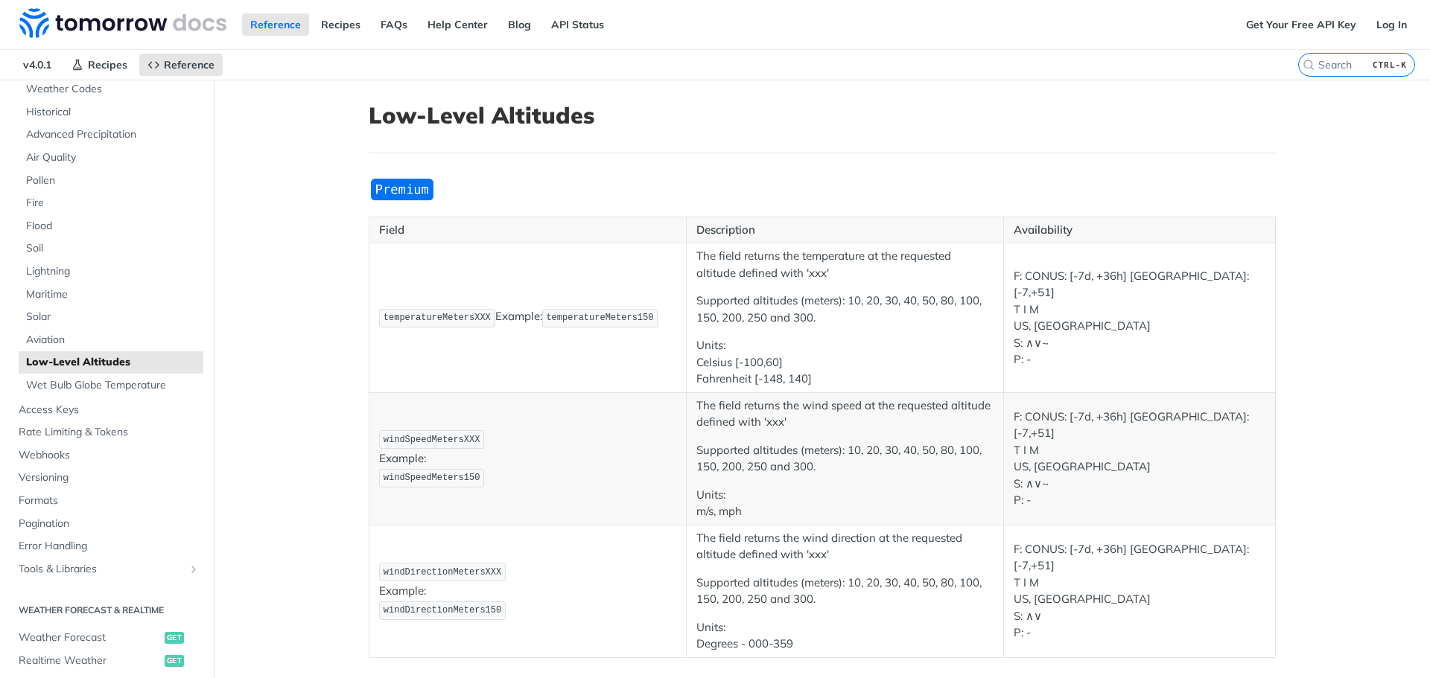
scroll to position [179, 0]
click at [123, 383] on span "Wet Bulb Globe Temperature" at bounding box center [113, 381] width 174 height 15
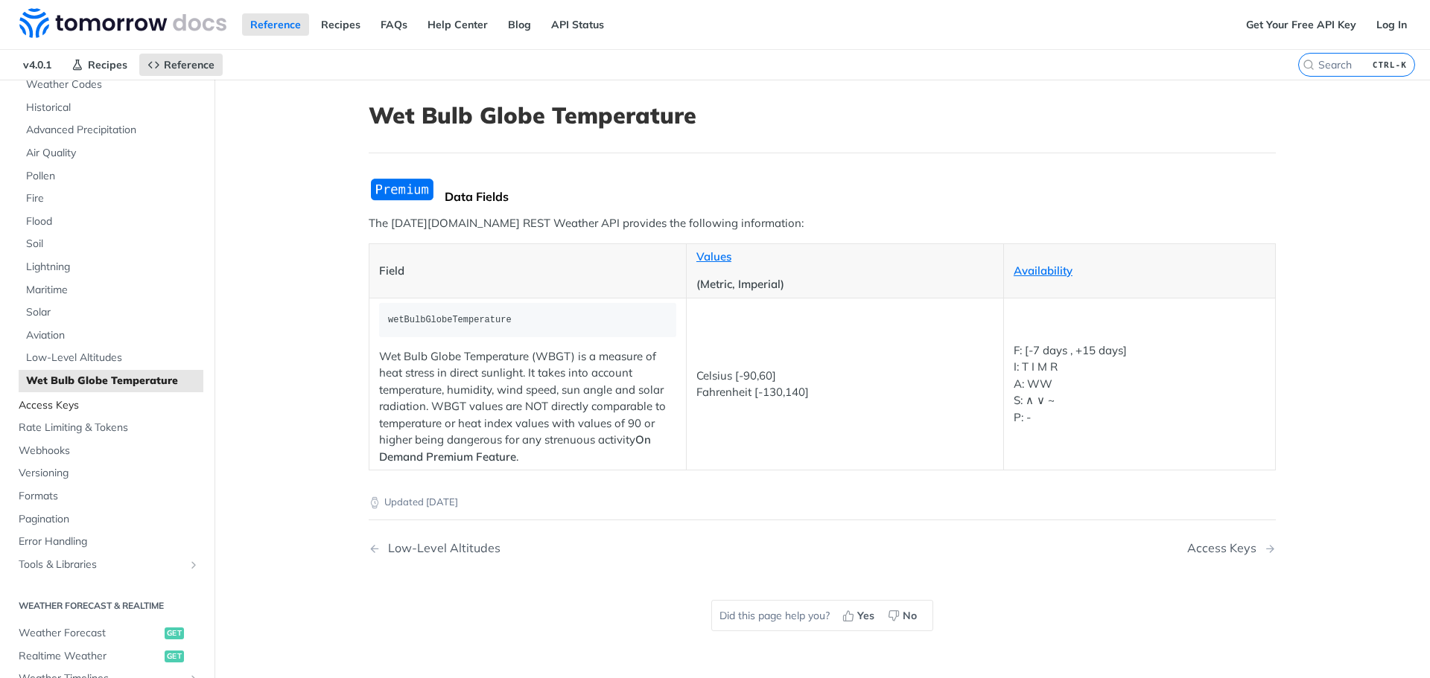
click at [58, 413] on link "Access Keys" at bounding box center [107, 406] width 192 height 22
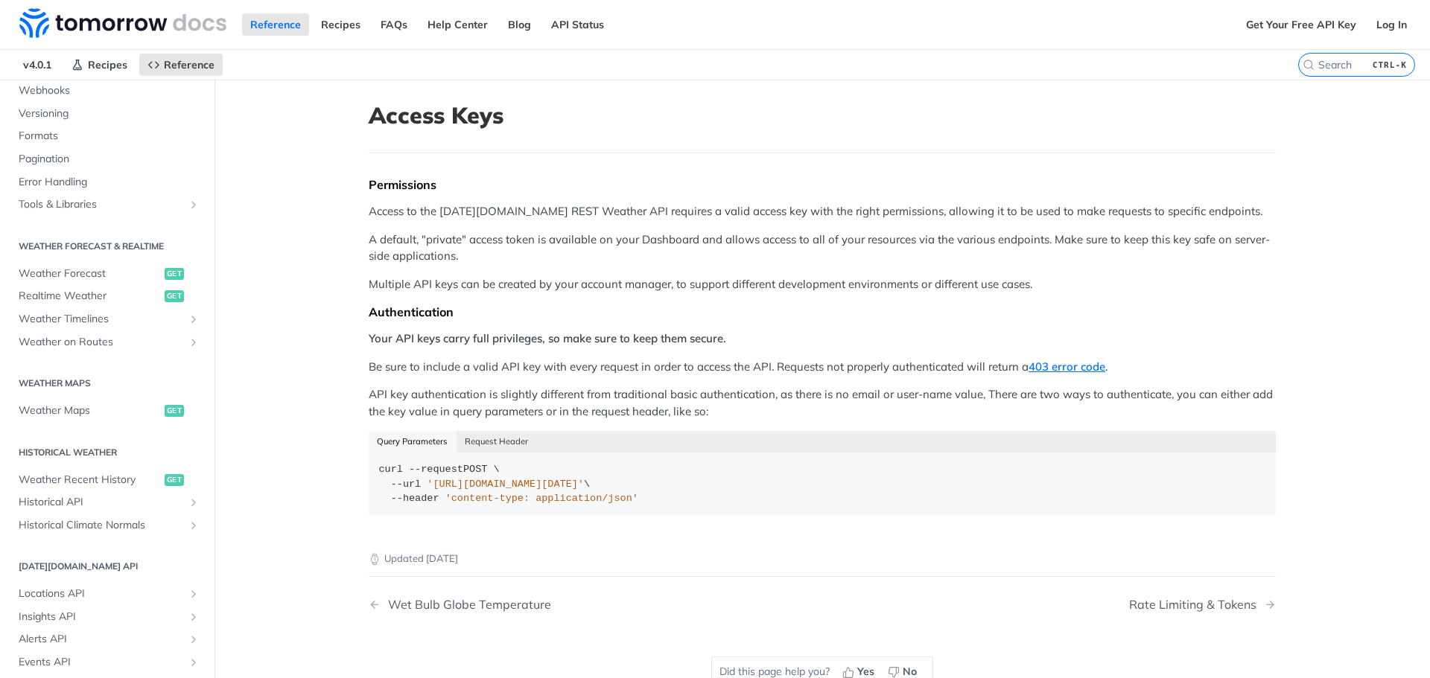
scroll to position [174, 0]
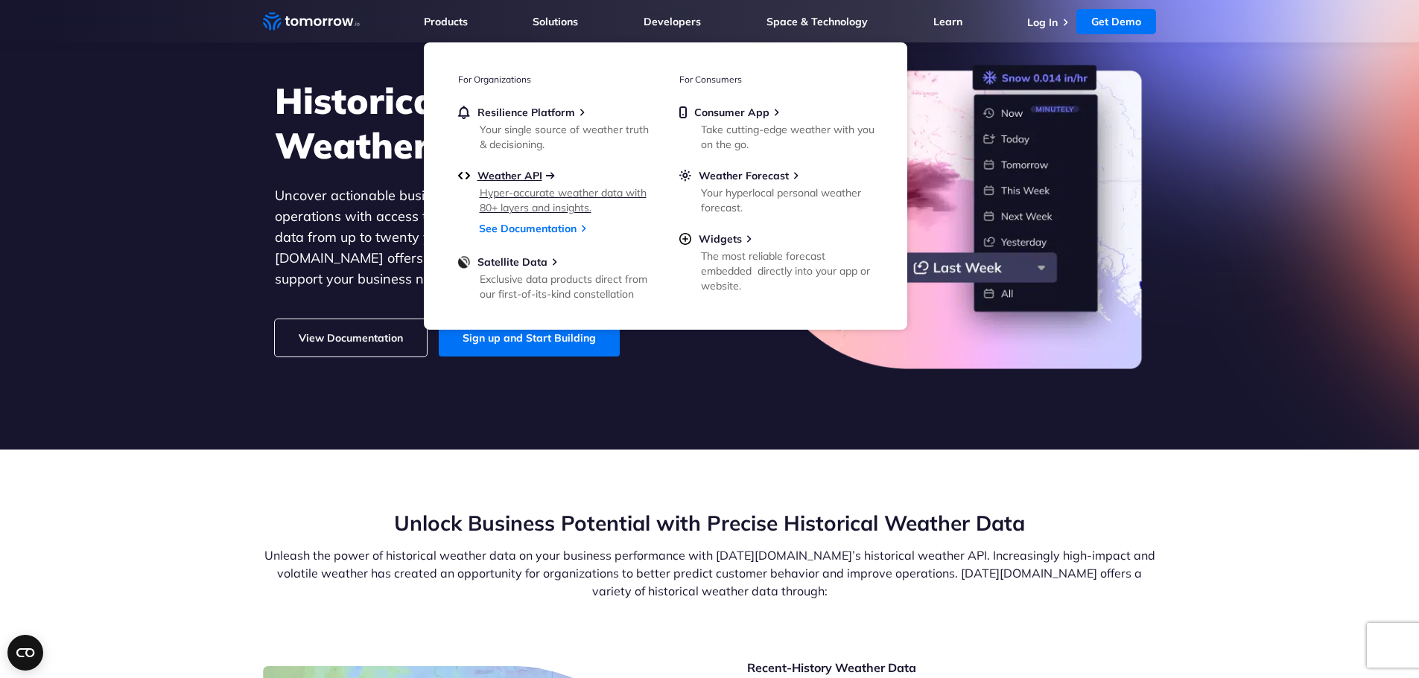
click at [531, 177] on span "Weather API" at bounding box center [509, 175] width 65 height 13
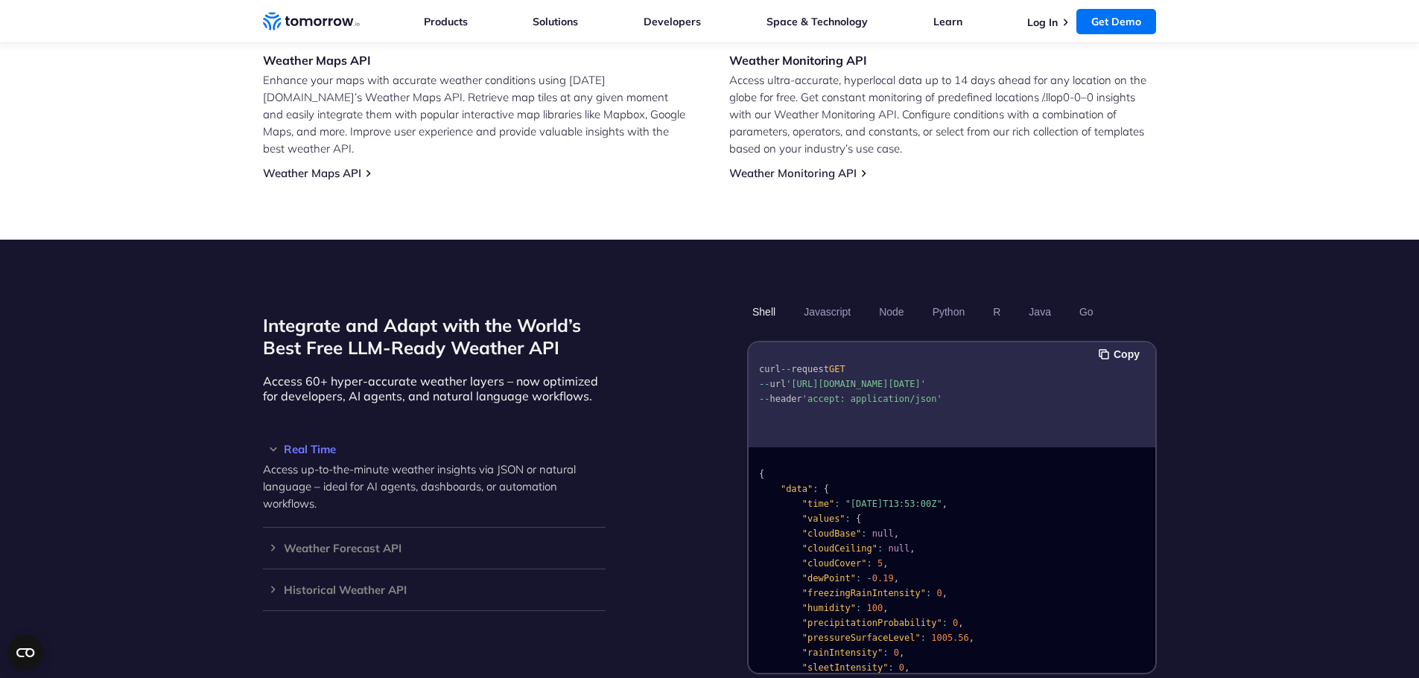
scroll to position [914, 0]
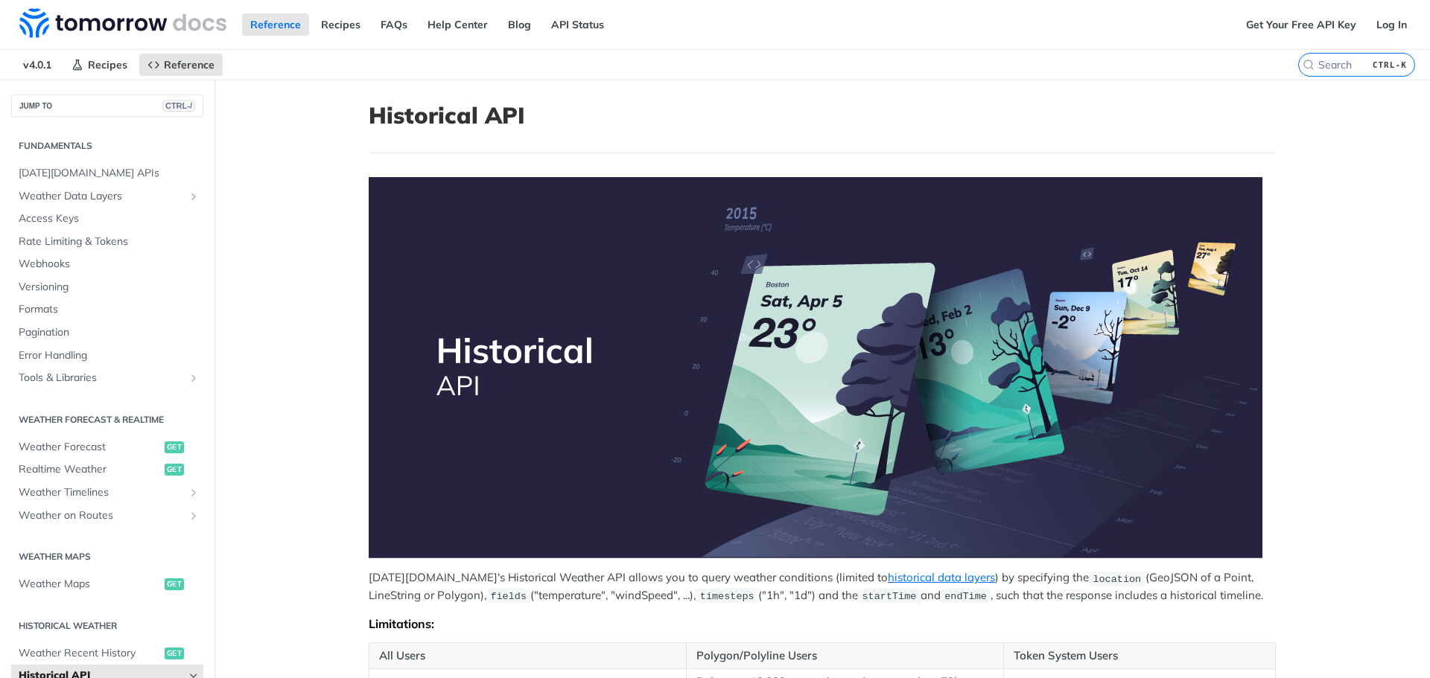
scroll to position [311, 0]
